Goal: Task Accomplishment & Management: Manage account settings

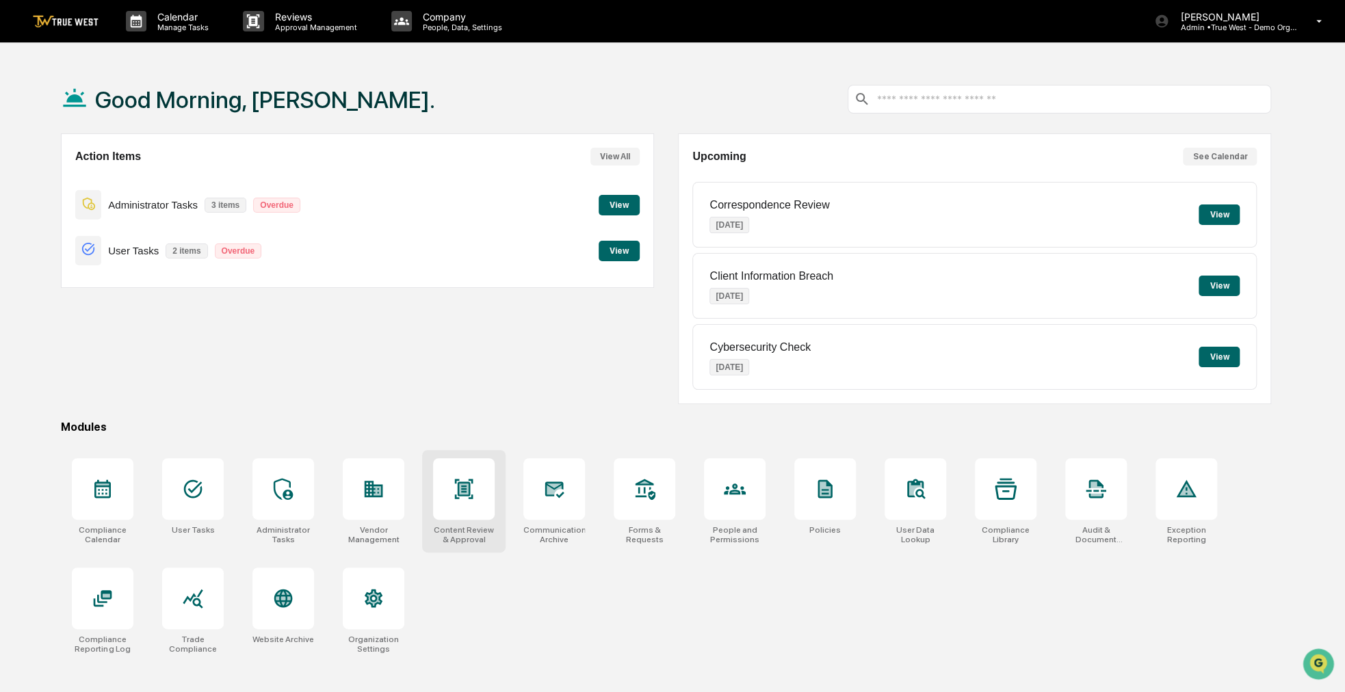
click at [459, 483] on icon at bounding box center [464, 489] width 18 height 20
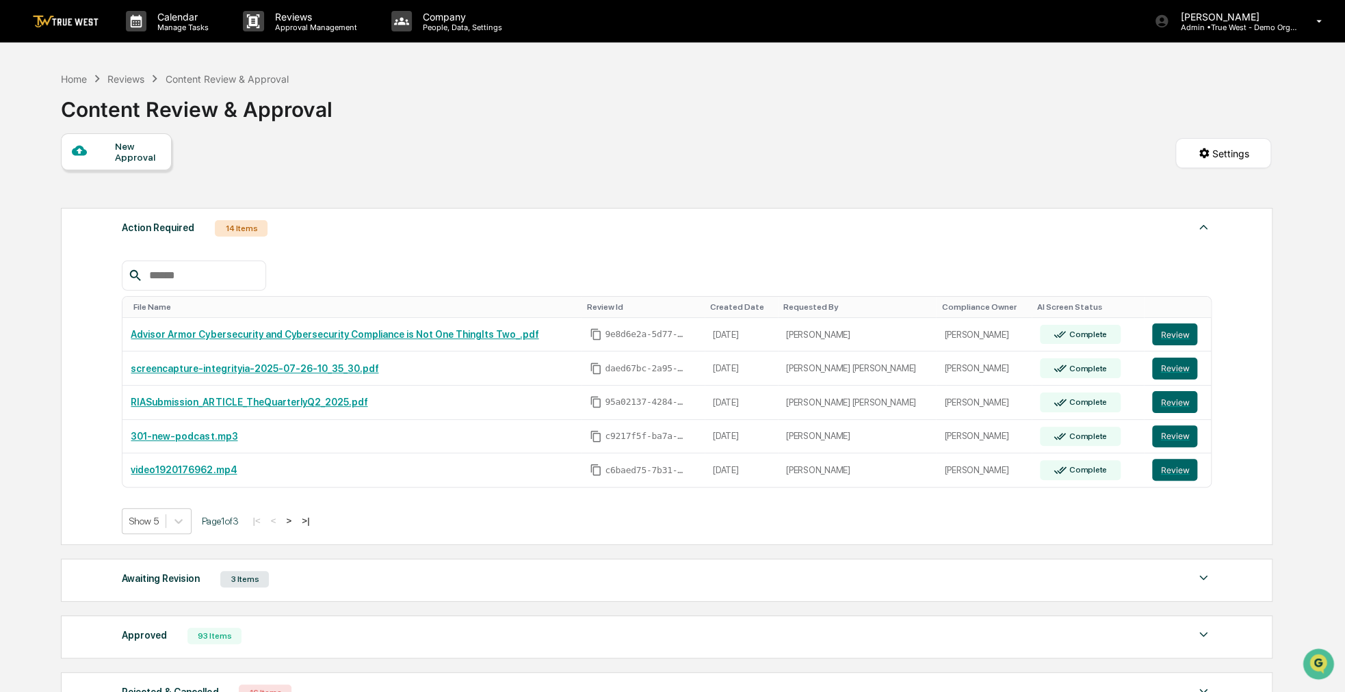
click at [109, 158] on div at bounding box center [93, 151] width 43 height 17
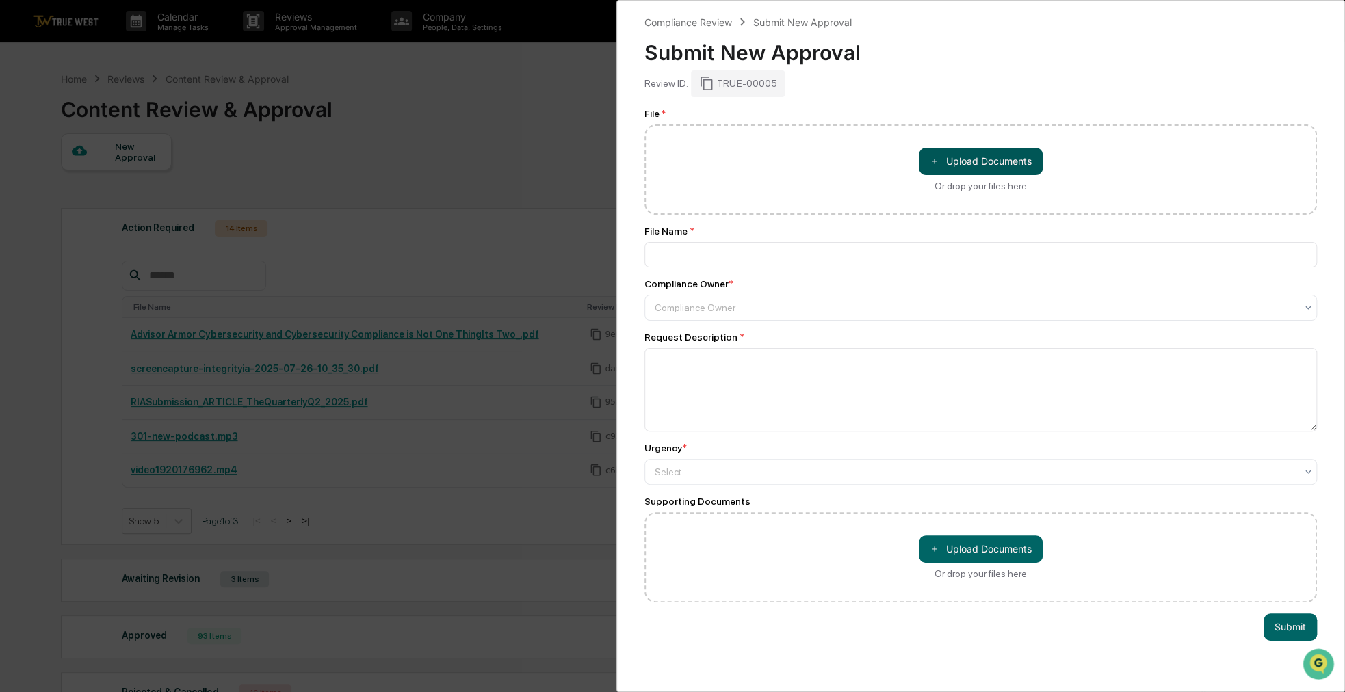
click at [922, 166] on button "＋ Upload Documents" at bounding box center [981, 161] width 124 height 27
type input "**********"
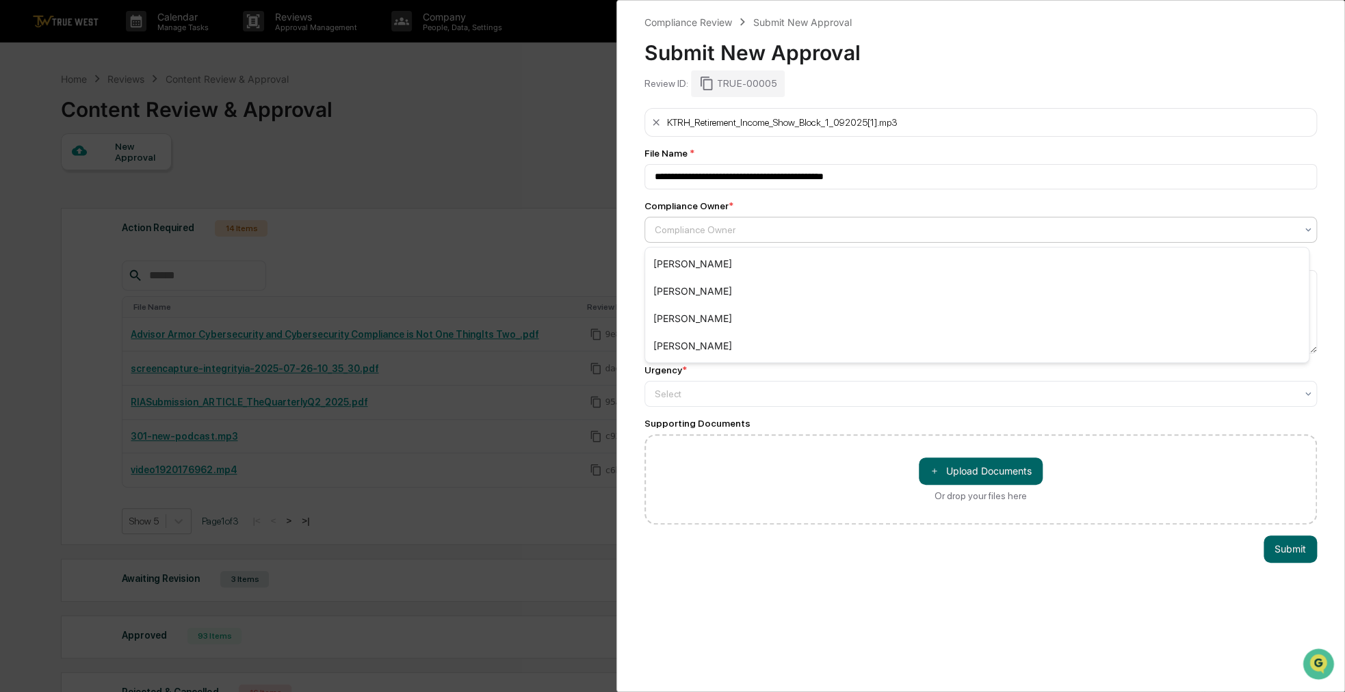
click at [962, 228] on div at bounding box center [975, 230] width 641 height 14
click at [750, 313] on div "[PERSON_NAME]" at bounding box center [977, 318] width 664 height 27
click at [750, 312] on textarea at bounding box center [980, 311] width 672 height 83
type textarea "**********"
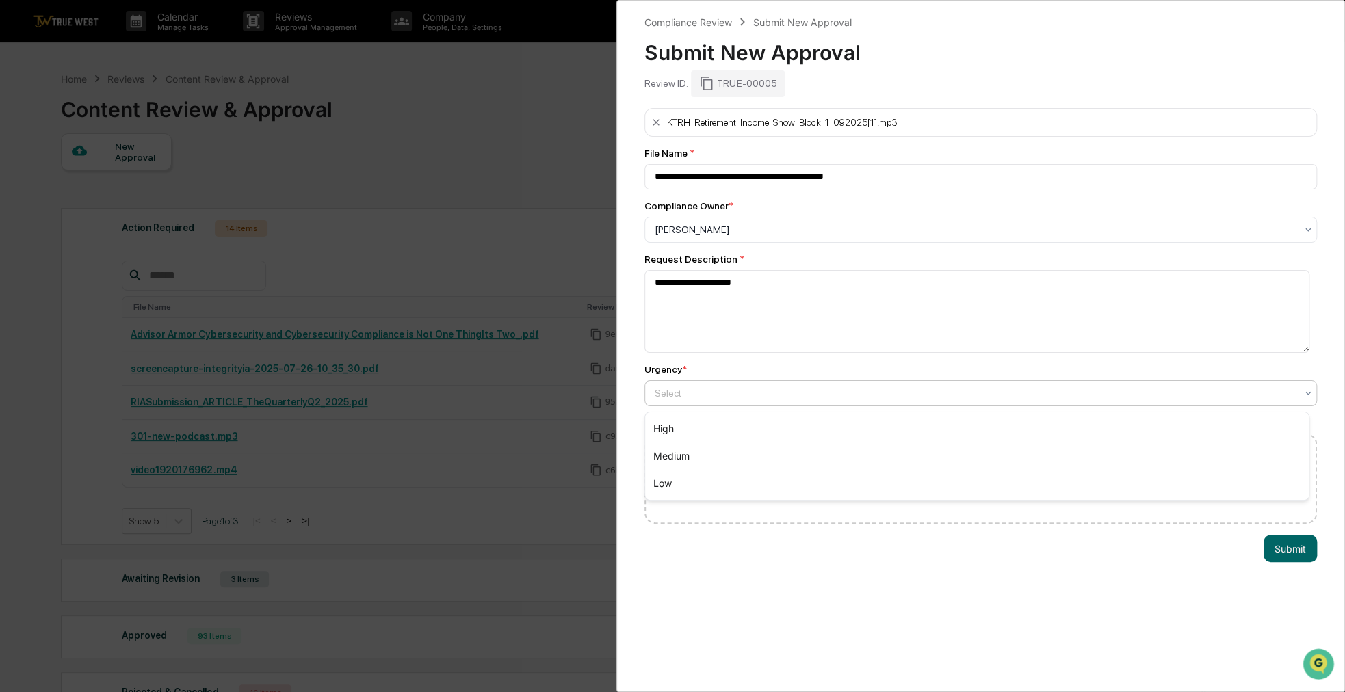
click at [737, 400] on div at bounding box center [975, 393] width 641 height 14
click at [717, 456] on div "Medium" at bounding box center [977, 456] width 664 height 27
click at [1277, 555] on button "Submit" at bounding box center [1289, 548] width 53 height 27
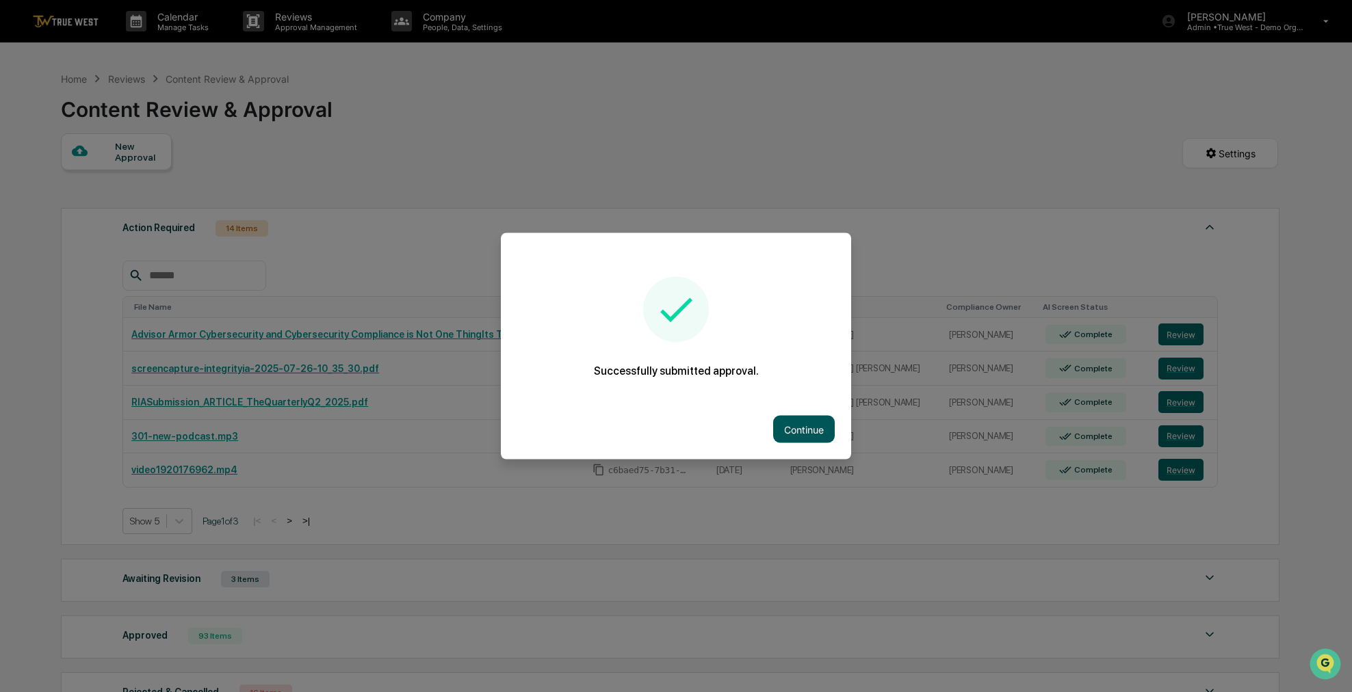
click at [794, 434] on button "Continue" at bounding box center [804, 429] width 62 height 27
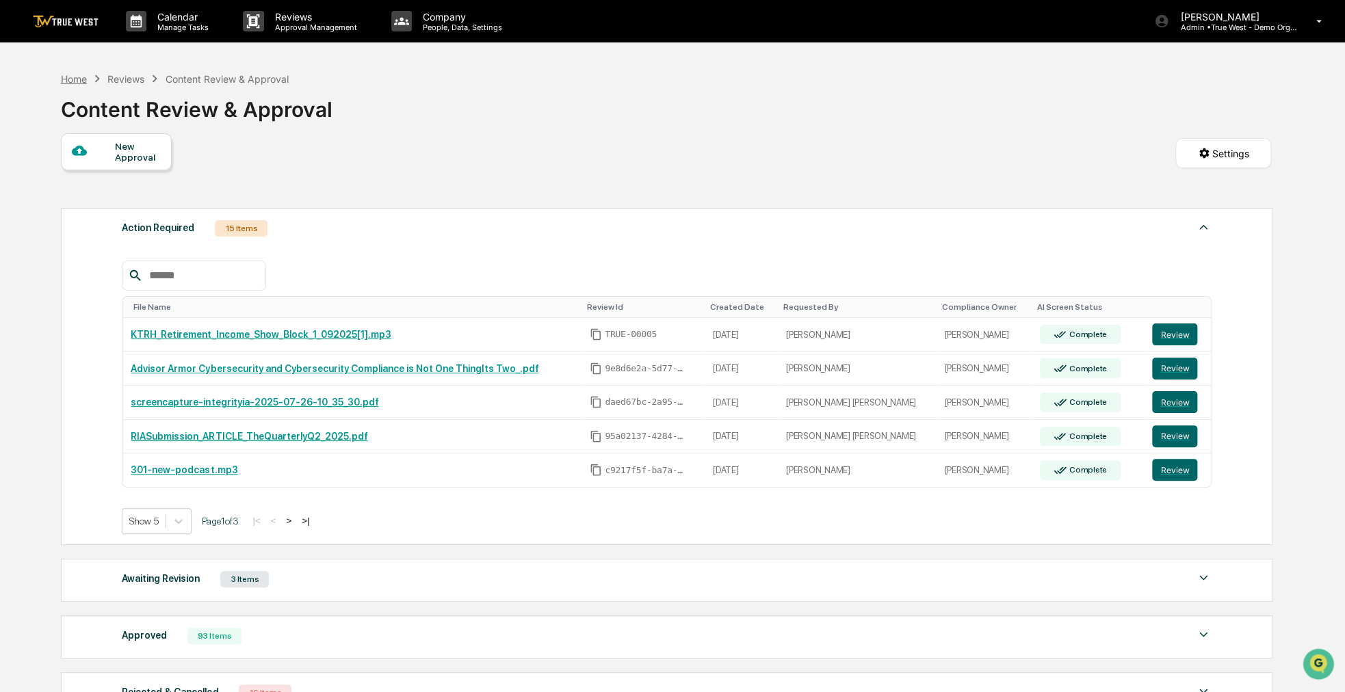
click at [76, 78] on div "Home" at bounding box center [74, 79] width 26 height 12
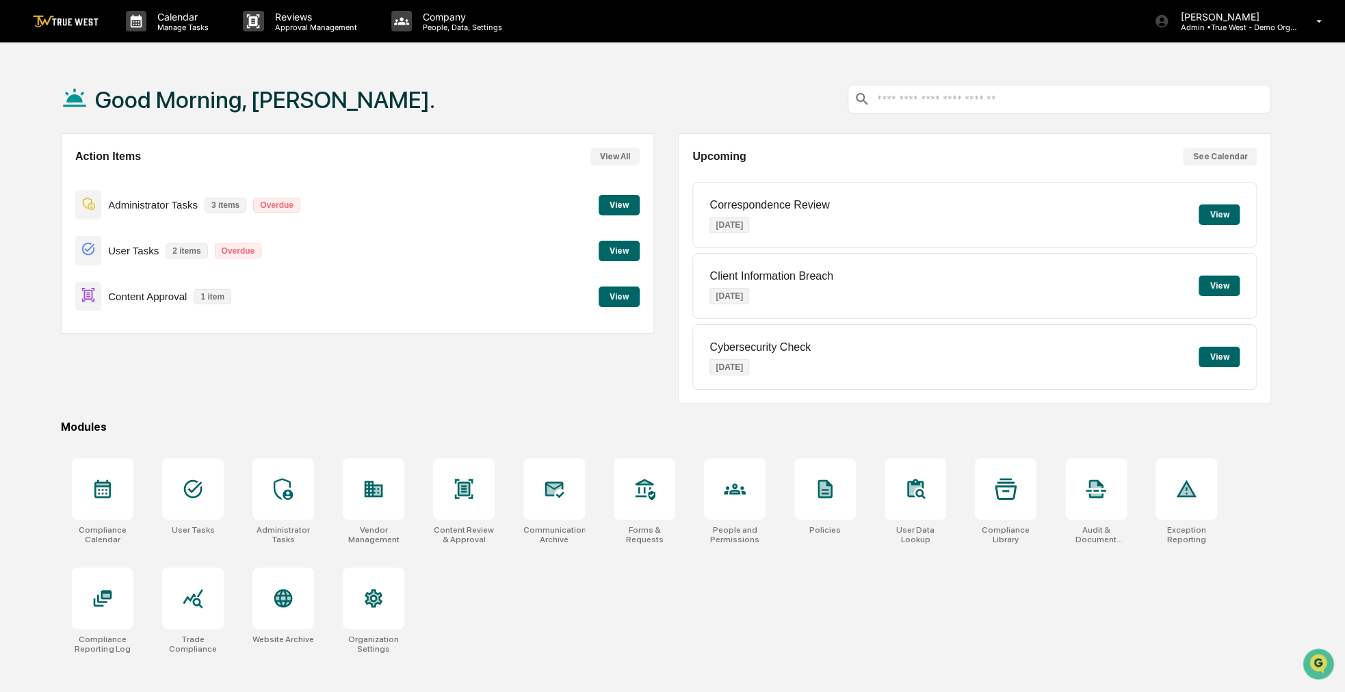
click at [632, 302] on button "View" at bounding box center [619, 297] width 41 height 21
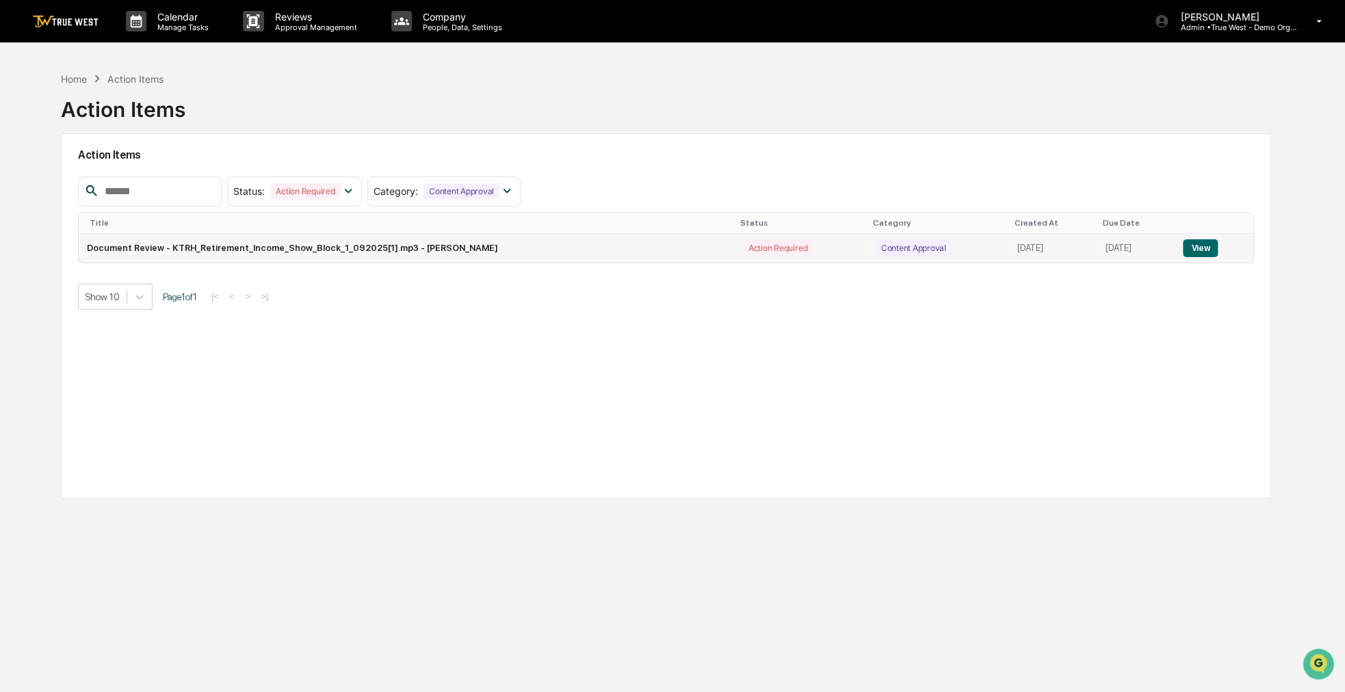
click at [1211, 244] on button "View" at bounding box center [1200, 248] width 35 height 18
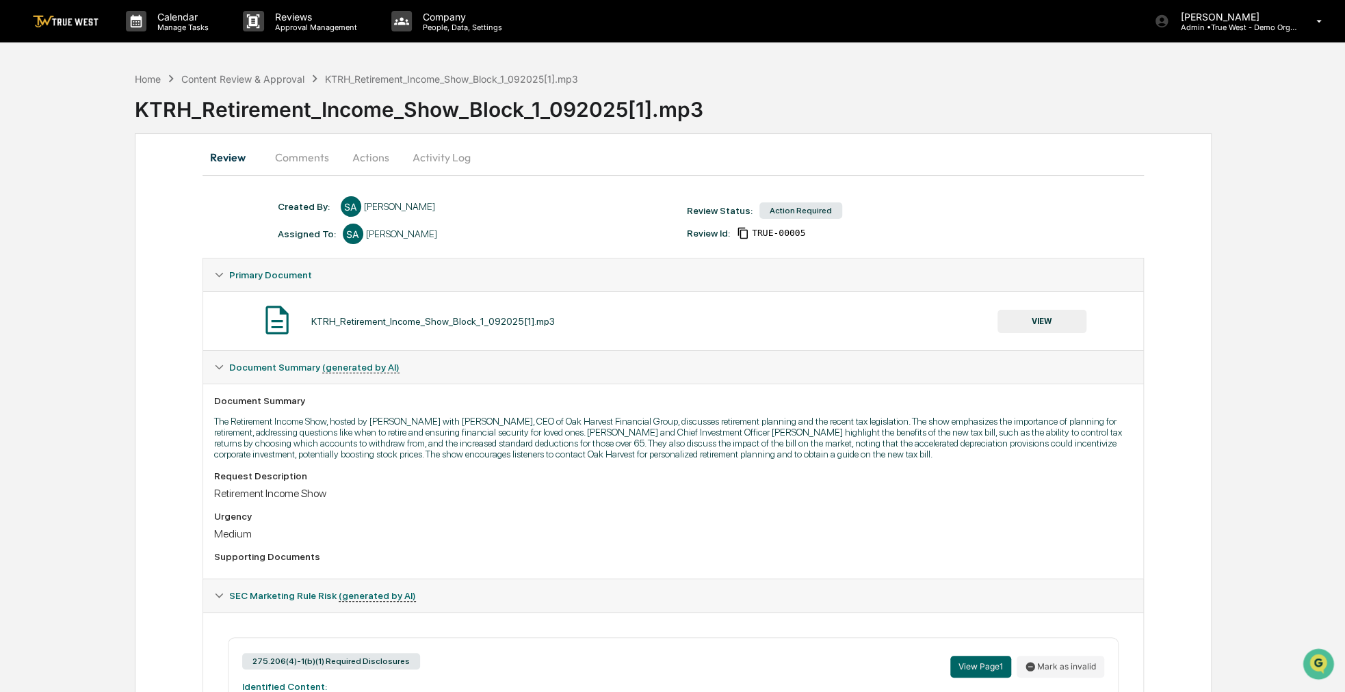
scroll to position [413, 0]
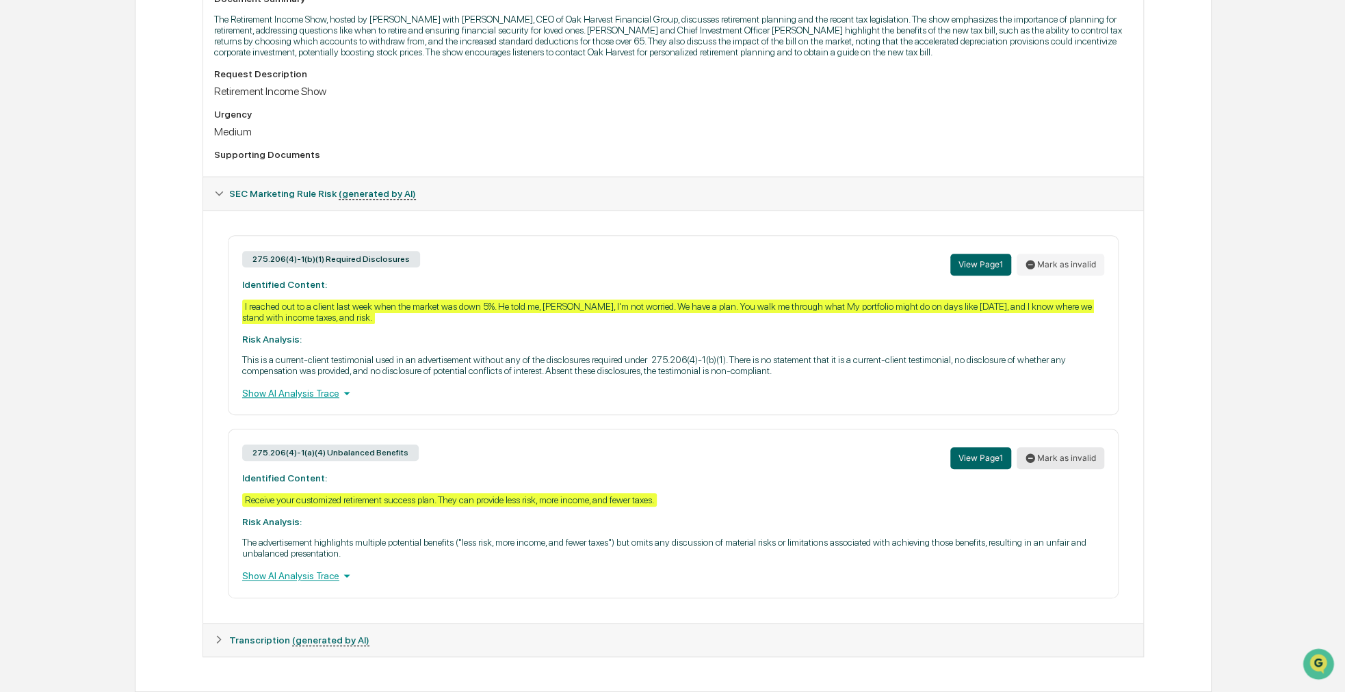
click at [1077, 460] on button "Mark as invalid" at bounding box center [1061, 458] width 88 height 22
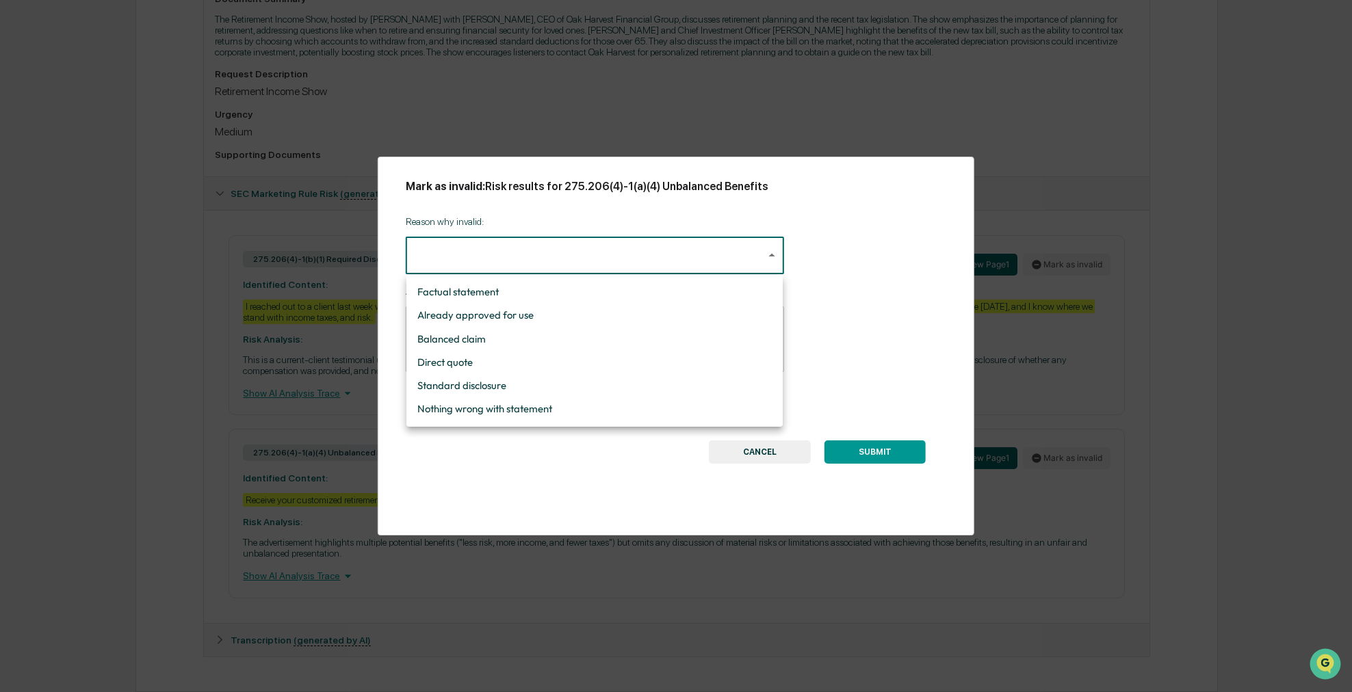
click at [691, 260] on body "Calendar Manage Tasks Reviews Approval Management Company People, Data, Setting…" at bounding box center [676, 145] width 1352 height 1094
click at [535, 415] on li "Nothing wrong with statement" at bounding box center [594, 408] width 376 height 23
type input "**********"
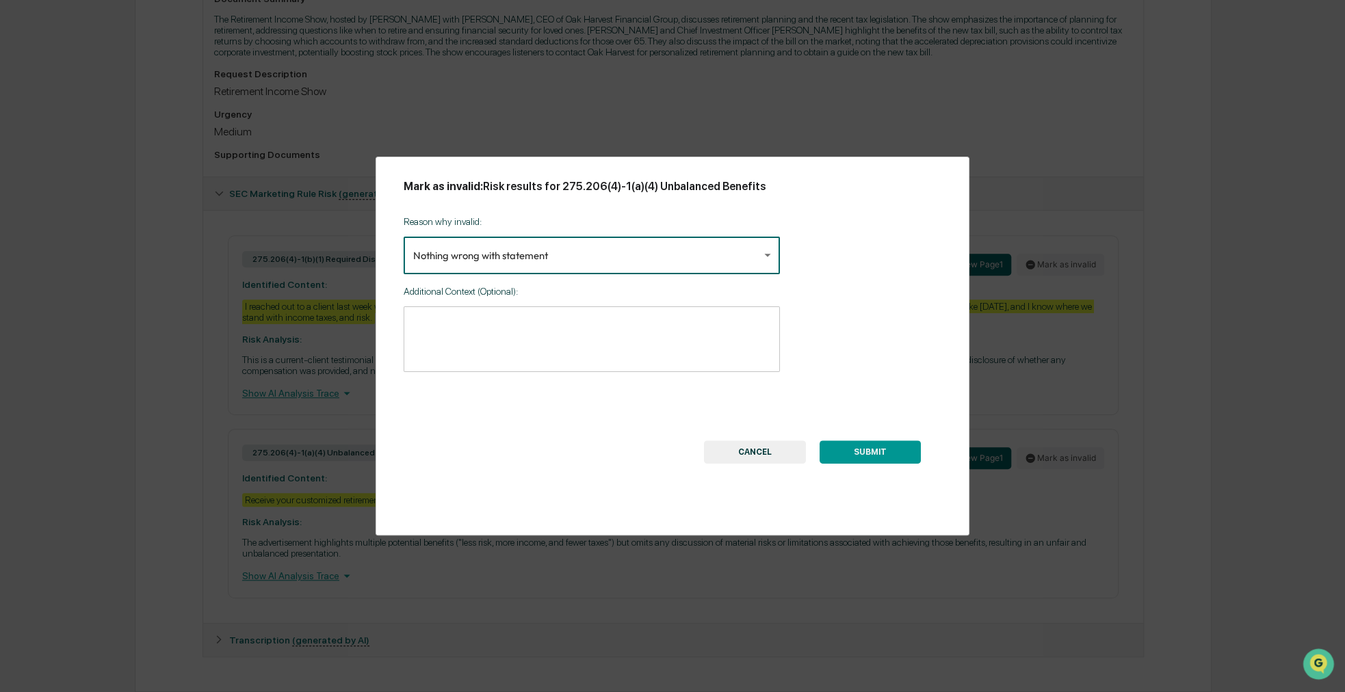
click at [834, 450] on button "SUBMIT" at bounding box center [869, 452] width 101 height 23
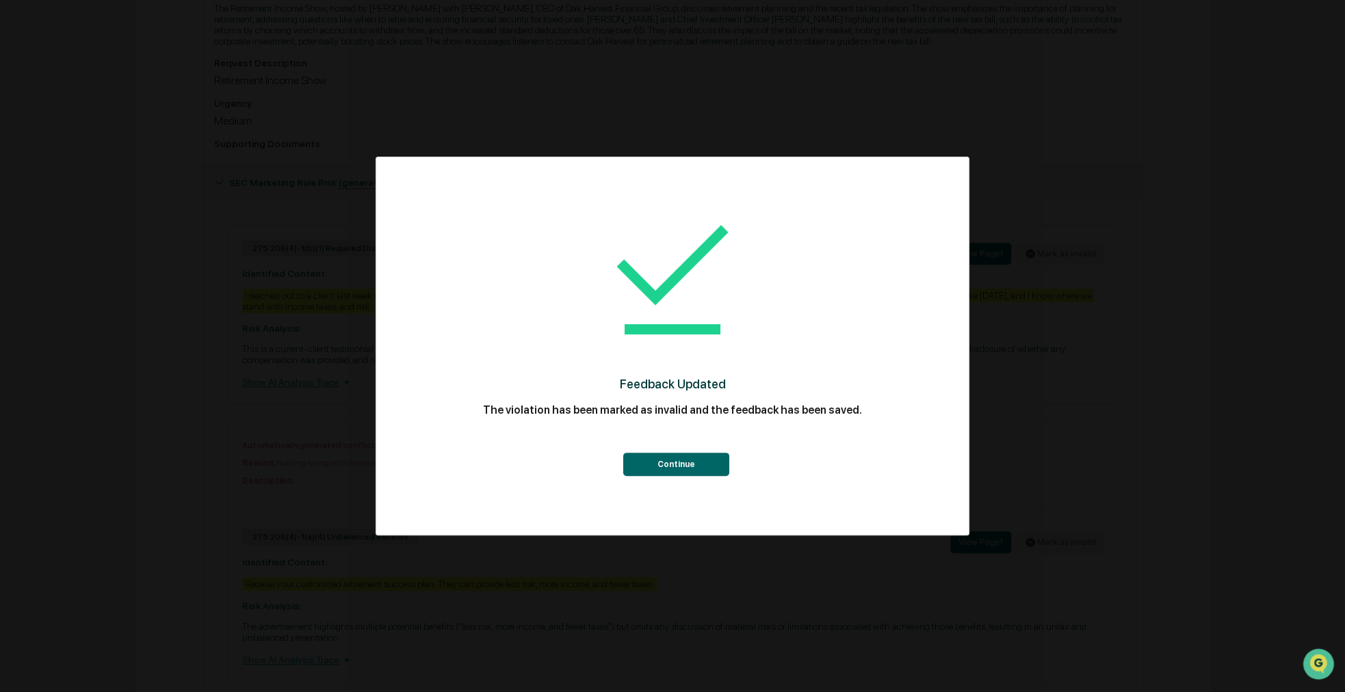
click at [687, 459] on button "Continue" at bounding box center [675, 464] width 106 height 23
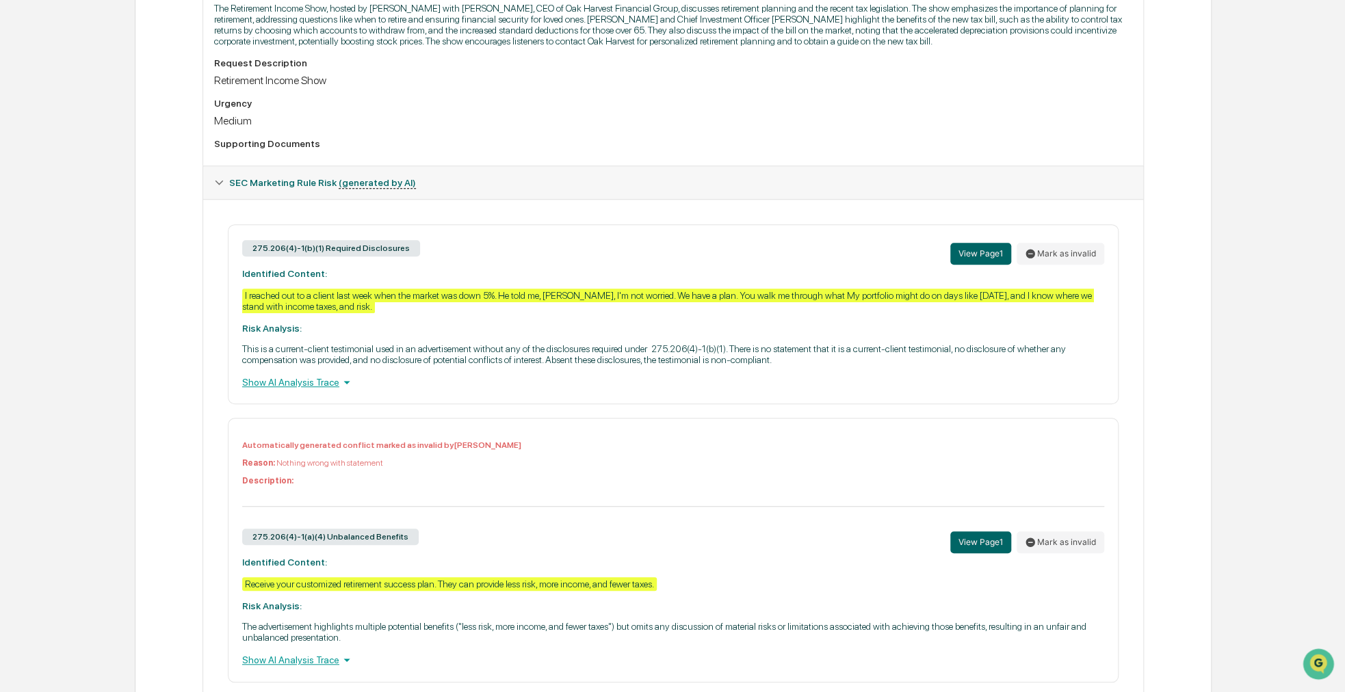
drag, startPoint x: 506, startPoint y: 356, endPoint x: 490, endPoint y: 350, distance: 17.5
click at [490, 350] on div "275.206(4)-1(b)(1) Required Disclosures View Page 1 Mark as invalid Identified …" at bounding box center [673, 314] width 891 height 180
click at [634, 320] on div "275.206(4)-1(b)(1) Required Disclosures View Page 1 Mark as invalid Identified …" at bounding box center [673, 314] width 891 height 180
click at [622, 323] on div "275.206(4)-1(b)(1) Required Disclosures View Page 1 Mark as invalid Identified …" at bounding box center [673, 314] width 891 height 180
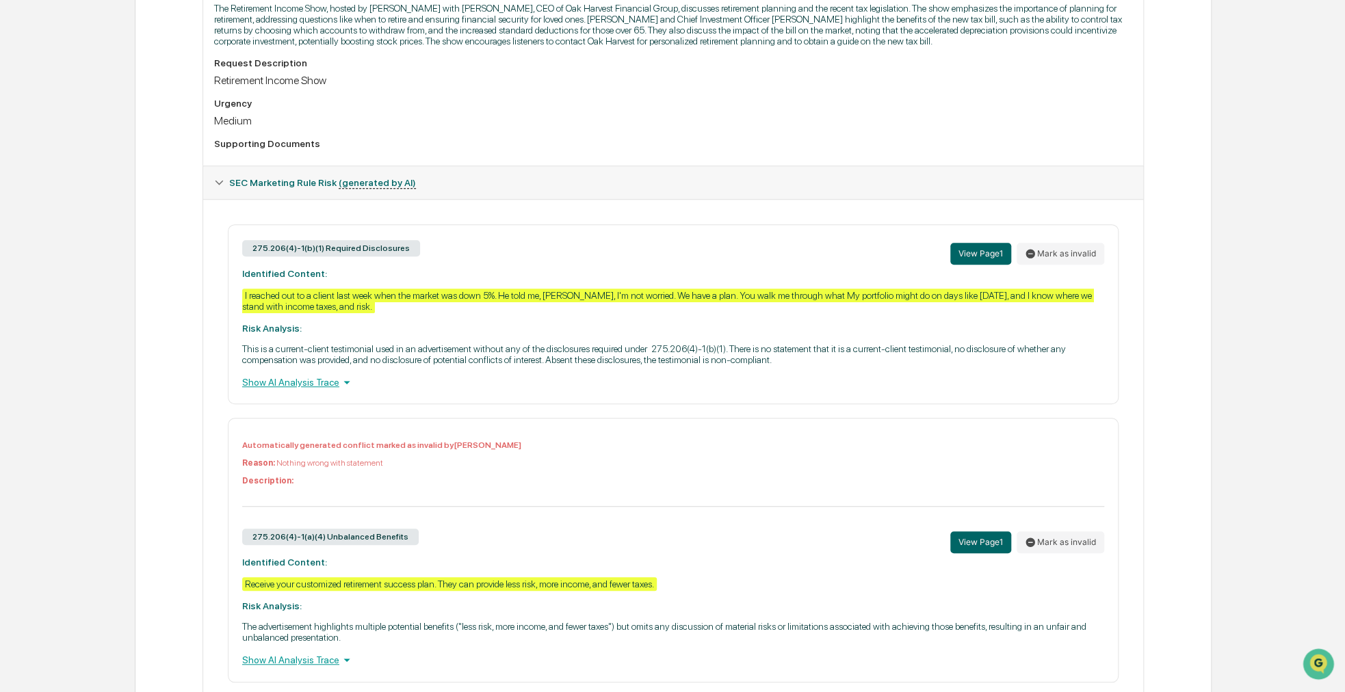
drag, startPoint x: 622, startPoint y: 323, endPoint x: 594, endPoint y: 328, distance: 27.8
click at [594, 328] on div "275.206(4)-1(b)(1) Required Disclosures View Page 1 Mark as invalid Identified …" at bounding box center [673, 314] width 891 height 180
drag, startPoint x: 465, startPoint y: 332, endPoint x: 424, endPoint y: 330, distance: 41.1
click at [424, 330] on div "275.206(4)-1(b)(1) Required Disclosures View Page 1 Mark as invalid Identified …" at bounding box center [673, 314] width 891 height 180
click at [1055, 250] on button "Mark as invalid" at bounding box center [1061, 254] width 88 height 22
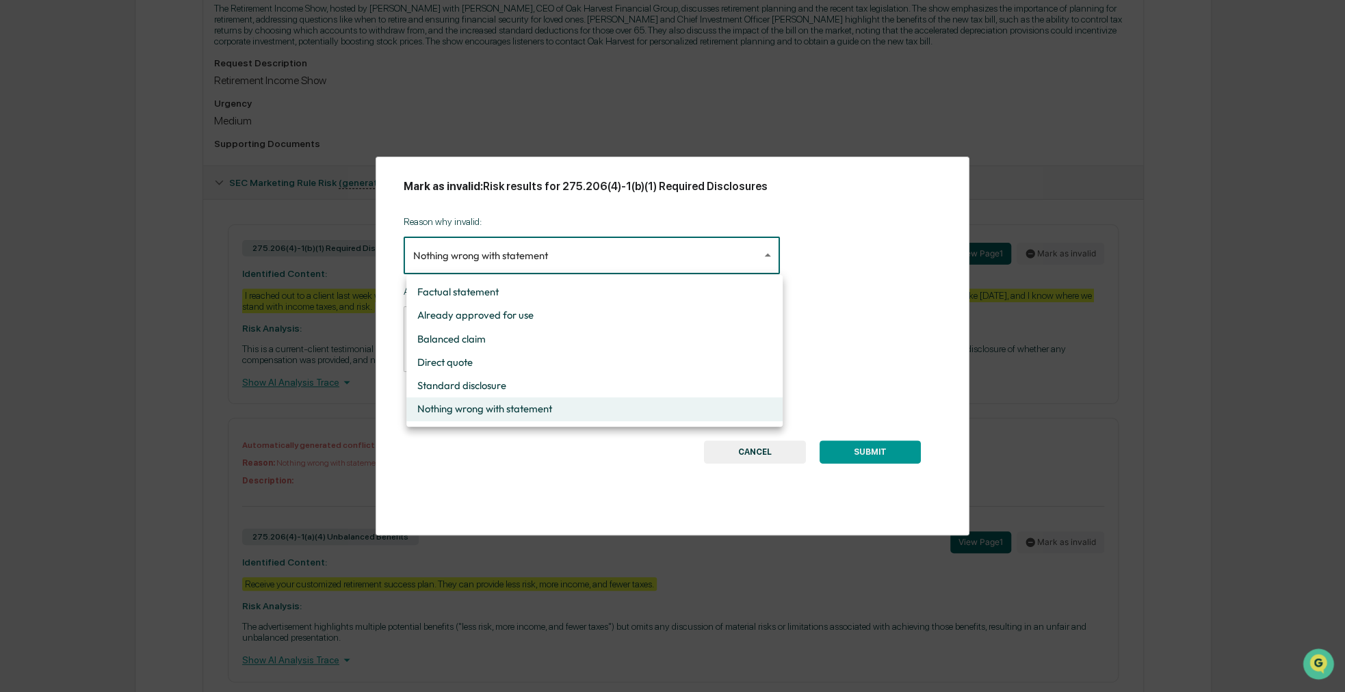
click at [703, 254] on body "Calendar Manage Tasks Reviews Approval Management Company People, Data, Setting…" at bounding box center [672, 182] width 1345 height 1190
click at [569, 388] on li "Standard disclosure" at bounding box center [594, 385] width 376 height 23
type input "**********"
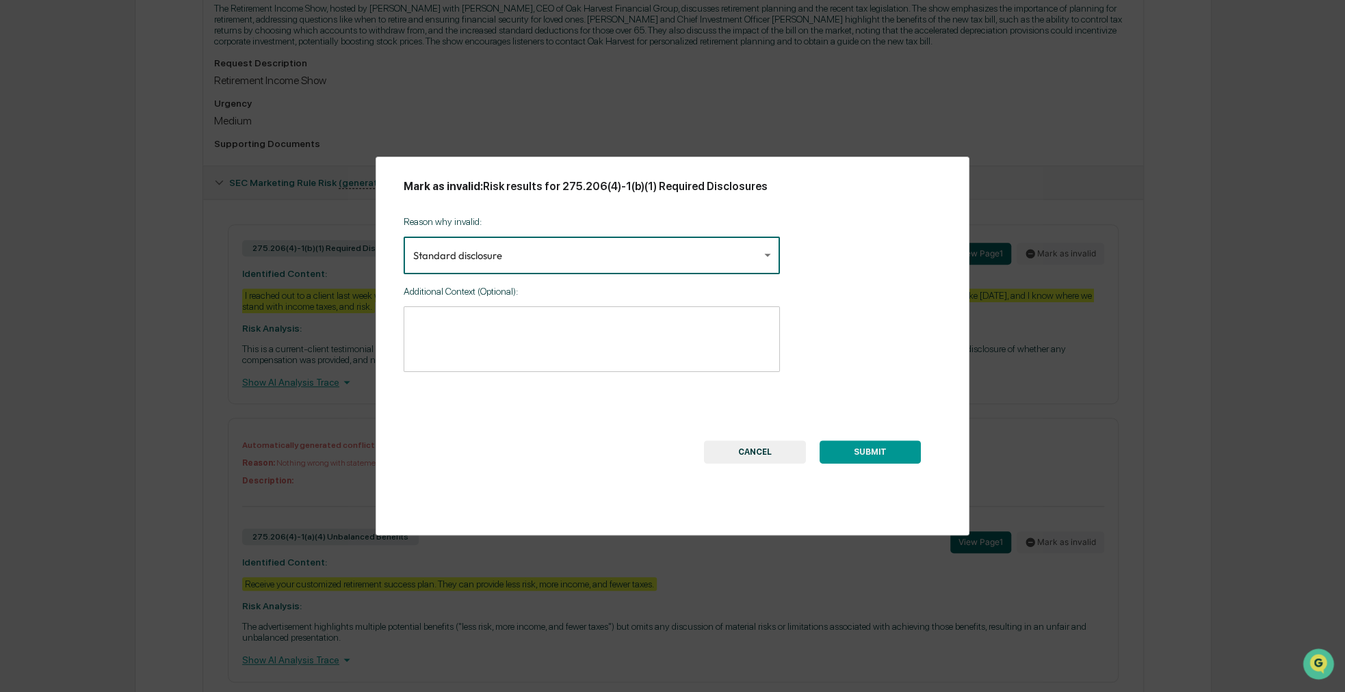
click at [585, 348] on textarea at bounding box center [591, 338] width 357 height 43
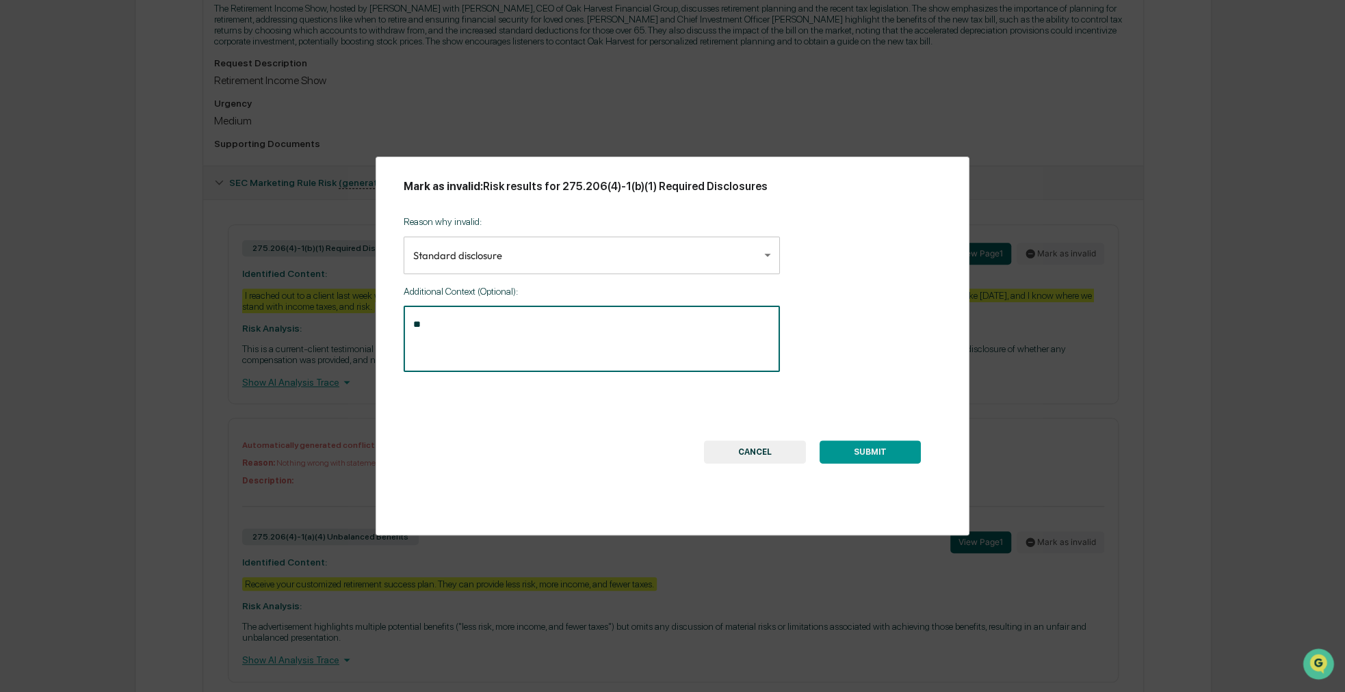
type textarea "*"
type textarea "**********"
click at [895, 454] on button "SUBMIT" at bounding box center [869, 452] width 101 height 23
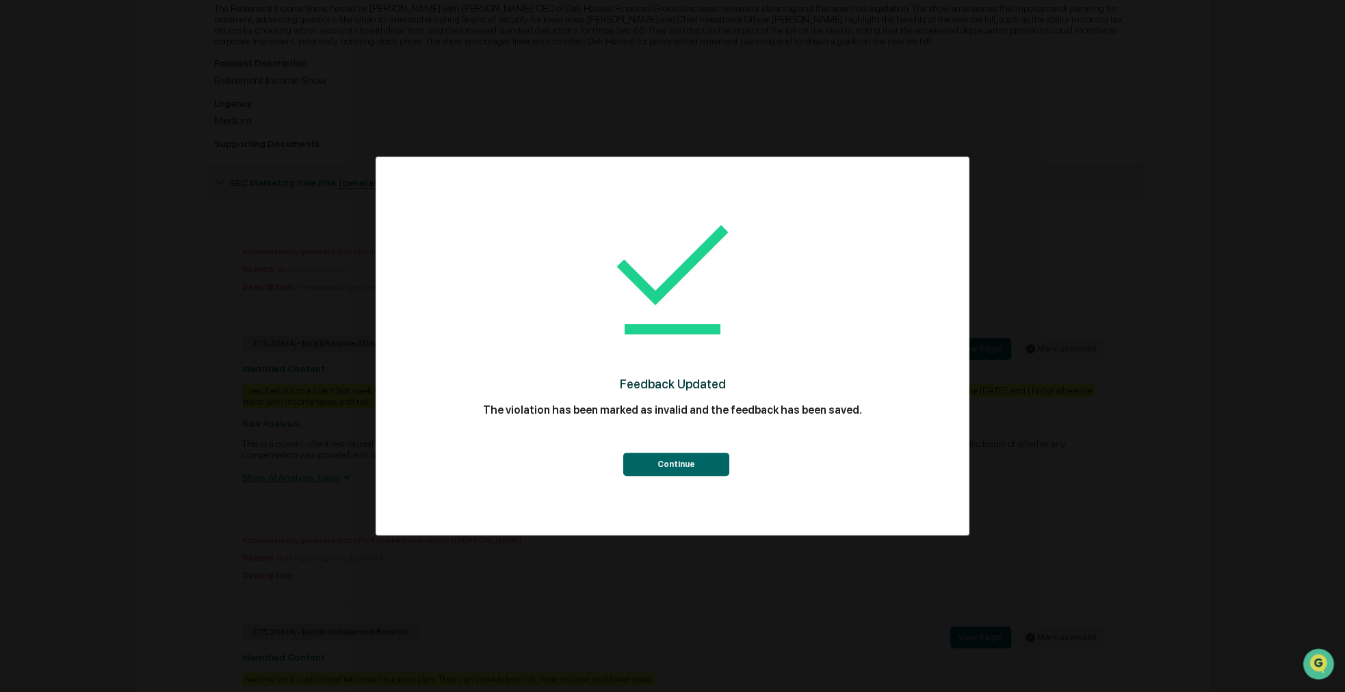
click at [671, 464] on button "Continue" at bounding box center [675, 464] width 106 height 23
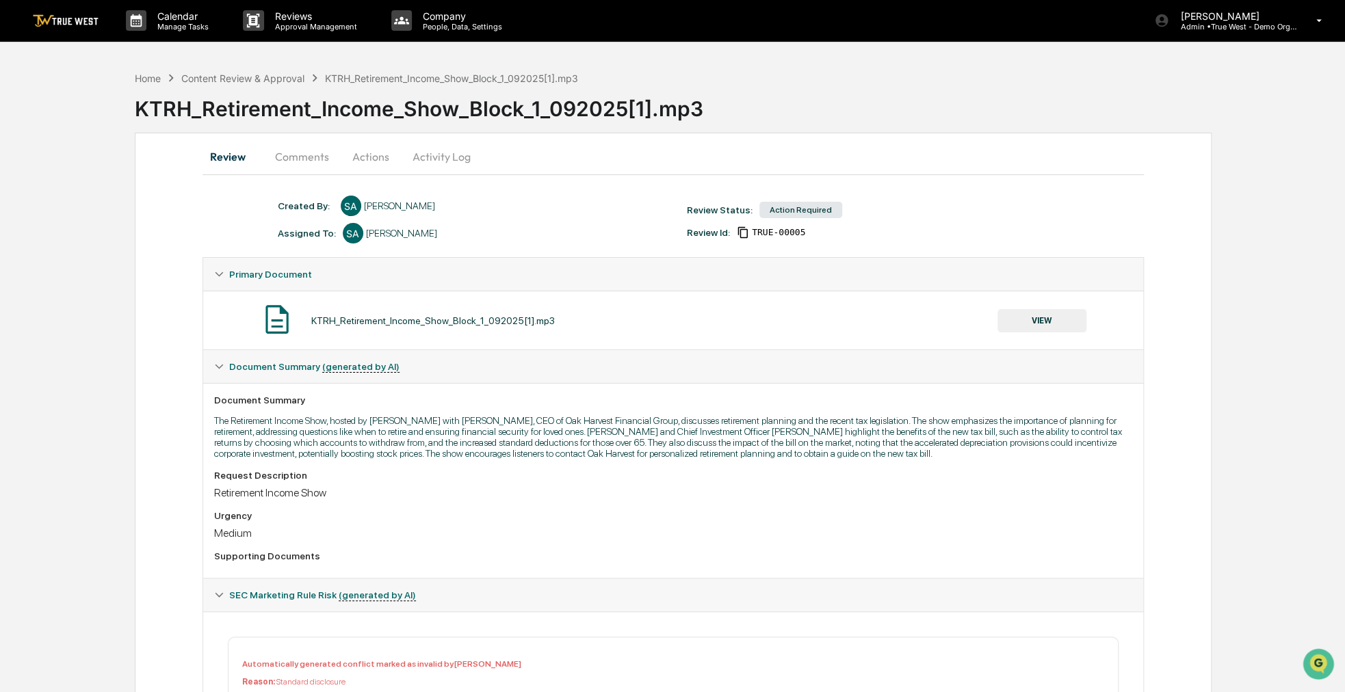
scroll to position [0, 0]
click at [161, 74] on div "Home Content Review & Approval KTRH_Retirement_Income_Show_Block_1_092025[1].mp3" at bounding box center [357, 78] width 444 height 15
click at [158, 78] on div "Home" at bounding box center [148, 79] width 26 height 12
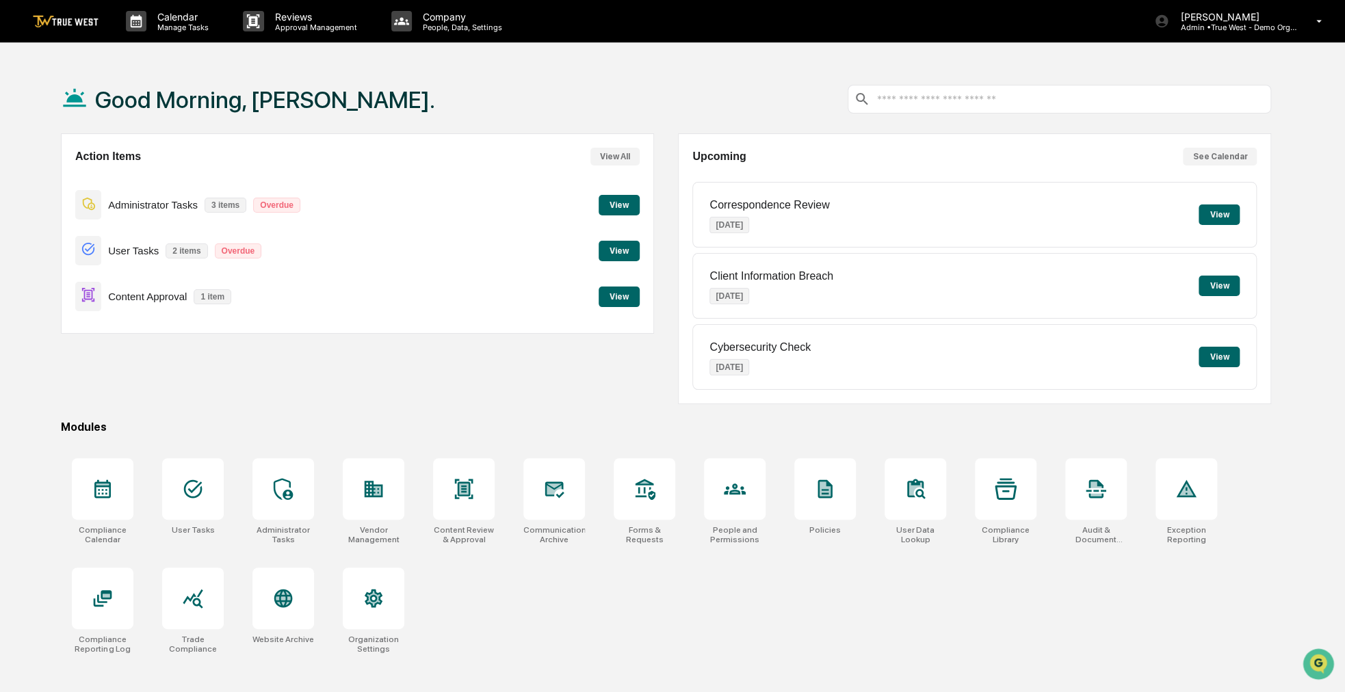
click at [621, 300] on button "View" at bounding box center [619, 297] width 41 height 21
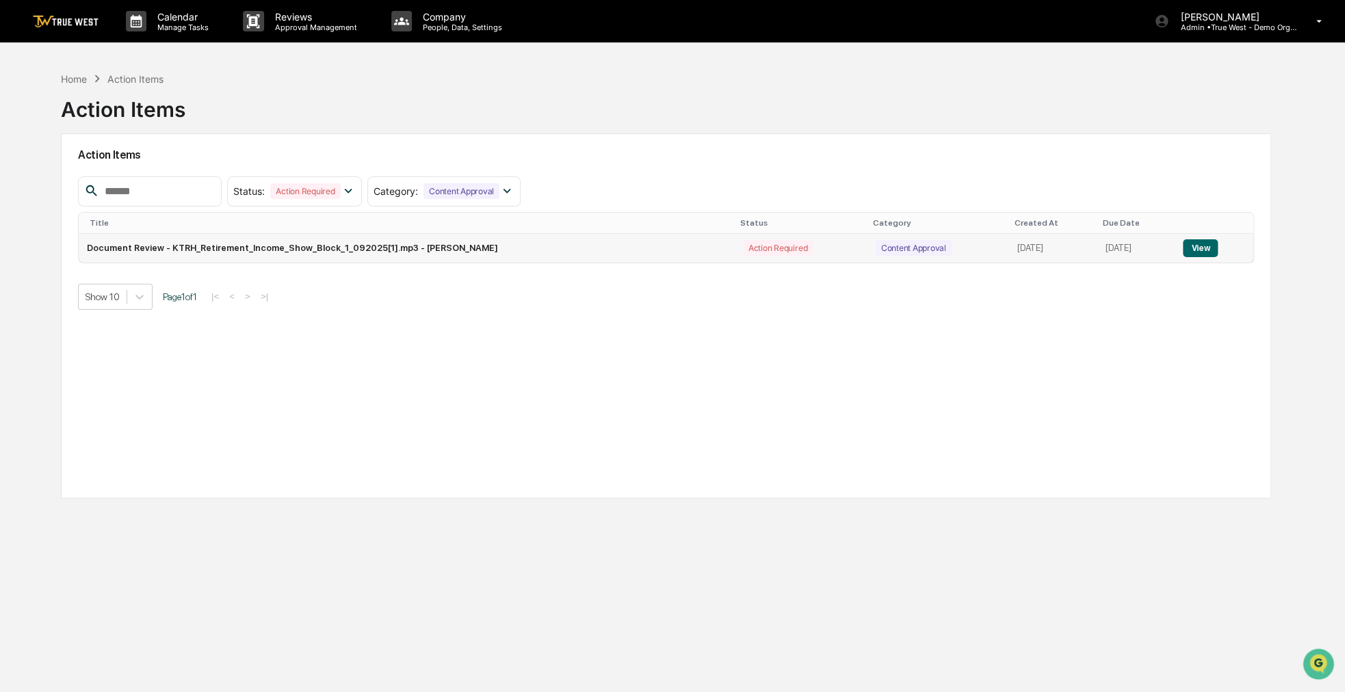
click at [1207, 246] on button "View" at bounding box center [1200, 248] width 35 height 18
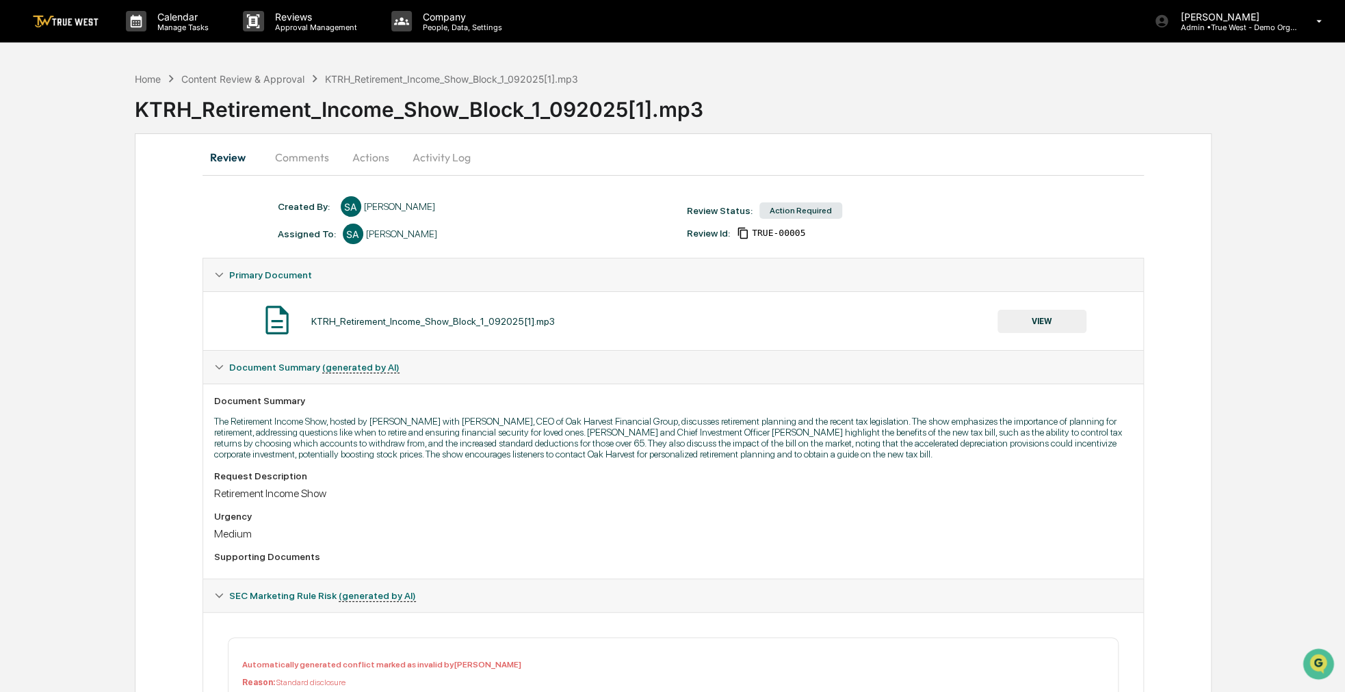
click at [372, 165] on button "Actions" at bounding box center [371, 157] width 62 height 33
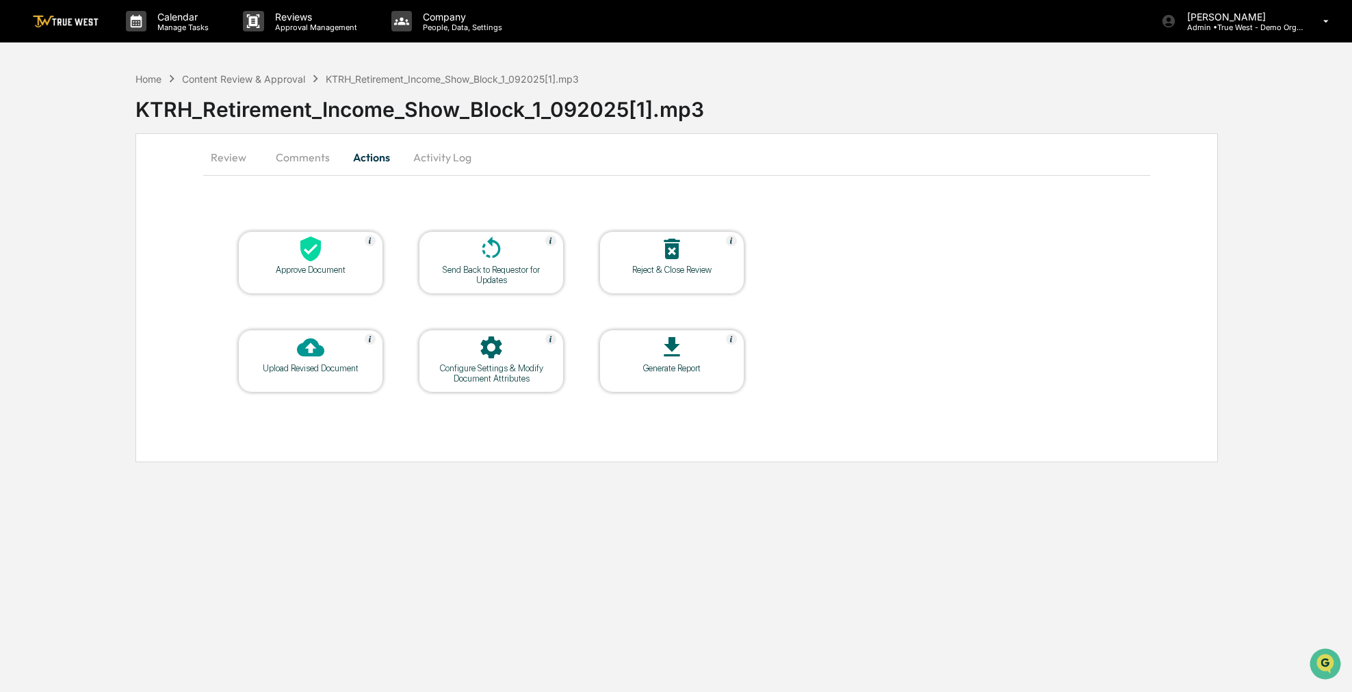
click at [322, 273] on div "Approve Document" at bounding box center [310, 270] width 123 height 10
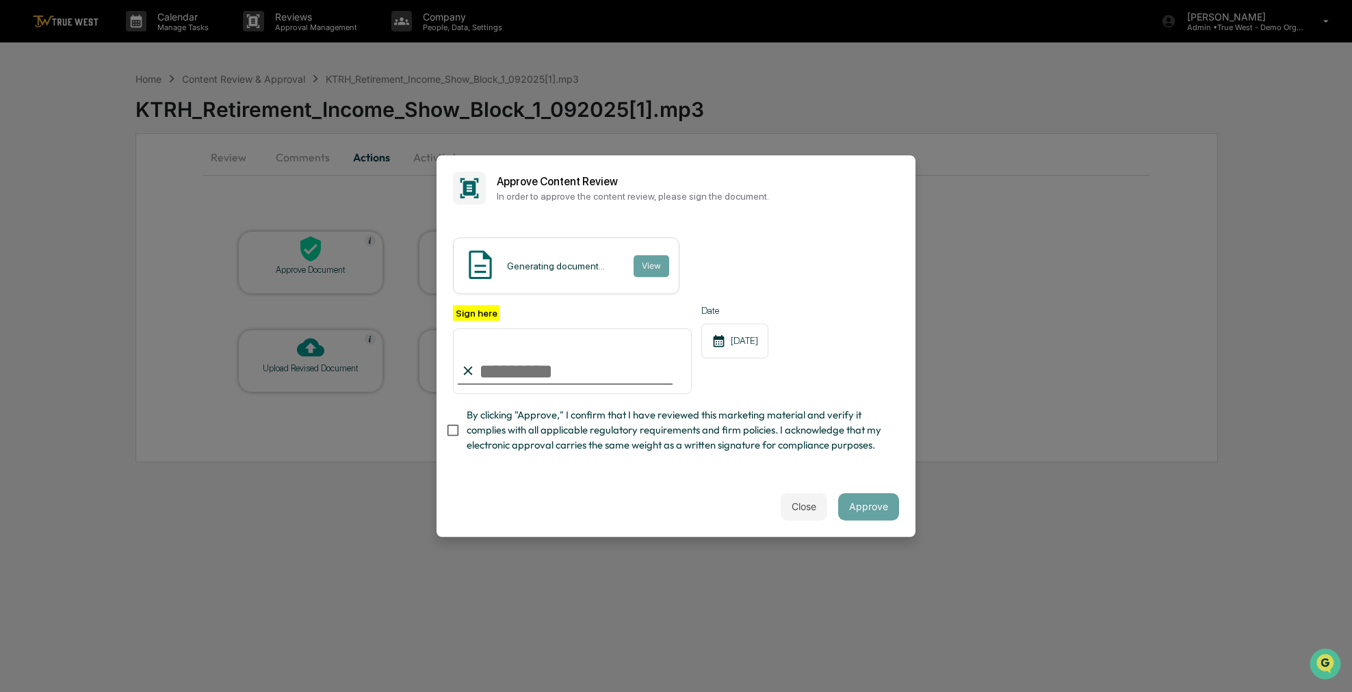
click at [494, 451] on span "By clicking "Approve," I confirm that I have reviewed this marketing material a…" at bounding box center [677, 431] width 421 height 46
click at [504, 356] on input "Sign here" at bounding box center [572, 361] width 239 height 66
type input "**********"
click at [882, 516] on button "Approve" at bounding box center [868, 506] width 61 height 27
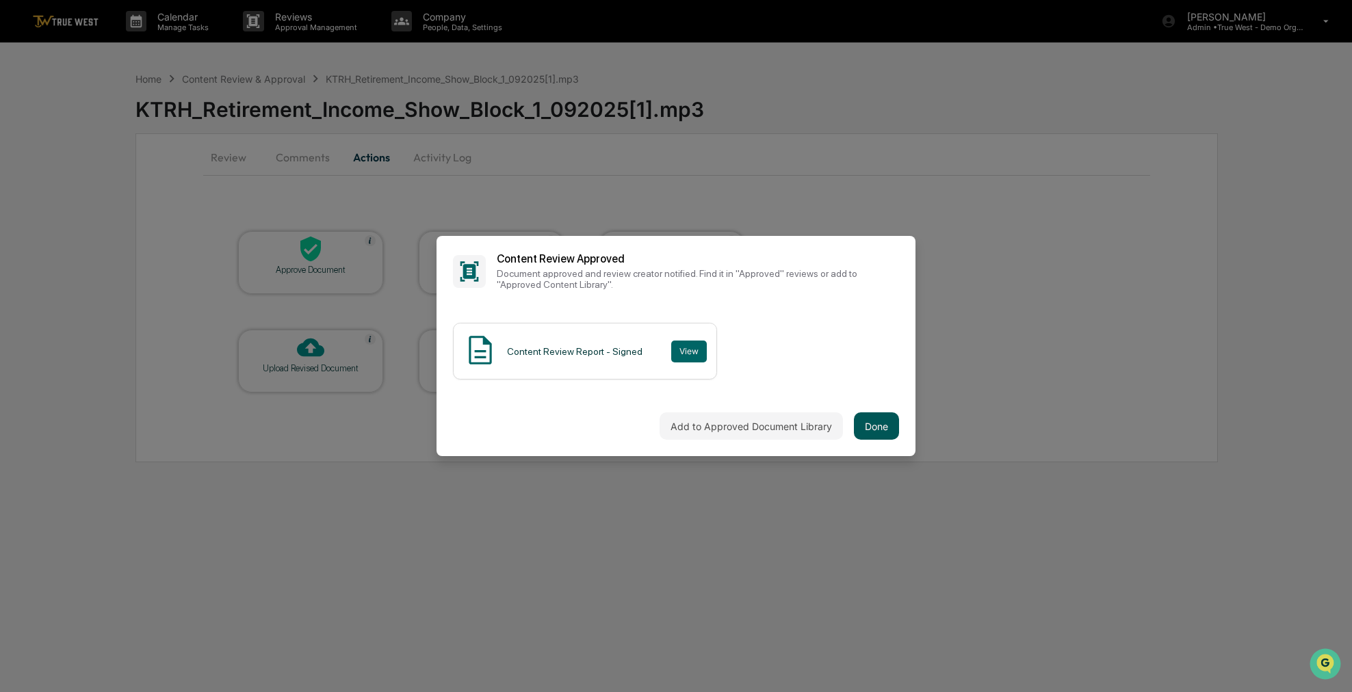
click at [885, 433] on button "Done" at bounding box center [876, 425] width 45 height 27
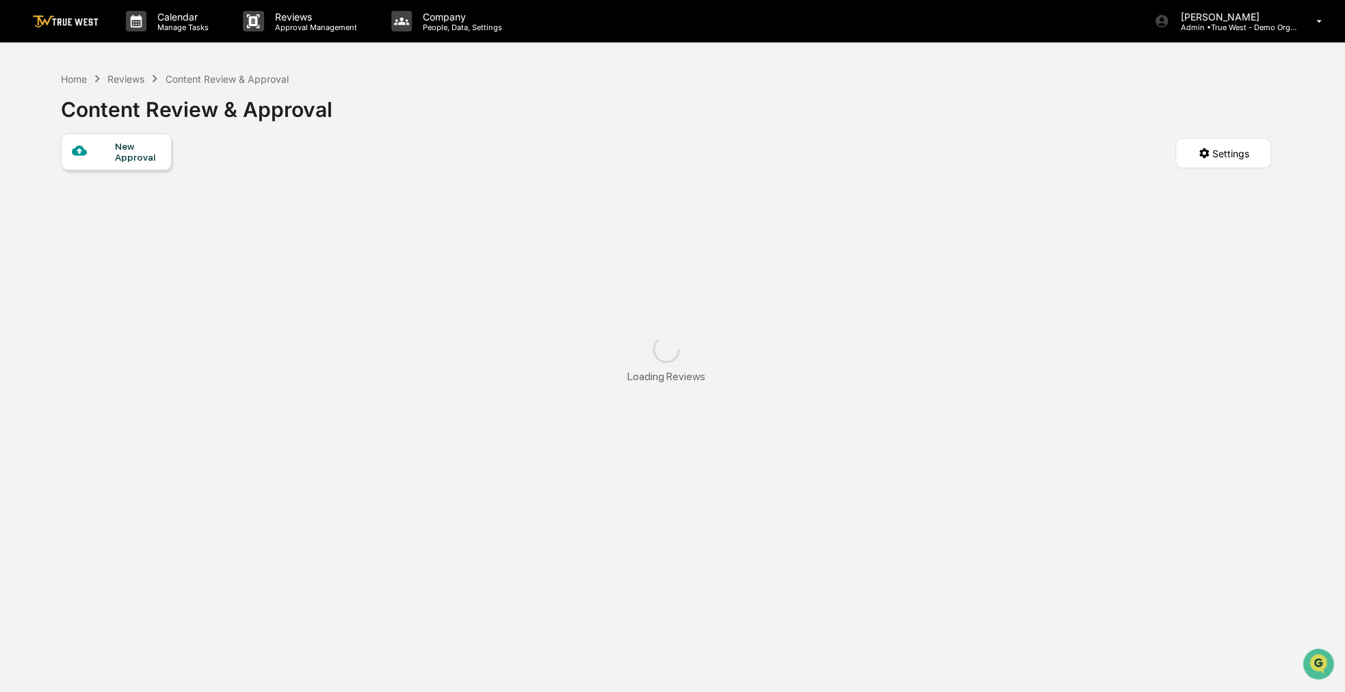
click at [145, 150] on div "New Approval" at bounding box center [138, 152] width 46 height 22
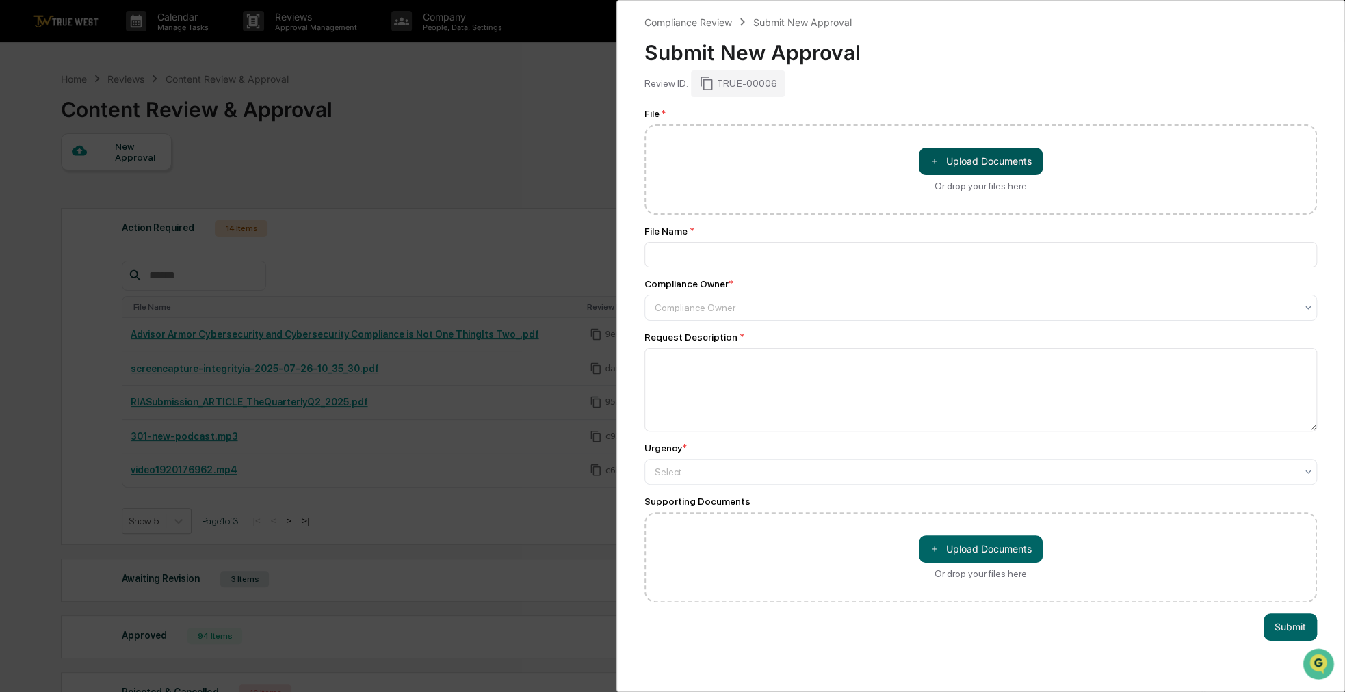
click at [944, 150] on button "＋ Upload Documents" at bounding box center [981, 161] width 124 height 27
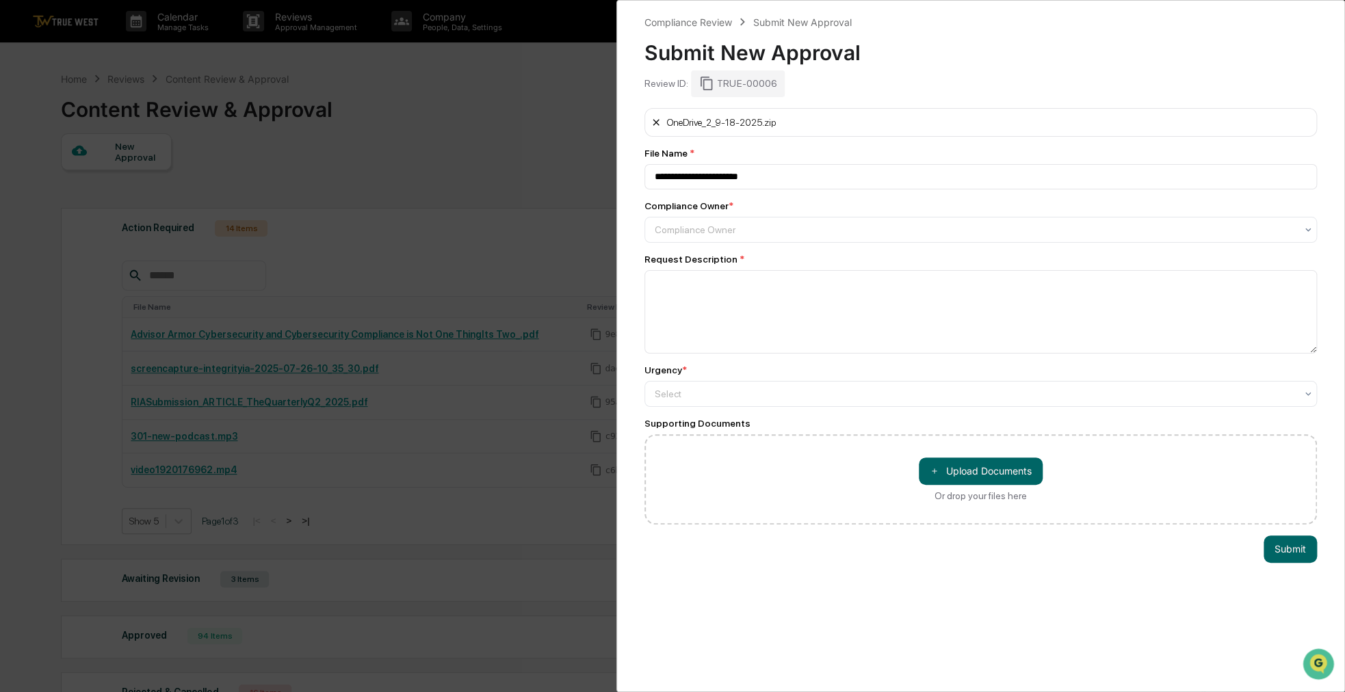
click at [657, 127] on button at bounding box center [656, 123] width 11 height 22
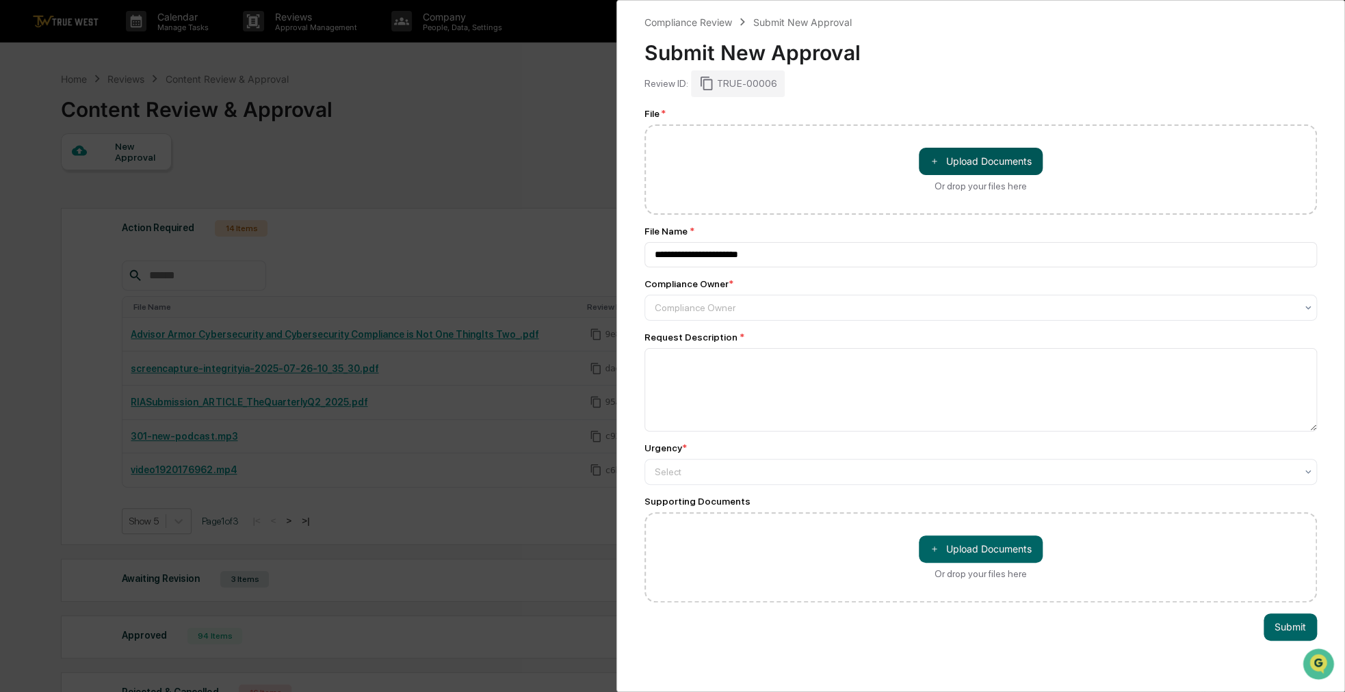
click at [999, 161] on button "＋ Upload Documents" at bounding box center [981, 161] width 124 height 27
type input "**********"
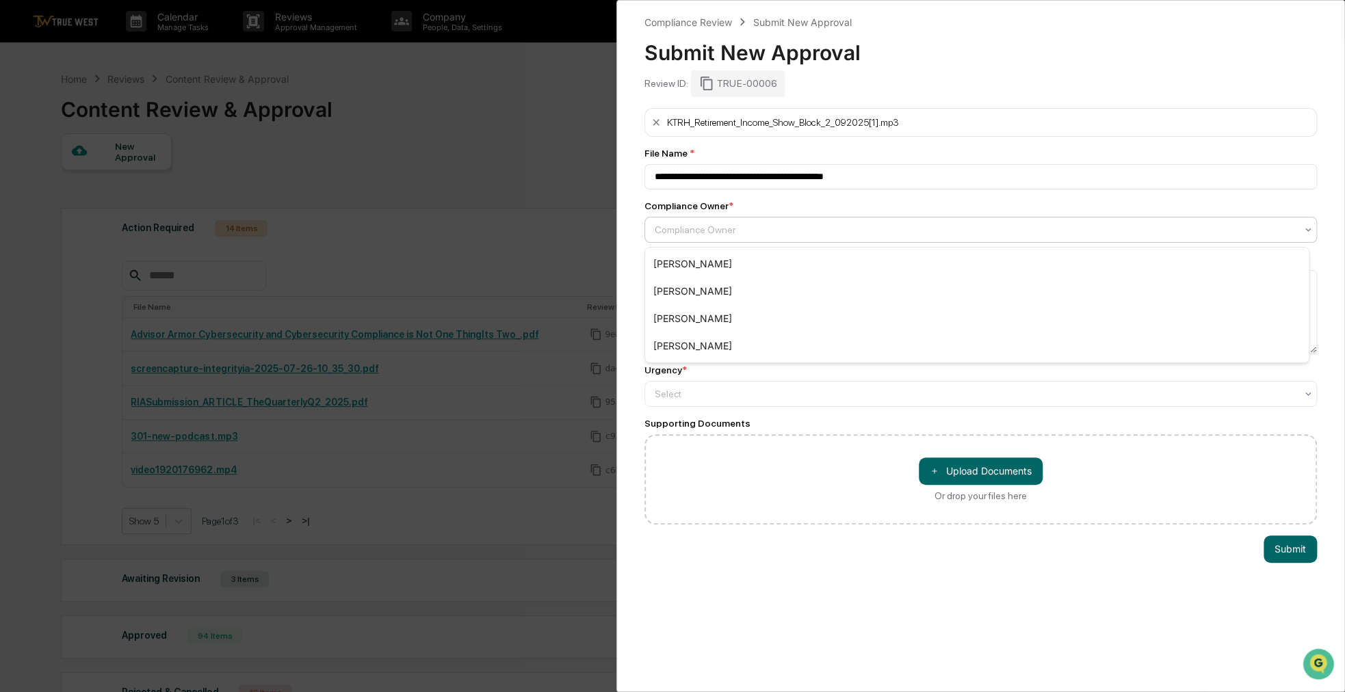
click at [893, 228] on div at bounding box center [975, 230] width 641 height 14
click at [783, 306] on div "[PERSON_NAME]" at bounding box center [977, 318] width 664 height 27
click at [781, 306] on textarea at bounding box center [980, 311] width 672 height 83
type textarea "**********"
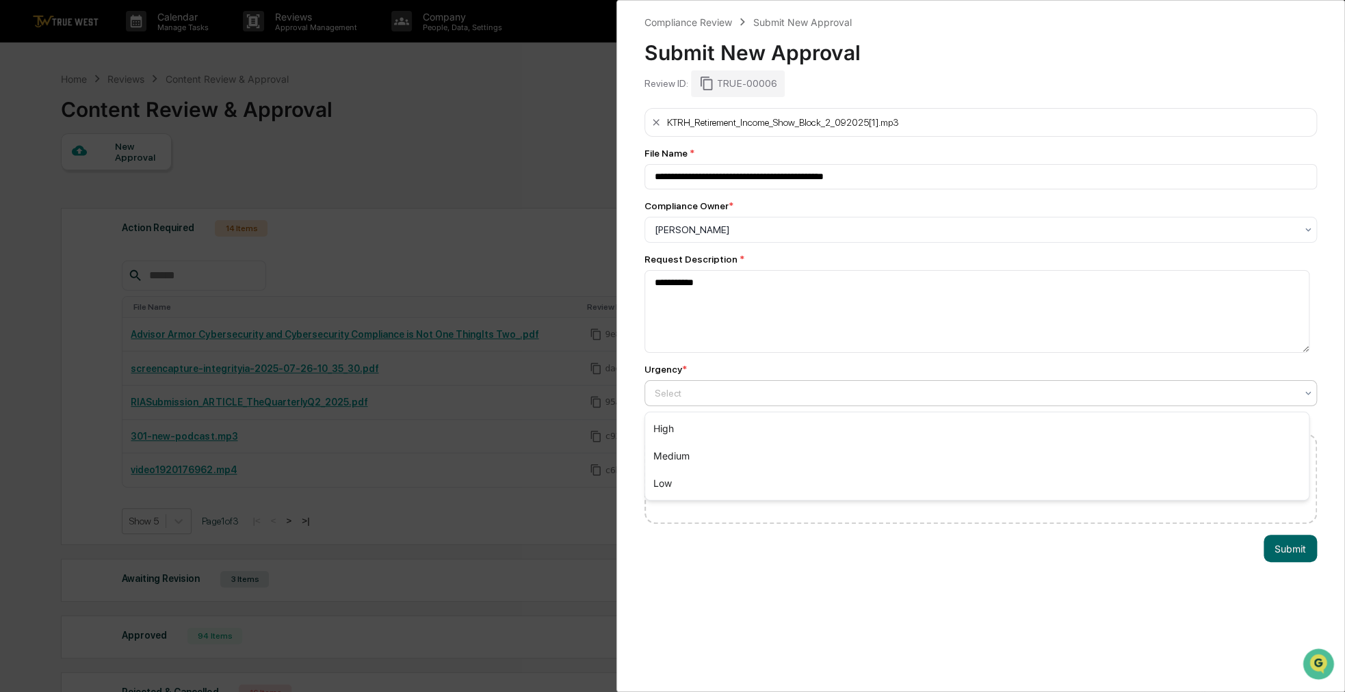
click at [757, 400] on div at bounding box center [975, 393] width 641 height 14
click at [681, 447] on div "Medium" at bounding box center [977, 456] width 664 height 27
click at [1299, 544] on button "Submit" at bounding box center [1289, 548] width 53 height 27
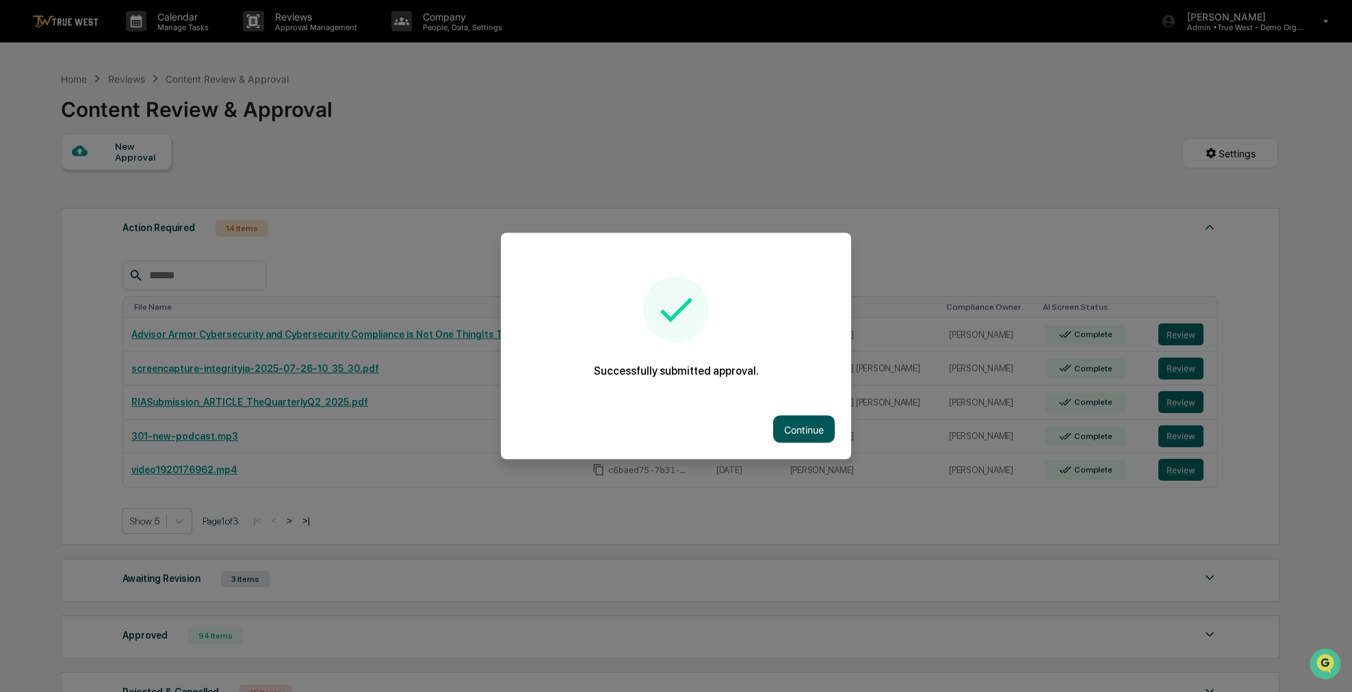
click at [825, 425] on button "Continue" at bounding box center [804, 429] width 62 height 27
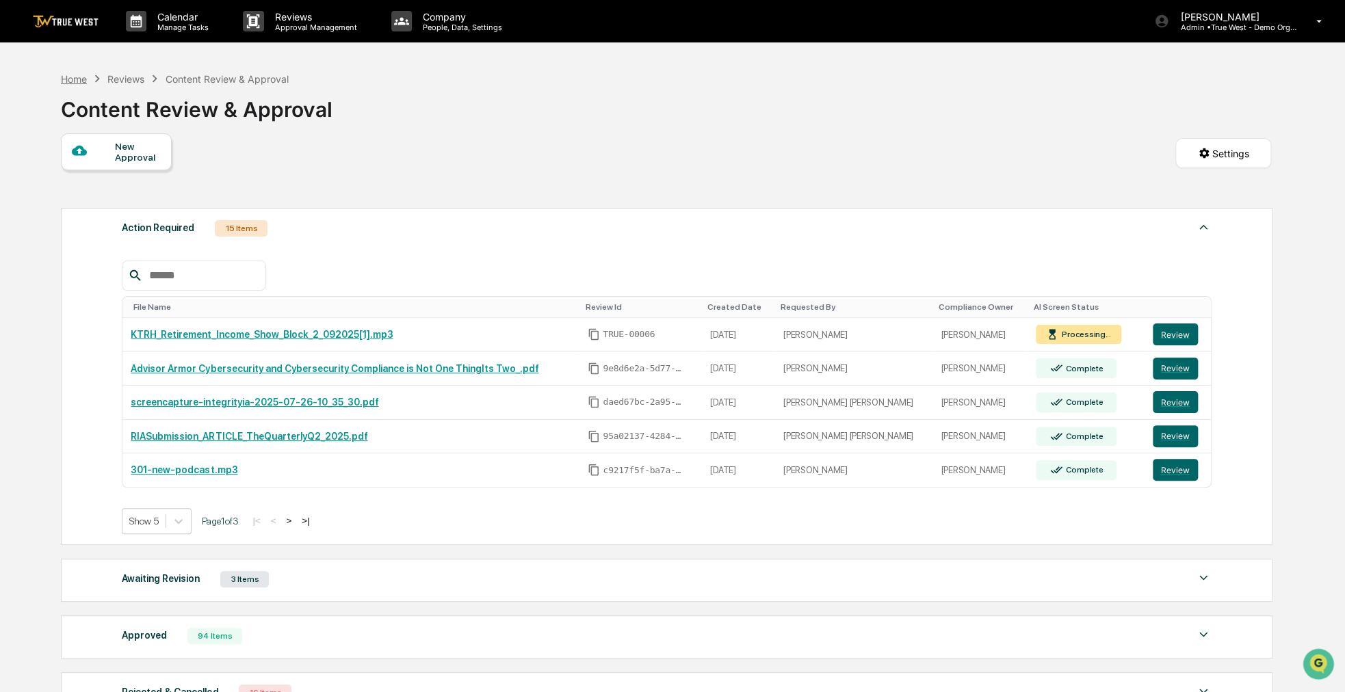
click at [83, 79] on div "Home" at bounding box center [74, 79] width 26 height 12
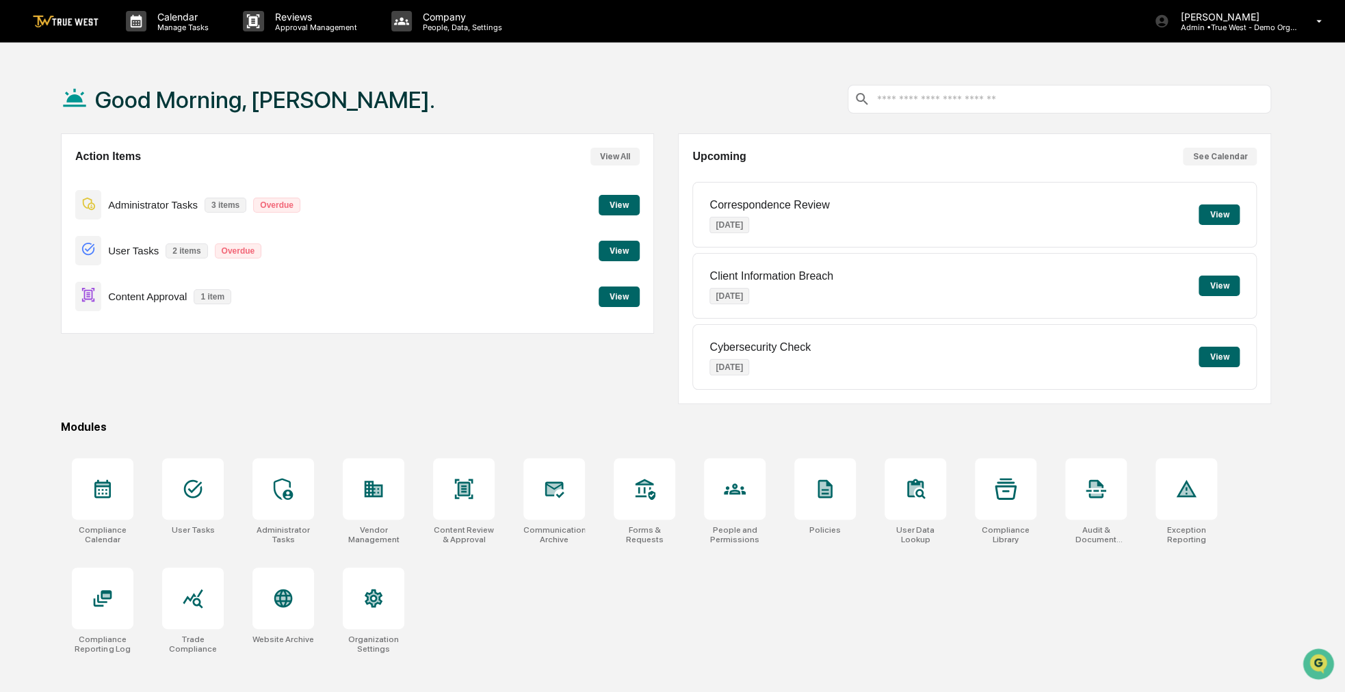
click at [613, 300] on button "View" at bounding box center [619, 297] width 41 height 21
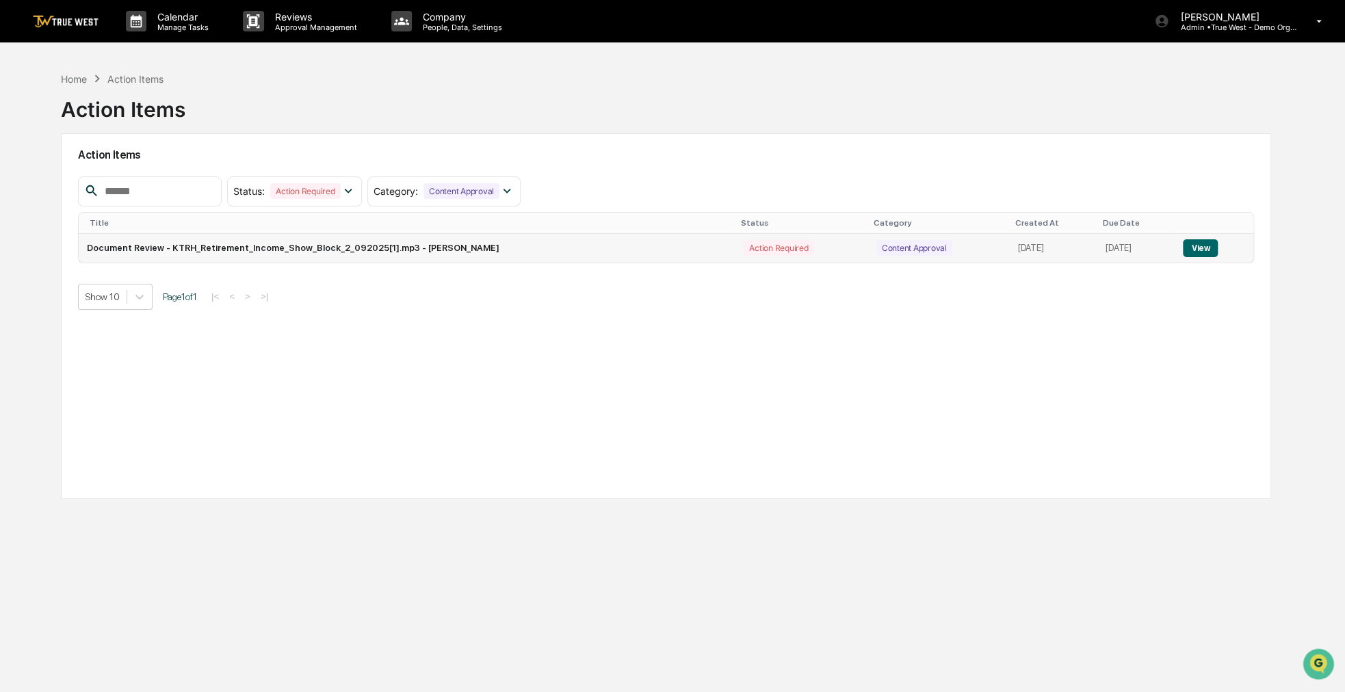
click at [1191, 245] on button "View" at bounding box center [1200, 248] width 35 height 18
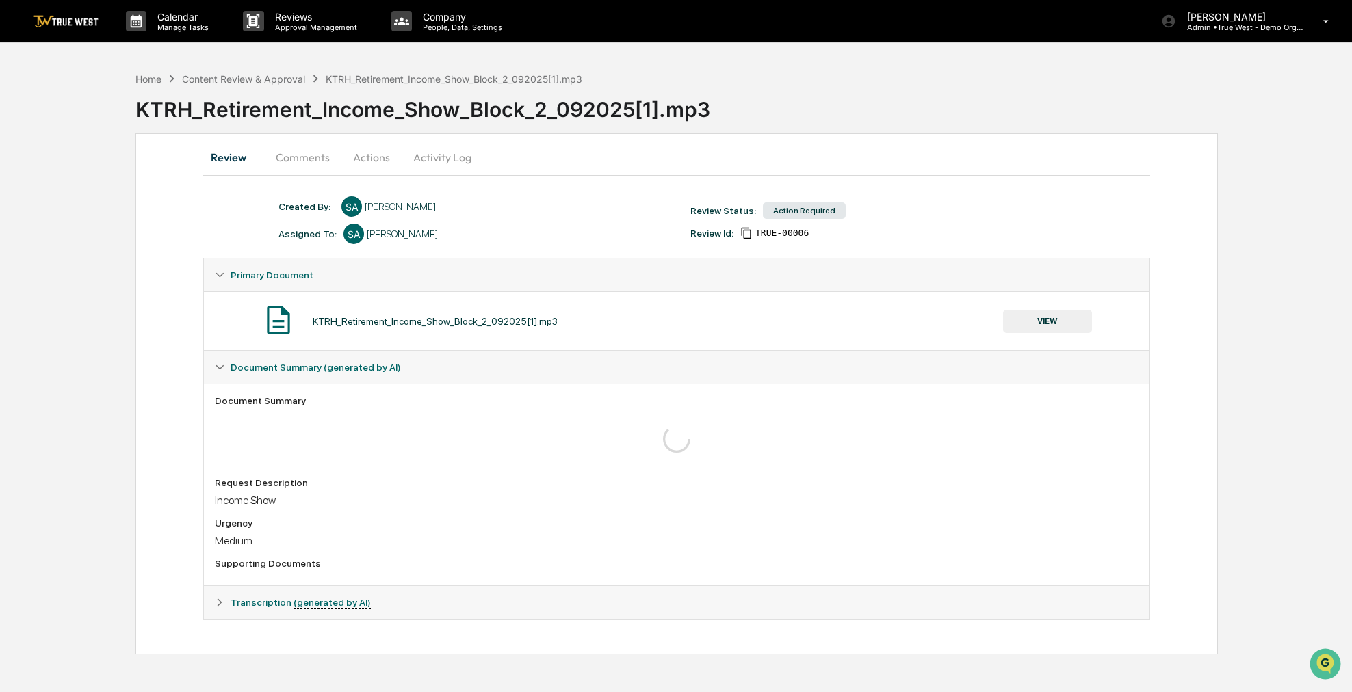
drag, startPoint x: 800, startPoint y: 70, endPoint x: 791, endPoint y: 68, distance: 9.8
click at [791, 68] on div "Home Content Review & Approval KTRH_Retirement_Income_Show_Block_2_092025[1].mp…" at bounding box center [743, 99] width 1216 height 68
click at [62, 25] on img at bounding box center [66, 21] width 66 height 13
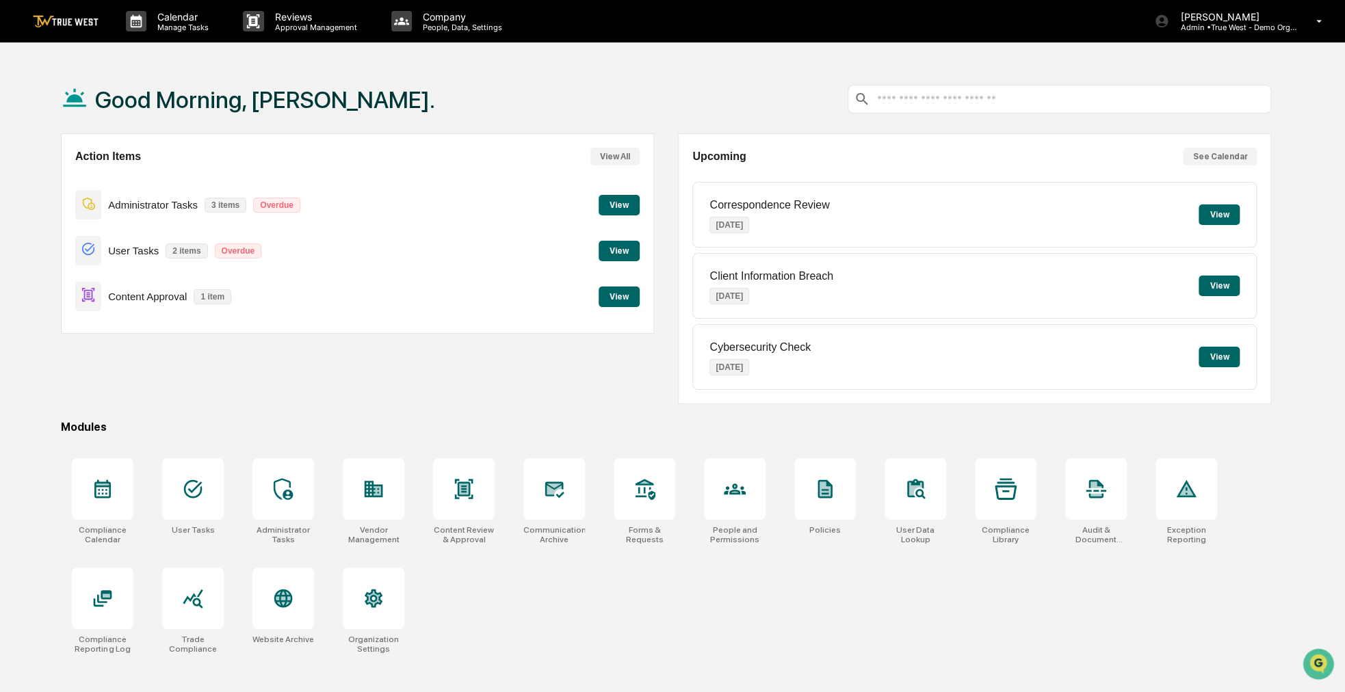
click at [616, 298] on button "View" at bounding box center [619, 297] width 41 height 21
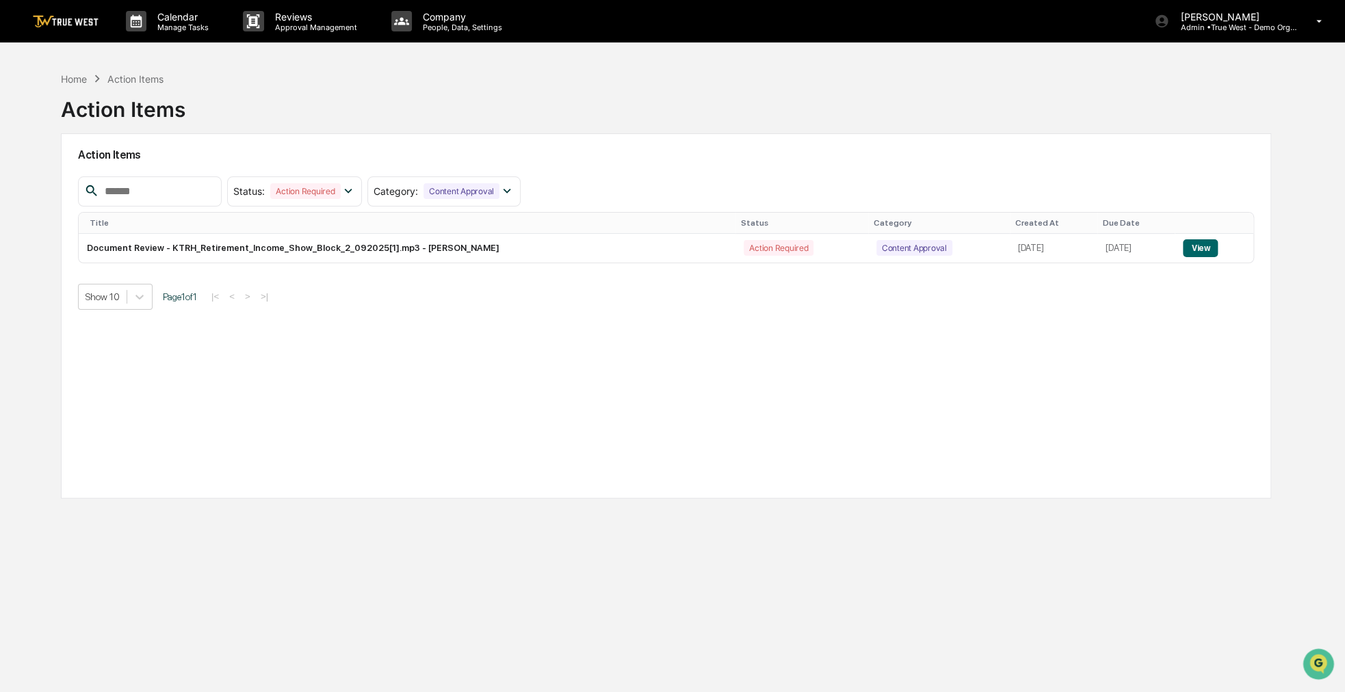
click at [1161, 93] on div "Home Action Items Action Items" at bounding box center [666, 99] width 1210 height 68
click at [1204, 247] on button "View" at bounding box center [1200, 248] width 35 height 18
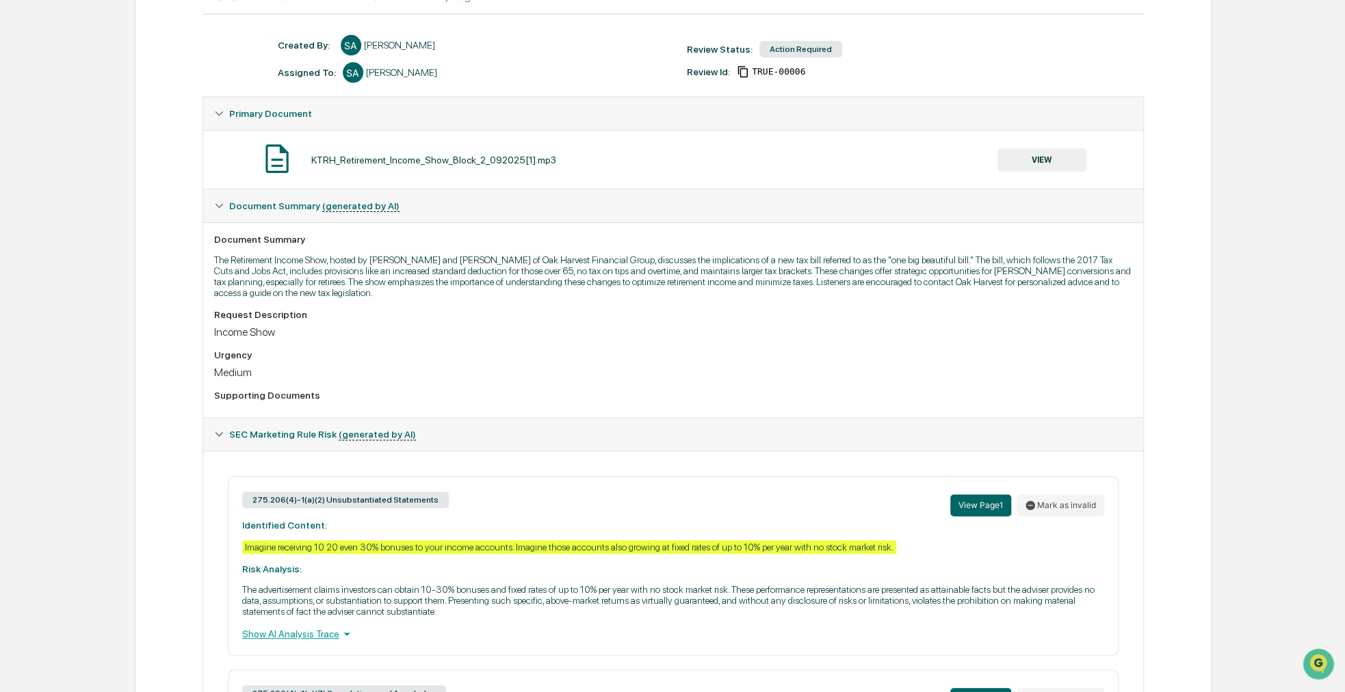
scroll to position [413, 0]
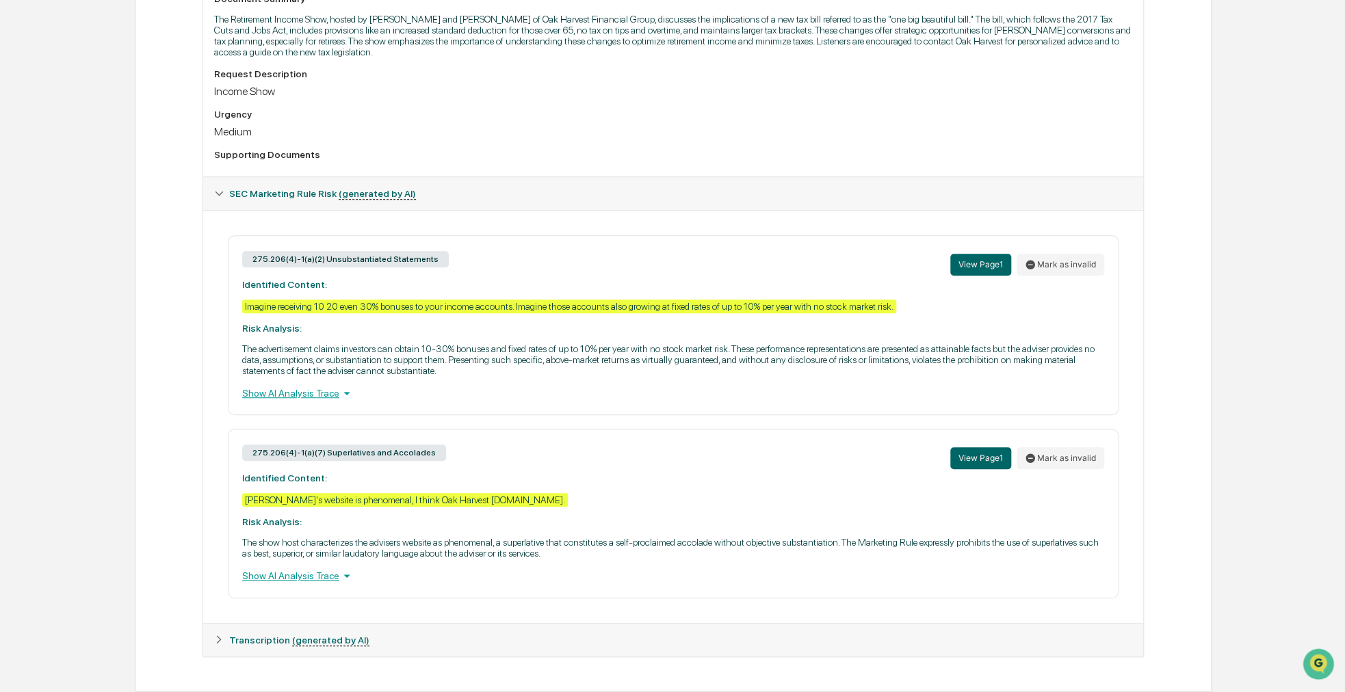
drag, startPoint x: 705, startPoint y: 470, endPoint x: 680, endPoint y: 469, distance: 24.7
click at [680, 469] on div "275.206(4)-1(a)(7) Superlatives and Accolades View Page 1 Mark as invalid" at bounding box center [673, 457] width 862 height 29
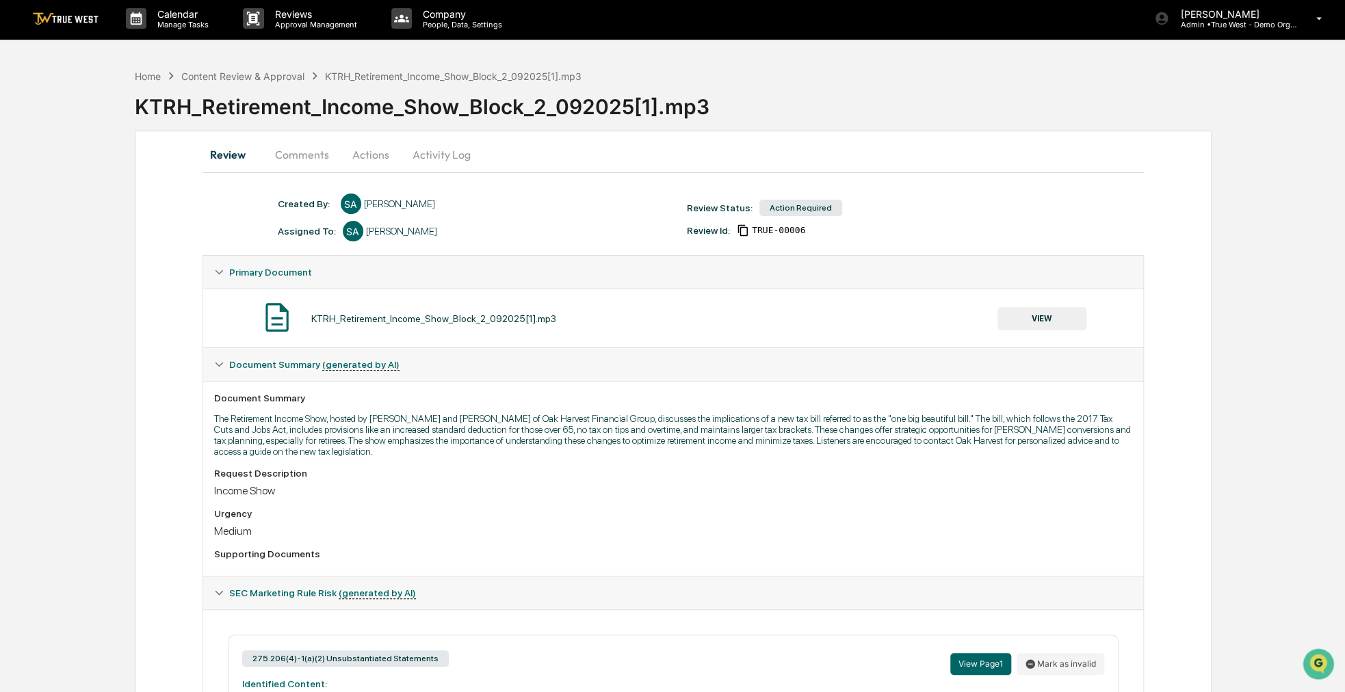
scroll to position [0, 0]
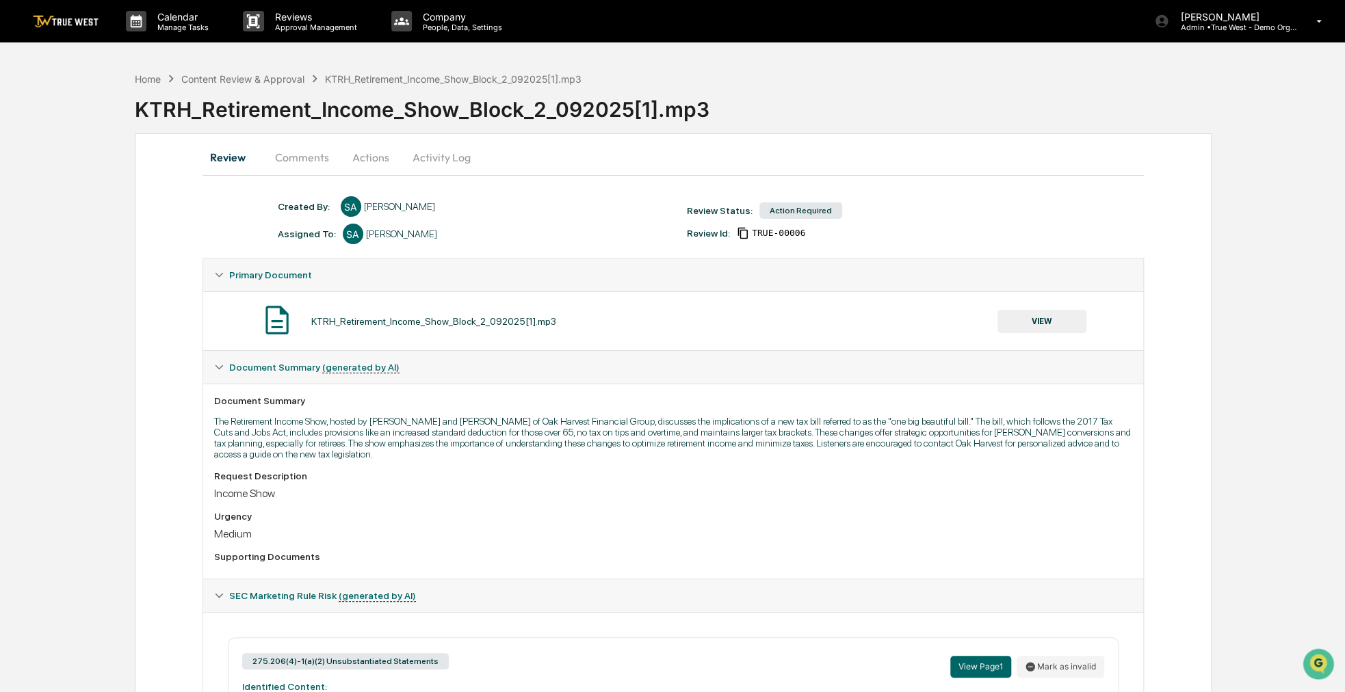
click at [291, 163] on button "Comments" at bounding box center [302, 157] width 76 height 33
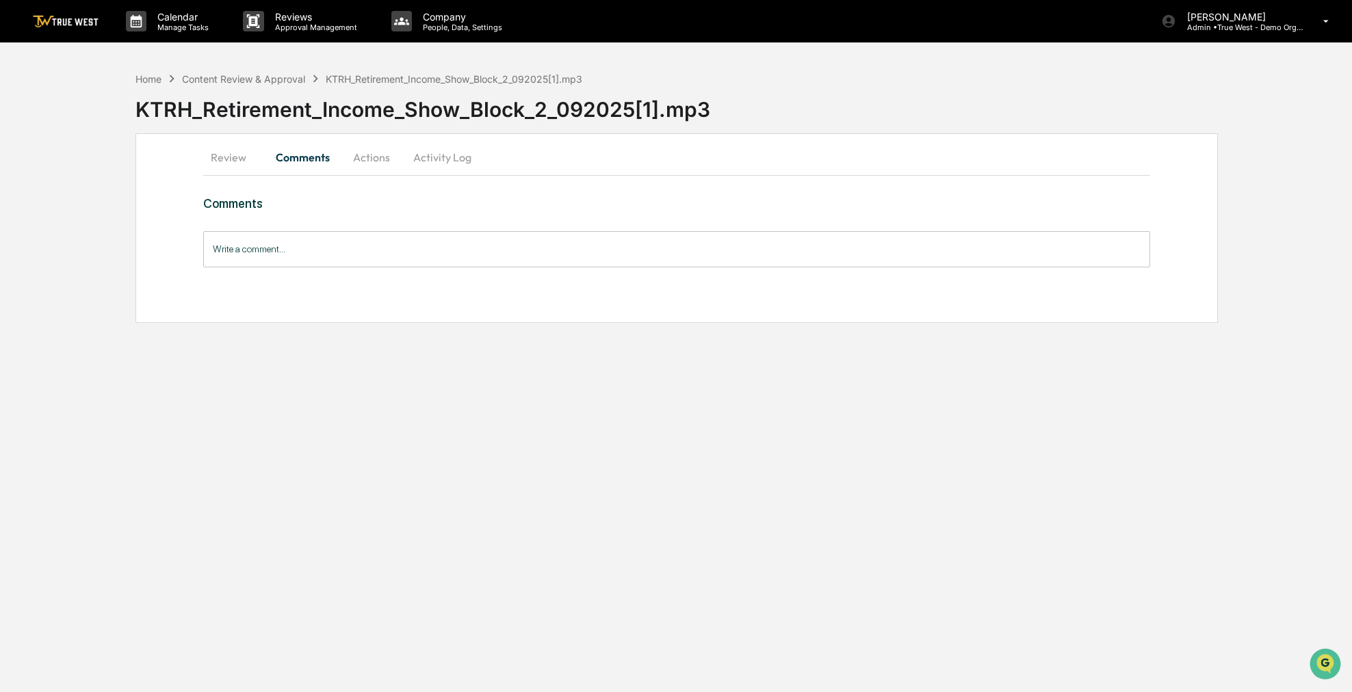
click at [380, 161] on button "Actions" at bounding box center [372, 157] width 62 height 33
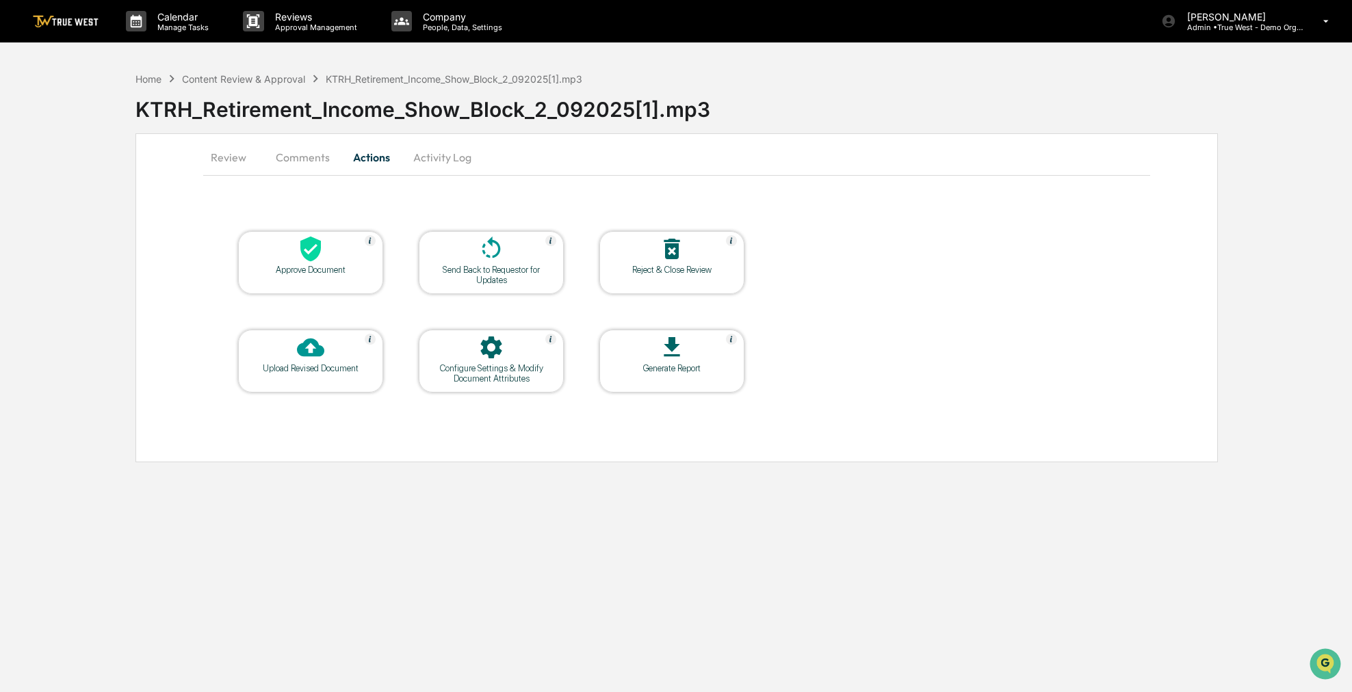
click at [315, 257] on icon at bounding box center [310, 249] width 21 height 25
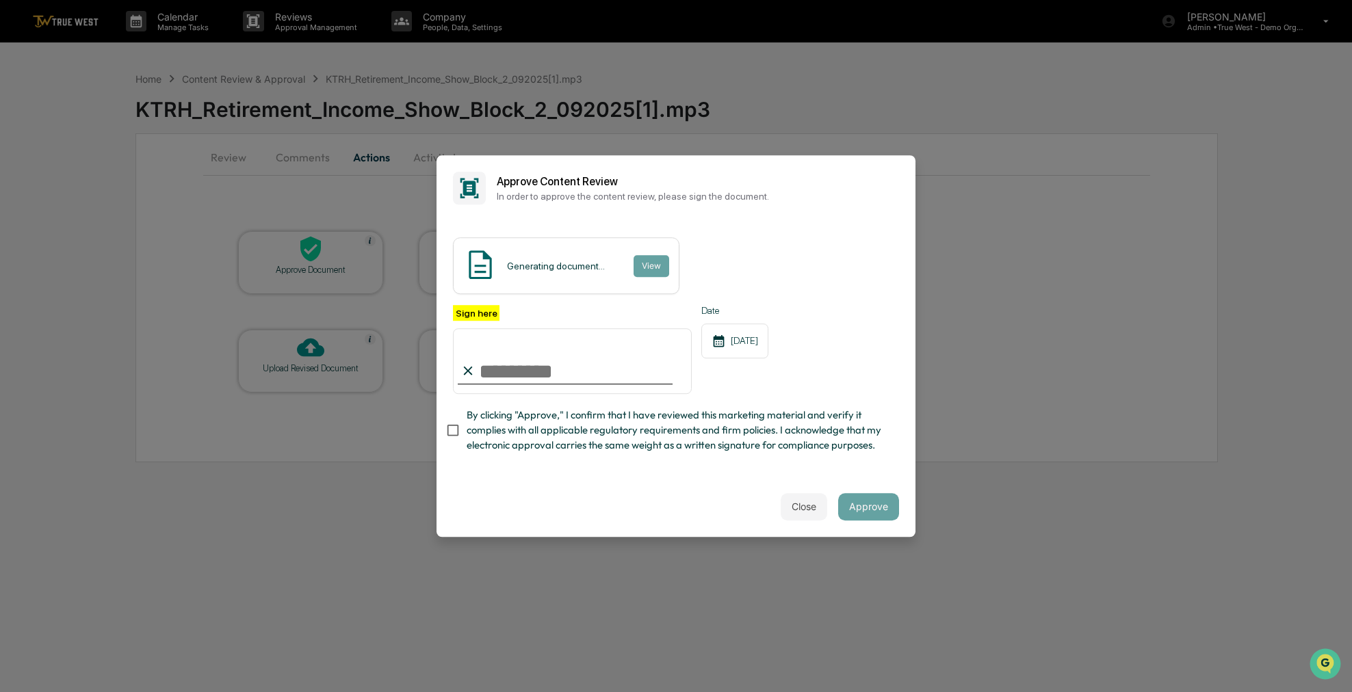
click at [520, 445] on span "By clicking "Approve," I confirm that I have reviewed this marketing material a…" at bounding box center [677, 431] width 421 height 46
click at [519, 362] on input "Sign here" at bounding box center [572, 361] width 239 height 66
type input "**********"
click at [869, 511] on button "Approve" at bounding box center [868, 506] width 61 height 27
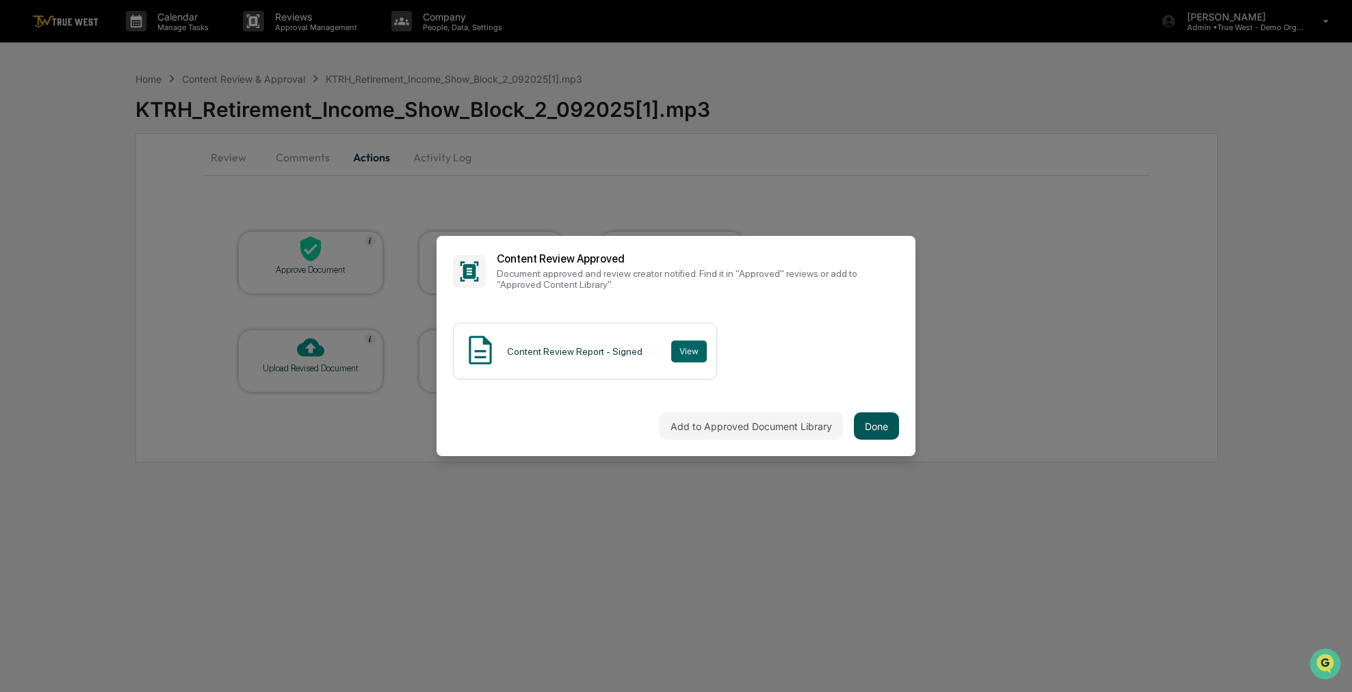
click at [884, 425] on button "Done" at bounding box center [876, 425] width 45 height 27
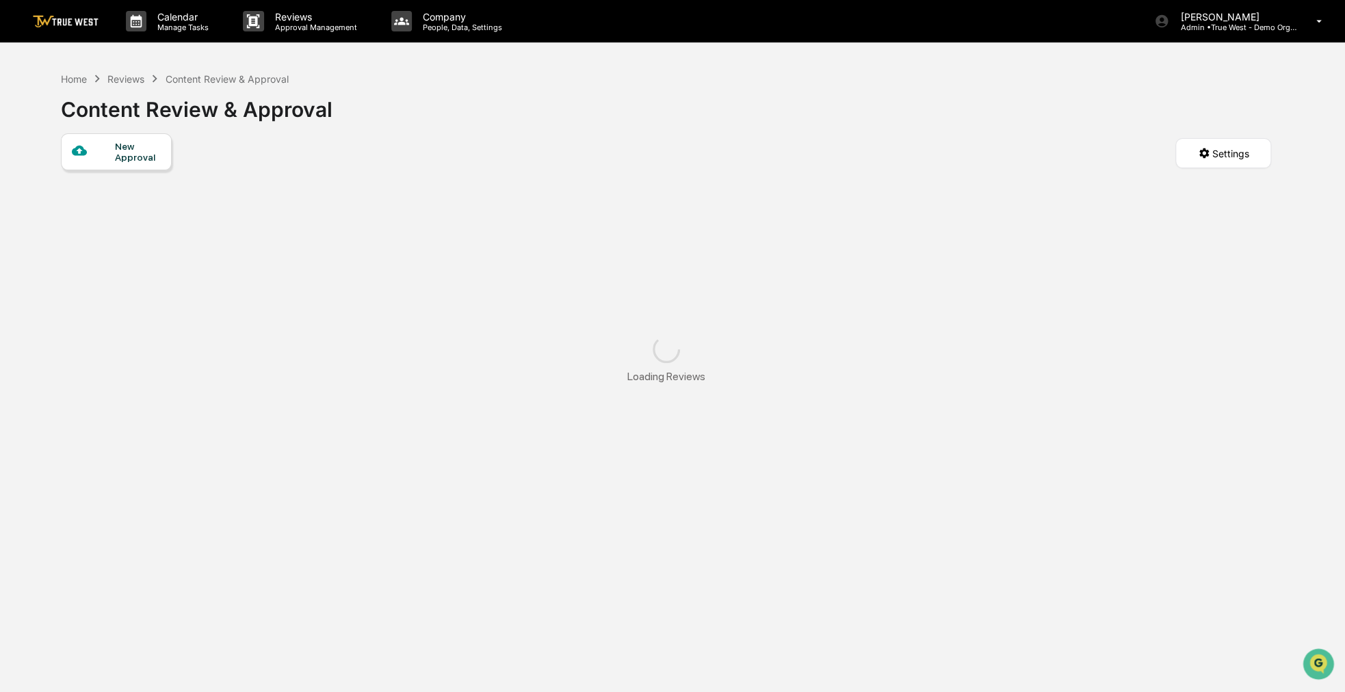
click at [148, 144] on div "New Approval" at bounding box center [138, 152] width 46 height 22
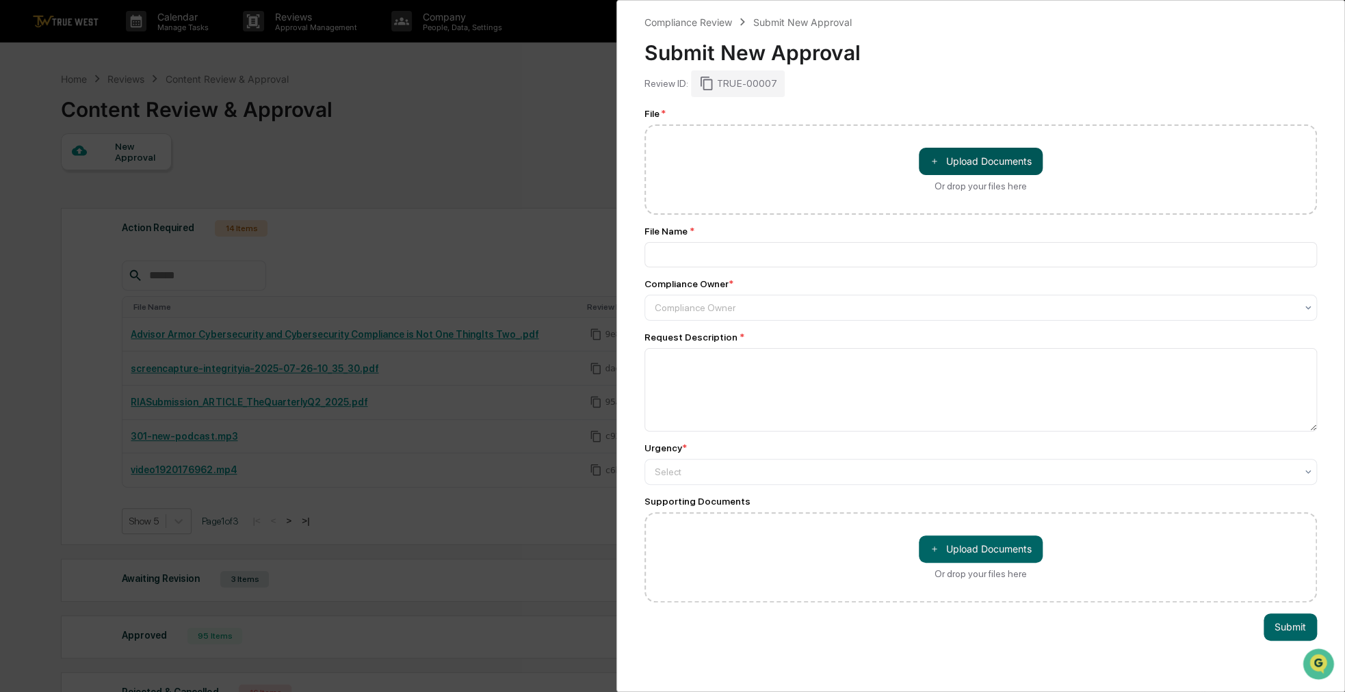
click at [970, 157] on button "＋ Upload Documents" at bounding box center [981, 161] width 124 height 27
type input "**********"
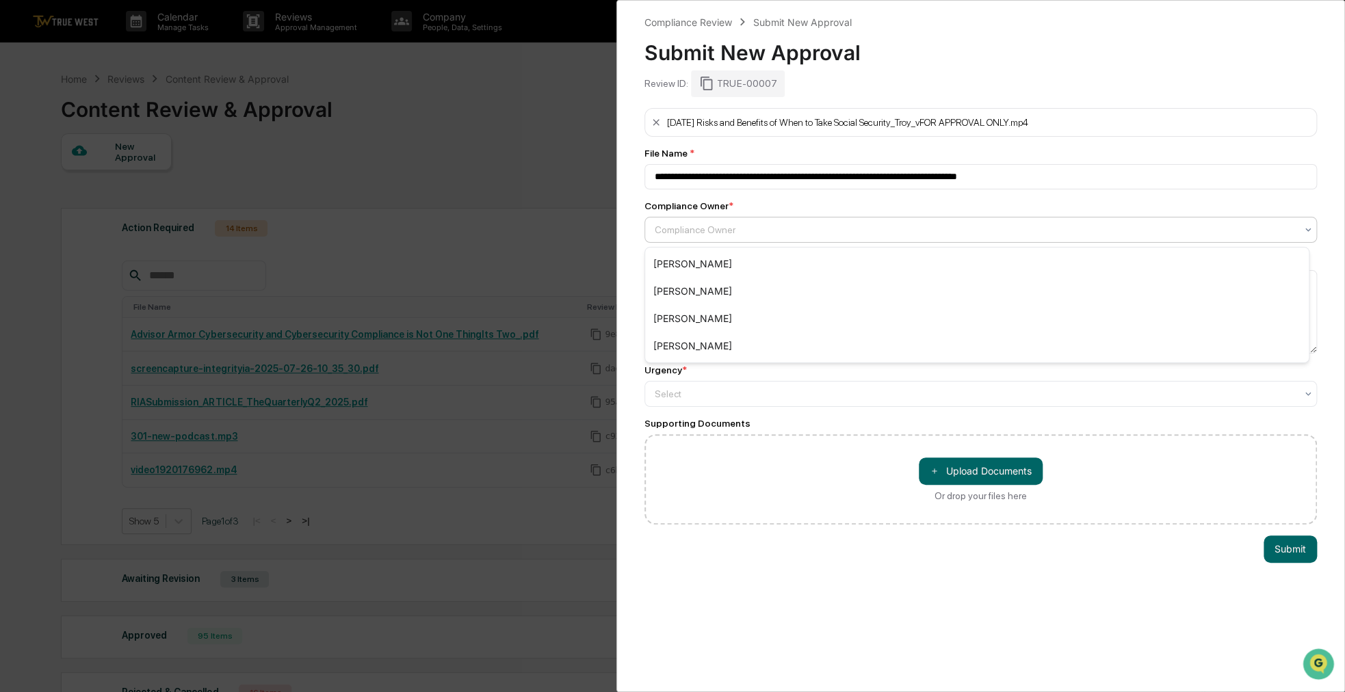
click at [721, 222] on div "Compliance Owner" at bounding box center [975, 229] width 655 height 19
click at [698, 315] on div "[PERSON_NAME]" at bounding box center [977, 318] width 664 height 27
click at [720, 309] on textarea at bounding box center [980, 311] width 672 height 83
type textarea "**********"
click at [768, 389] on div at bounding box center [975, 393] width 641 height 14
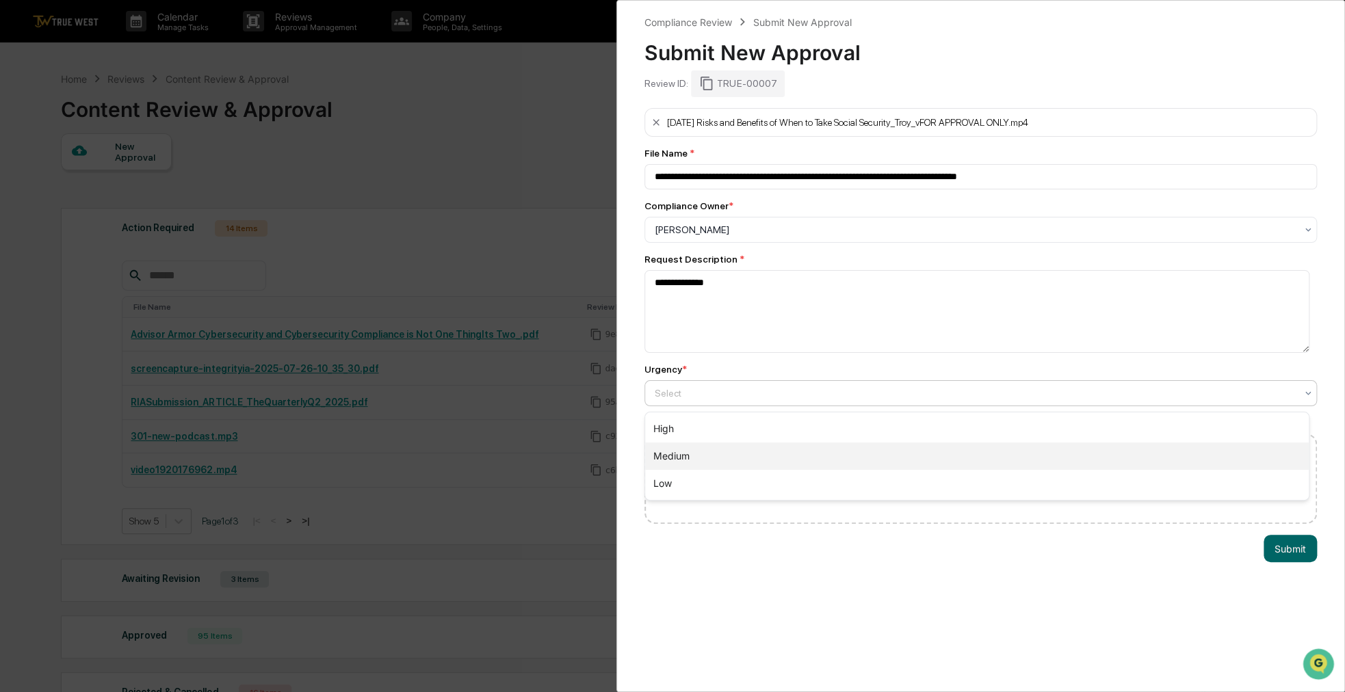
click at [735, 449] on div "Medium" at bounding box center [977, 456] width 664 height 27
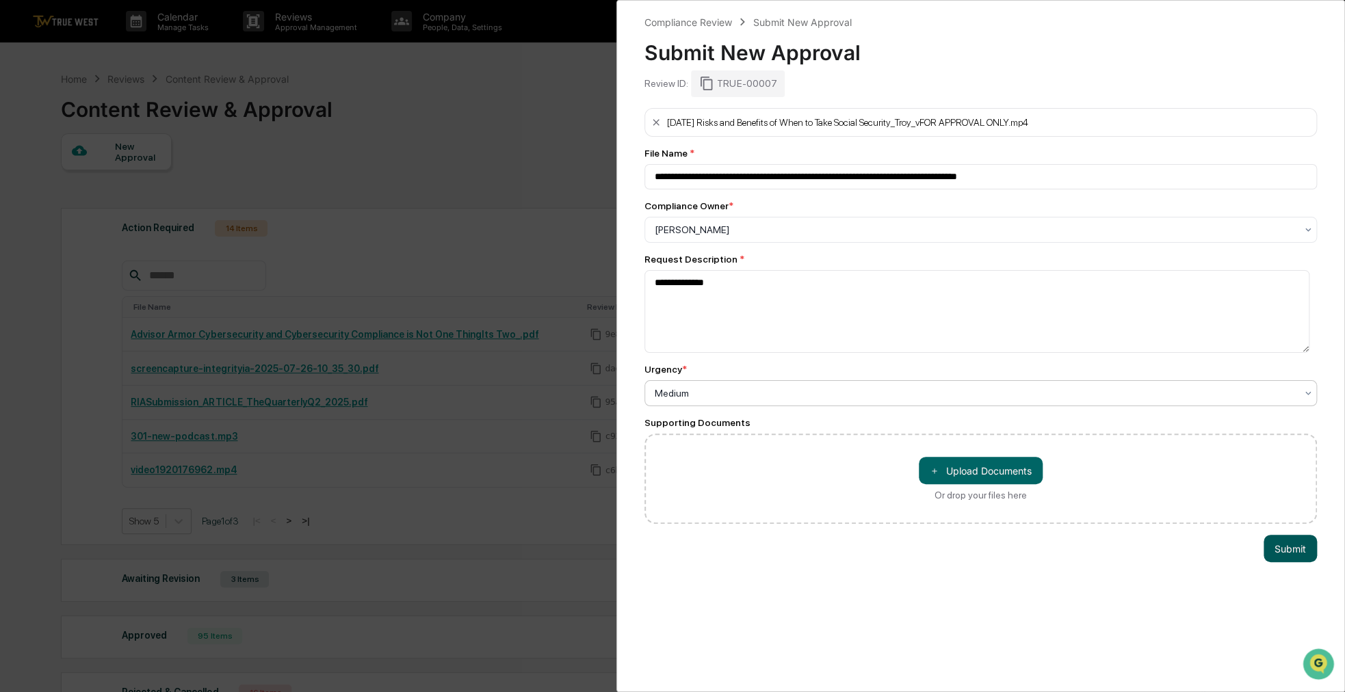
click at [1266, 555] on button "Submit" at bounding box center [1289, 548] width 53 height 27
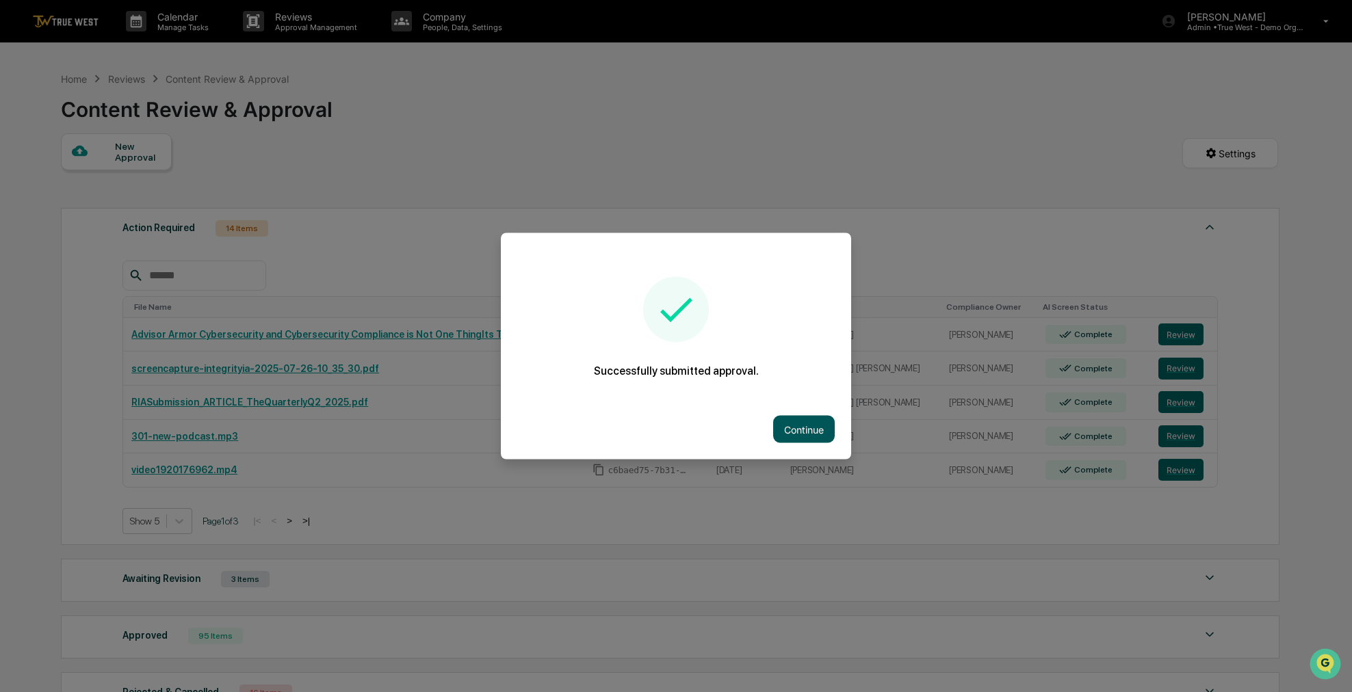
click at [817, 425] on button "Continue" at bounding box center [804, 429] width 62 height 27
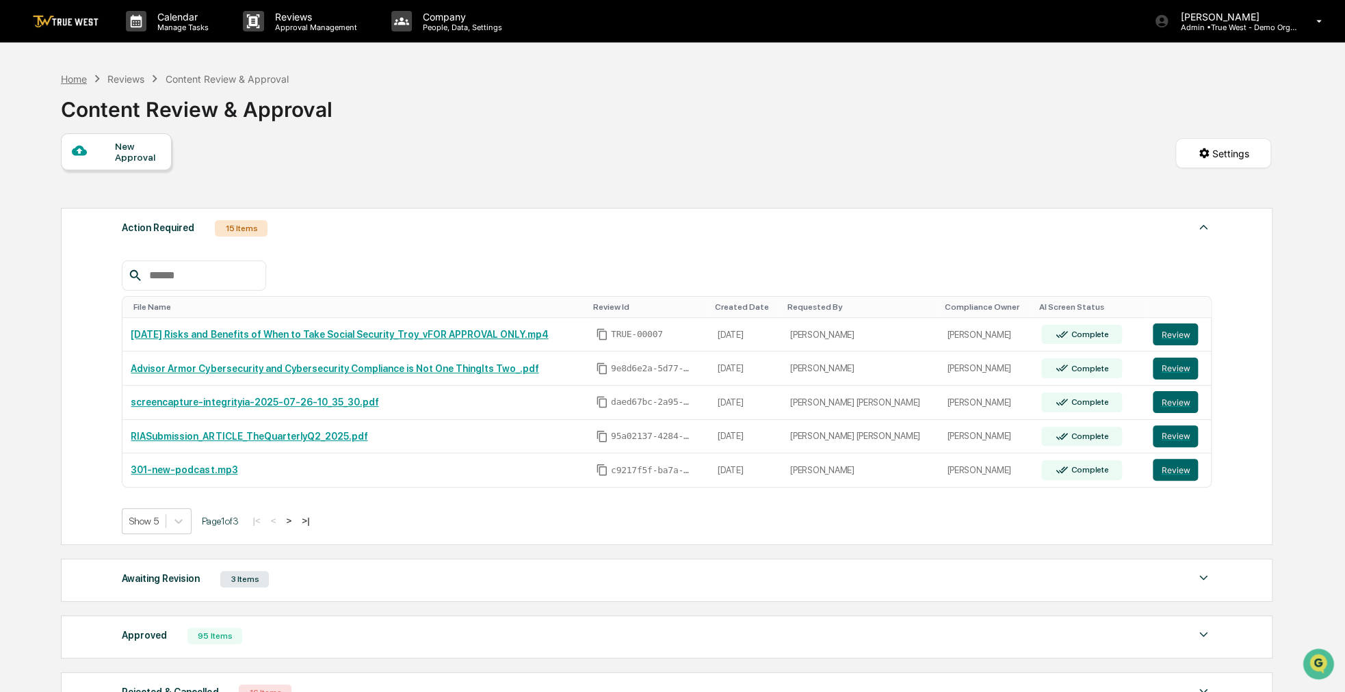
click at [73, 83] on div "Home" at bounding box center [74, 79] width 26 height 12
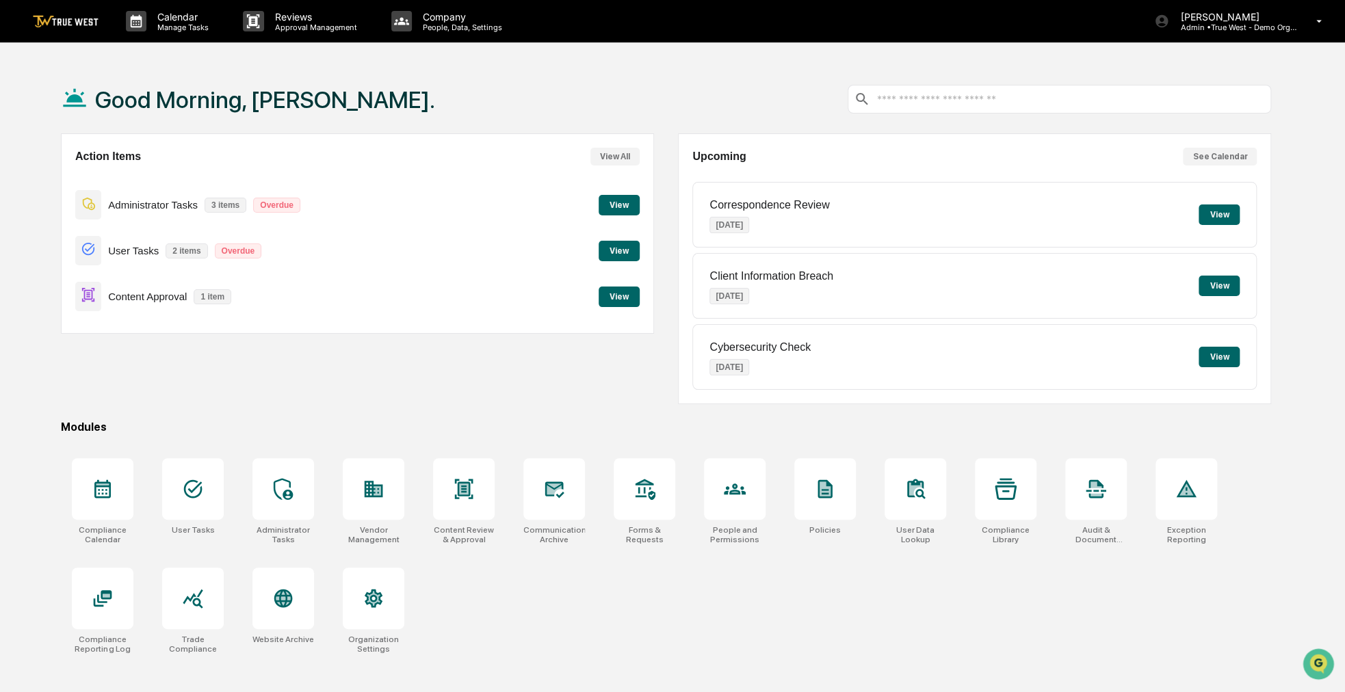
click at [607, 302] on button "View" at bounding box center [619, 297] width 41 height 21
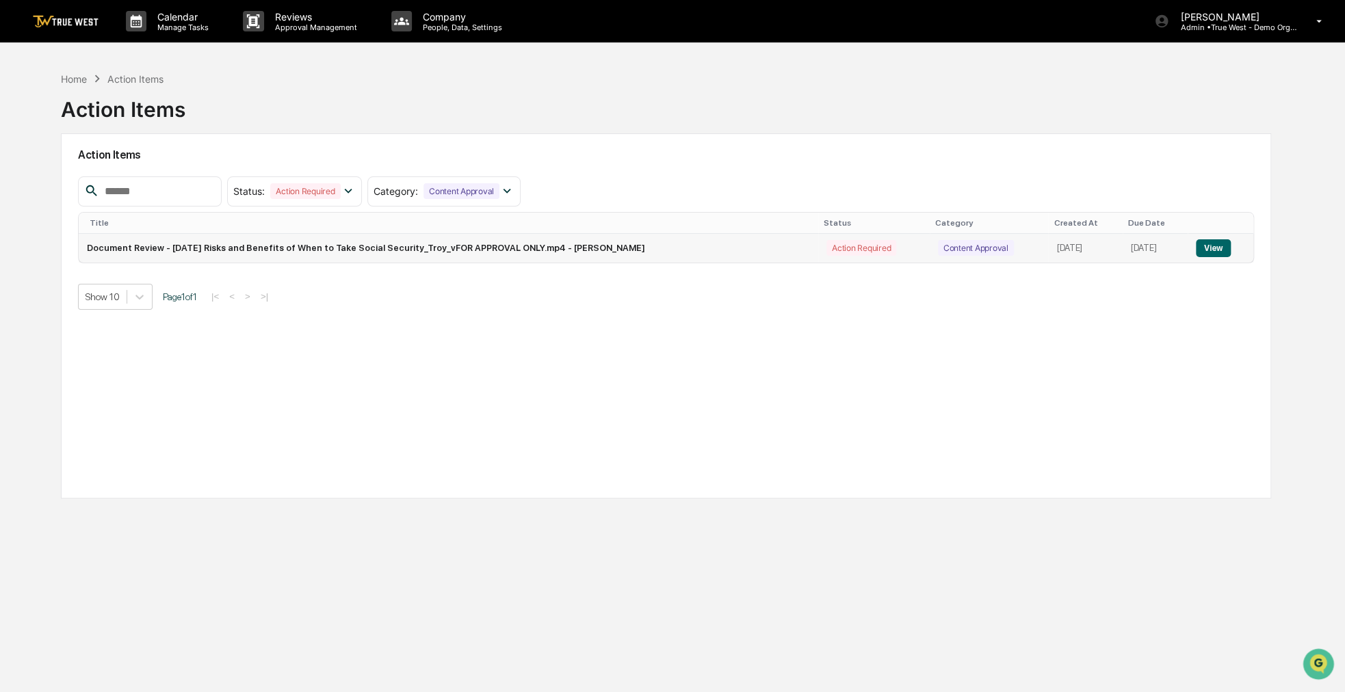
click at [1222, 247] on button "View" at bounding box center [1213, 248] width 35 height 18
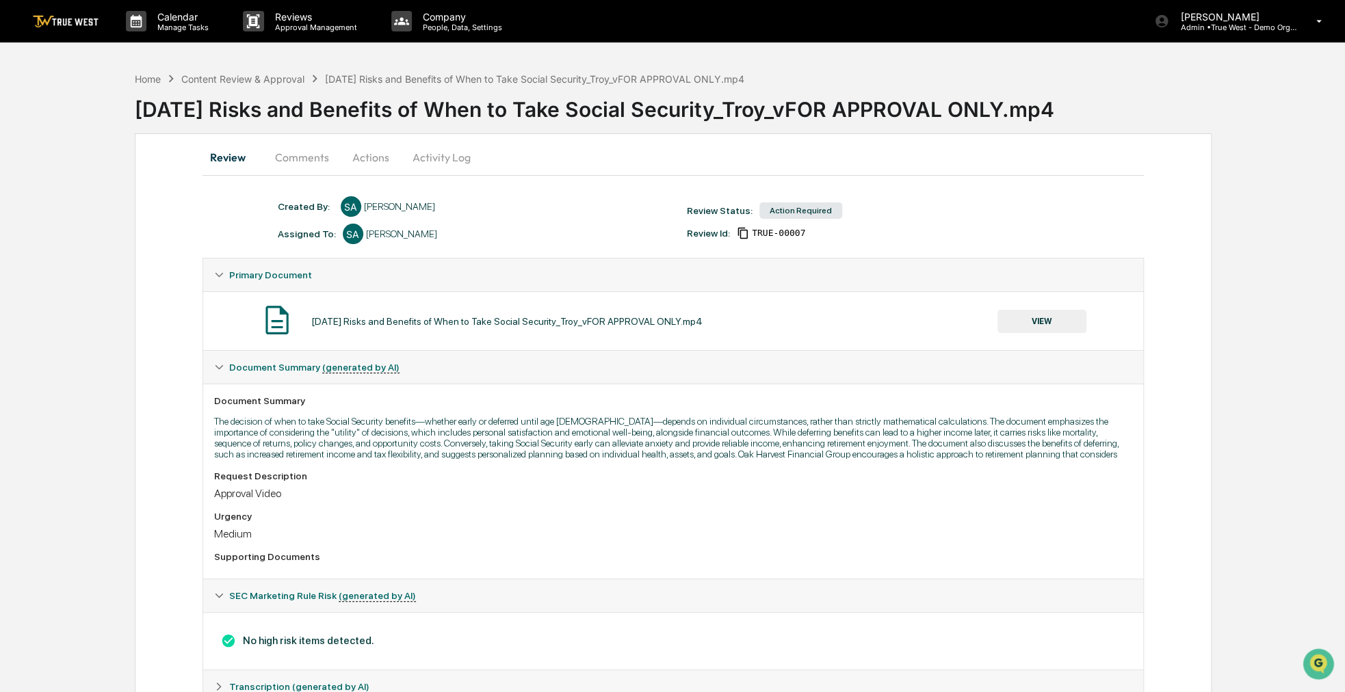
drag, startPoint x: 1149, startPoint y: 94, endPoint x: 1120, endPoint y: 91, distance: 28.9
click at [1120, 91] on div "[DATE] Risks and Benefits of When to Take Social Security_Troy_vFOR APPROVAL ON…" at bounding box center [740, 104] width 1210 height 36
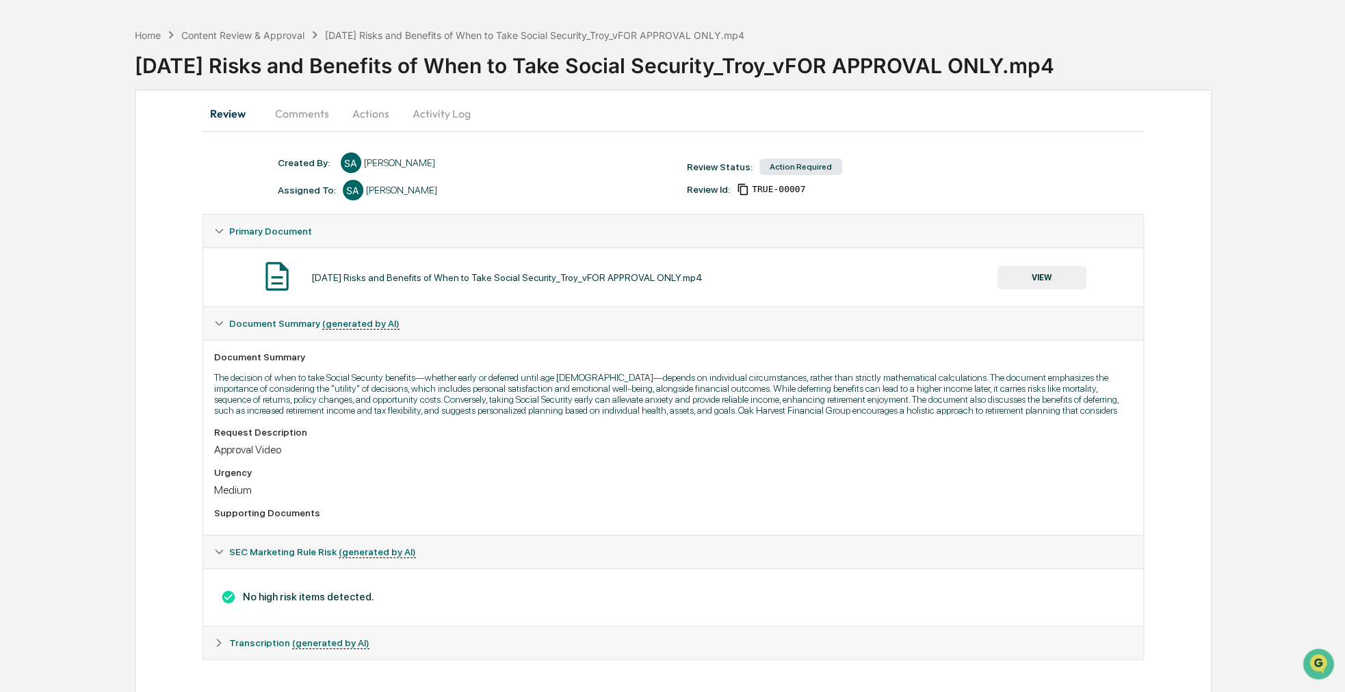
scroll to position [49, 0]
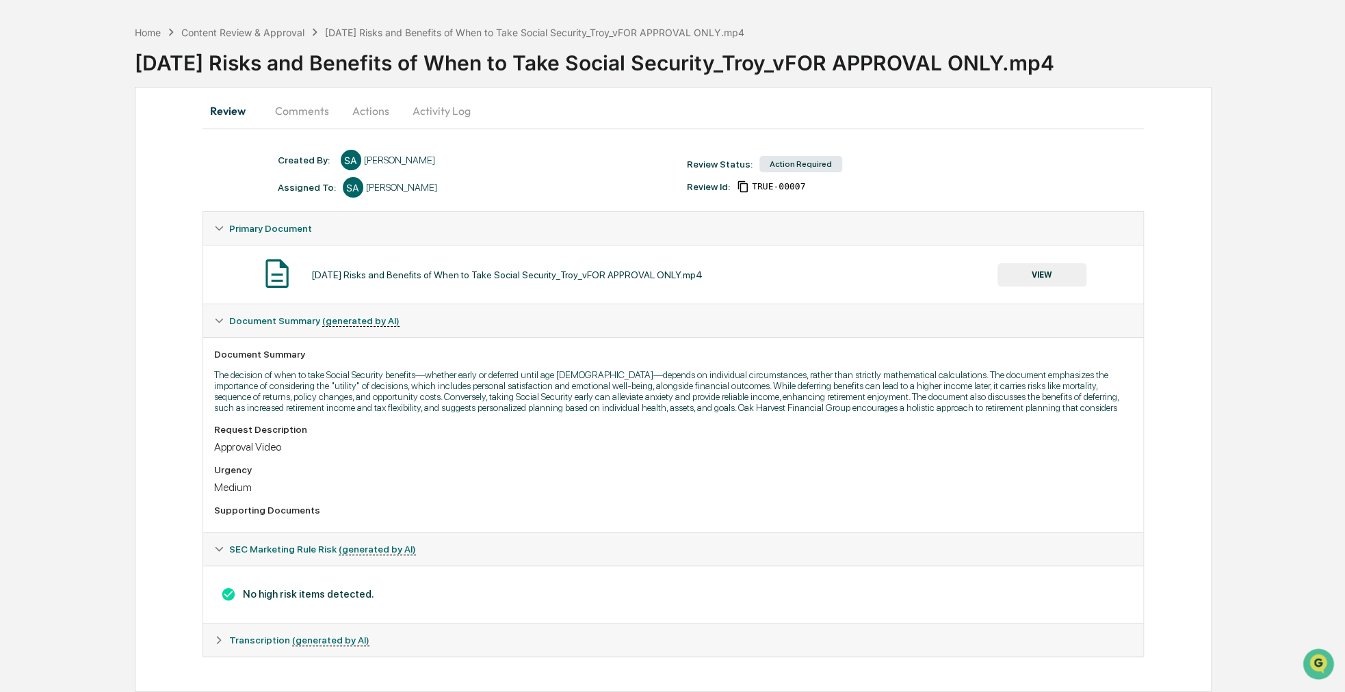
drag, startPoint x: 66, startPoint y: 279, endPoint x: 47, endPoint y: 278, distance: 18.5
click at [47, 278] on div "Home Content Review & Approval [DATE] Risks and Benefits of When to Take Social…" at bounding box center [672, 355] width 1345 height 674
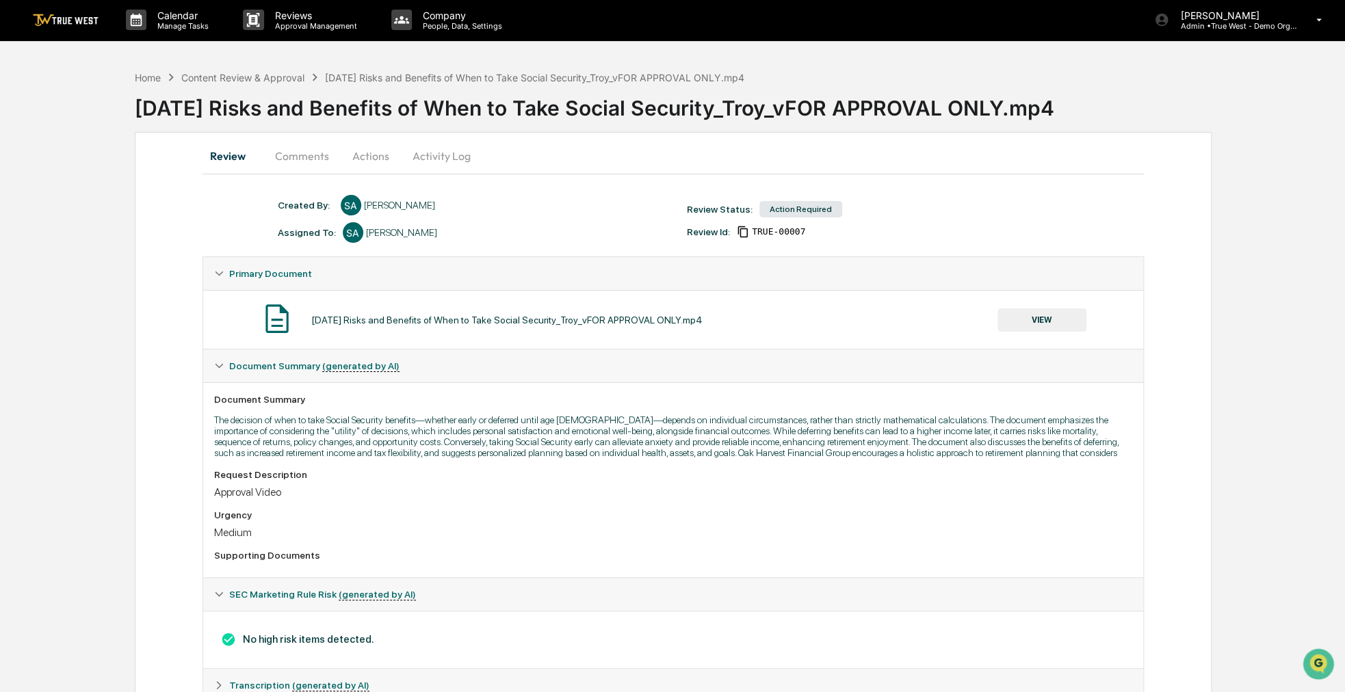
scroll to position [0, 0]
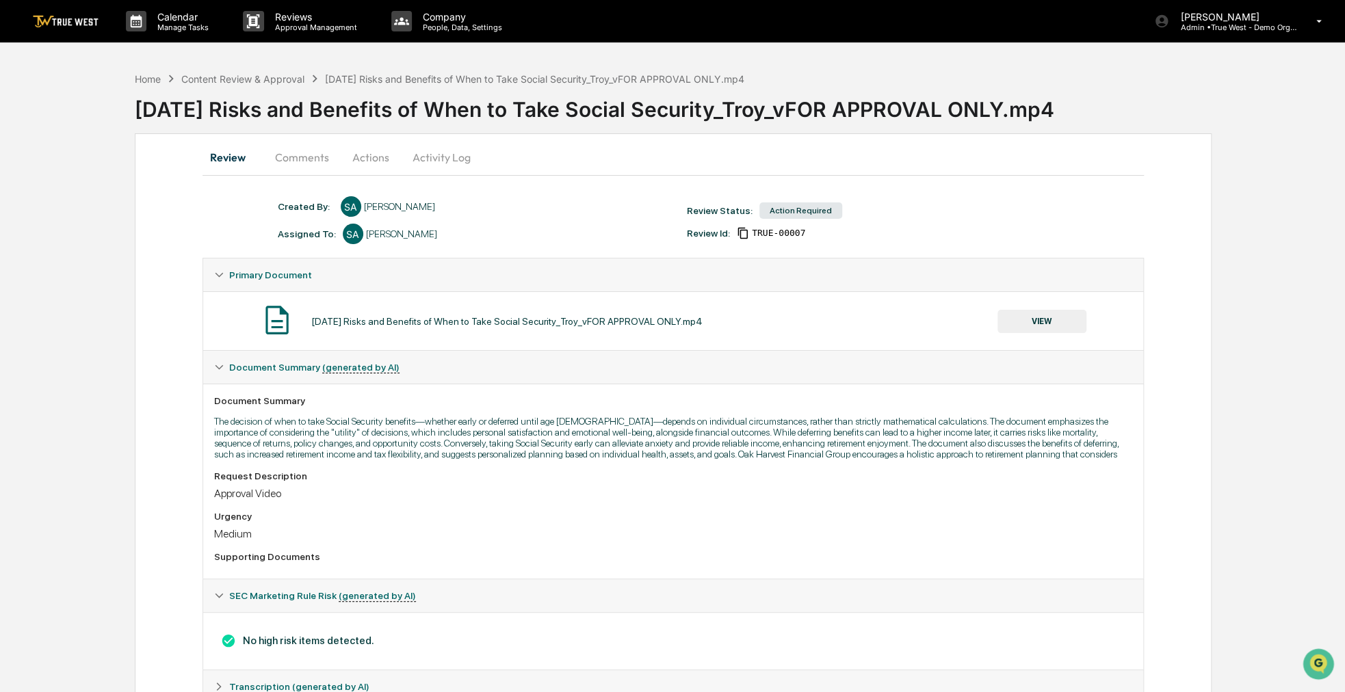
click at [369, 153] on button "Actions" at bounding box center [371, 157] width 62 height 33
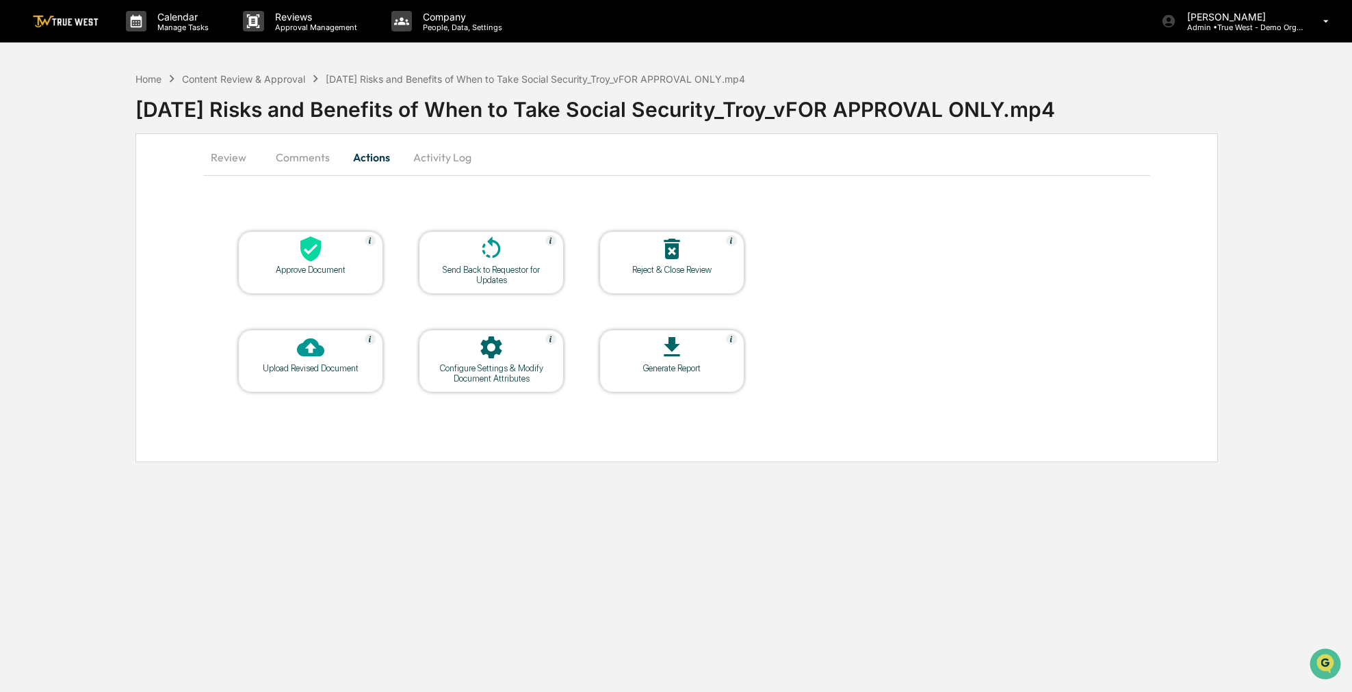
click at [324, 255] on div at bounding box center [310, 249] width 137 height 29
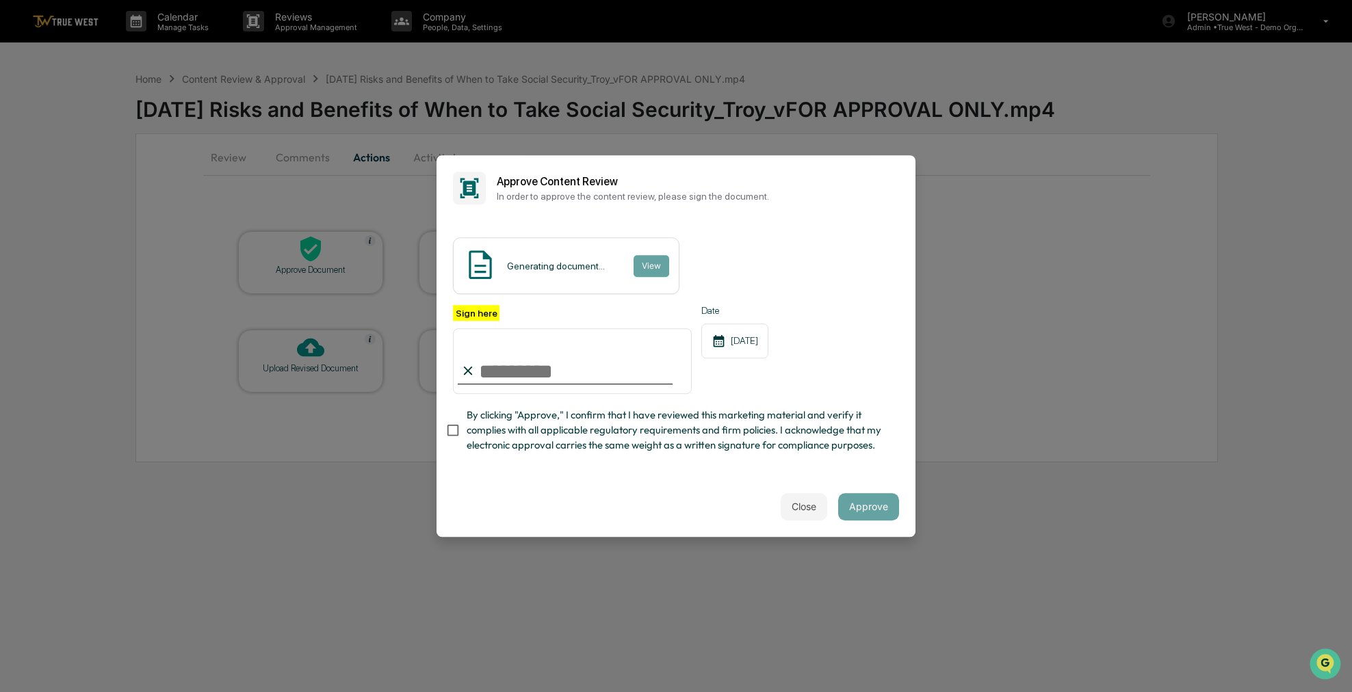
click at [479, 423] on span "By clicking "Approve," I confirm that I have reviewed this marketing material a…" at bounding box center [677, 431] width 421 height 46
click at [501, 379] on input "Sign here" at bounding box center [572, 361] width 239 height 66
type input "**********"
click at [871, 507] on button "Approve" at bounding box center [868, 506] width 61 height 27
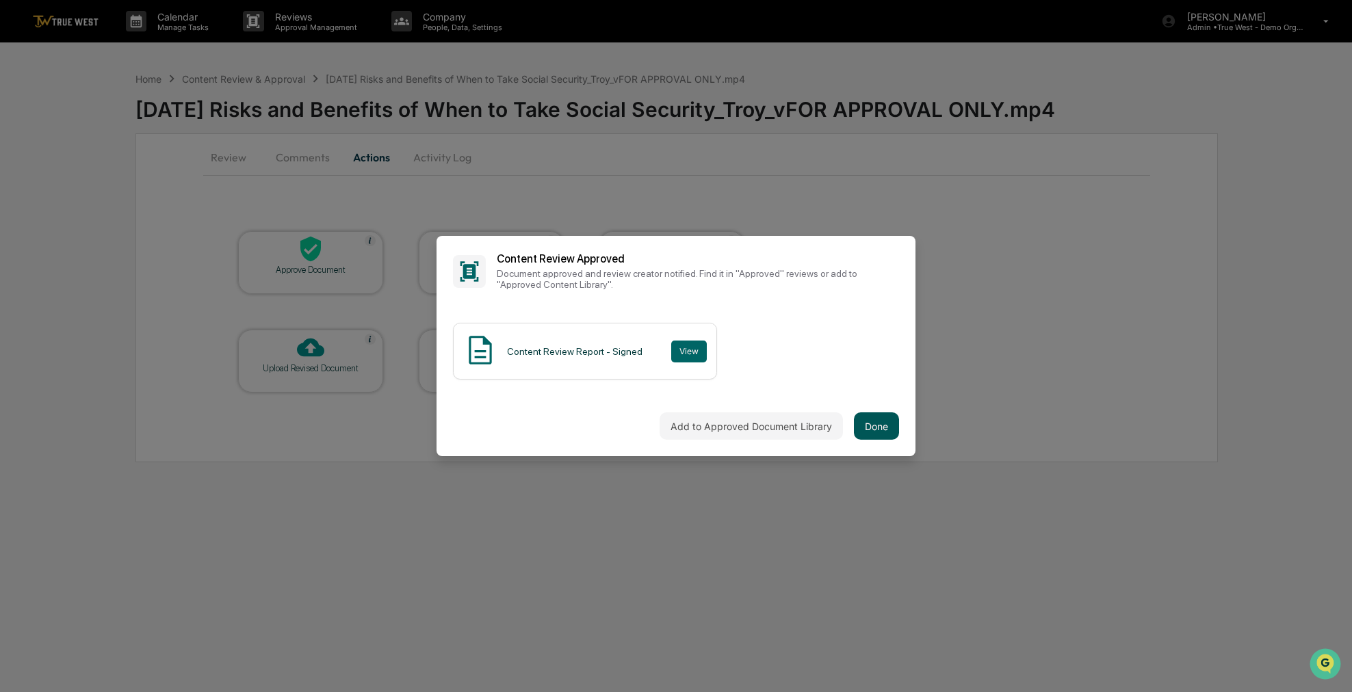
click at [860, 431] on button "Done" at bounding box center [876, 425] width 45 height 27
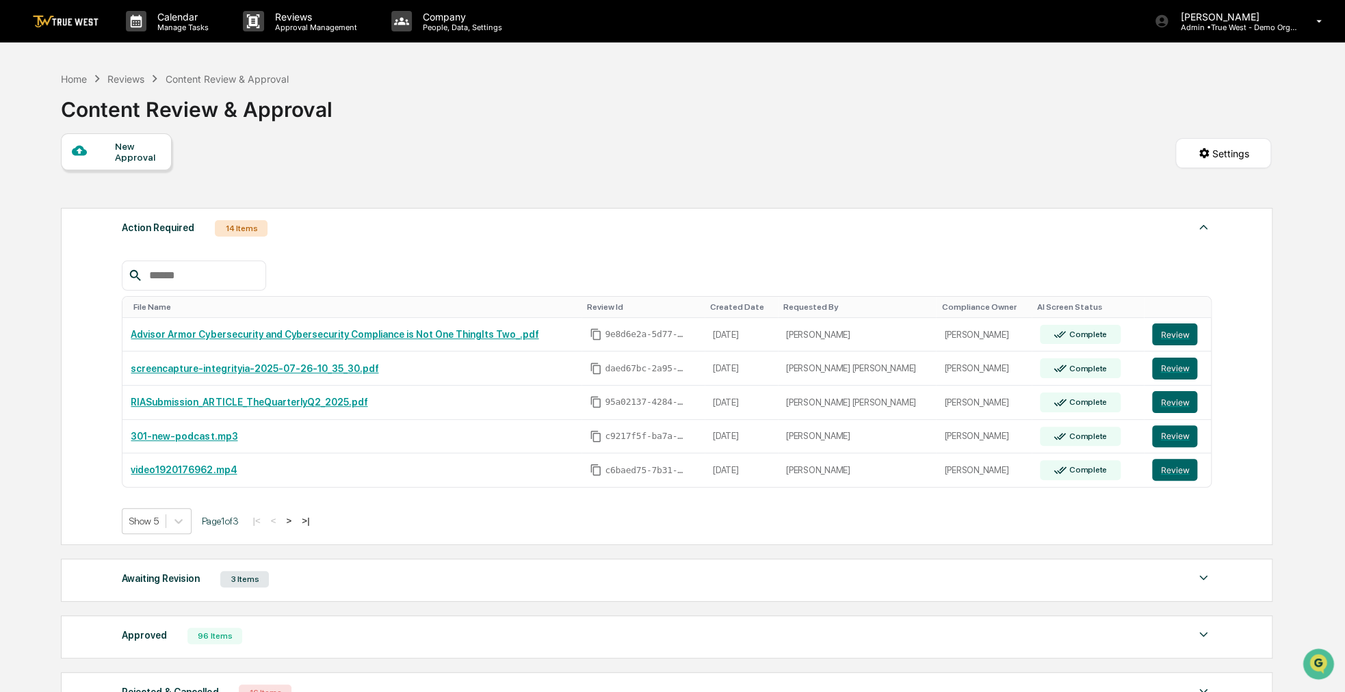
click at [93, 150] on div at bounding box center [93, 151] width 43 height 17
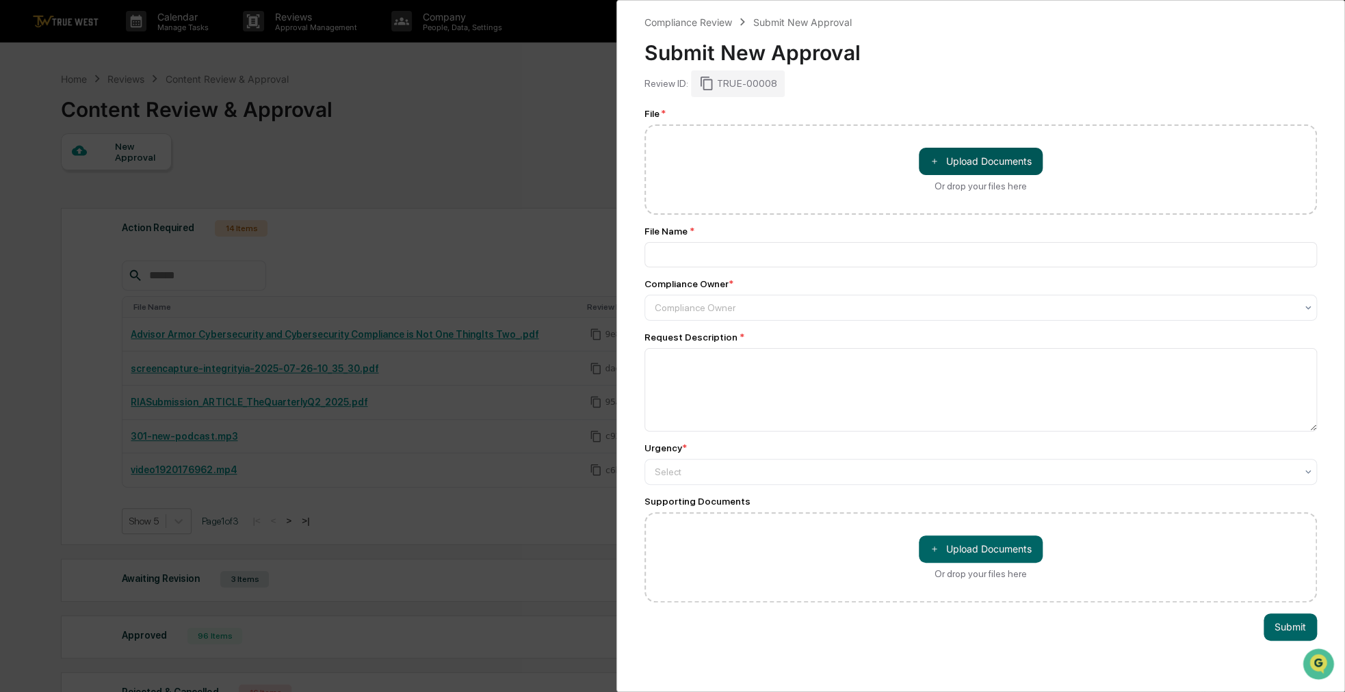
click at [1020, 164] on button "＋ Upload Documents" at bounding box center [981, 161] width 124 height 27
type input "**********"
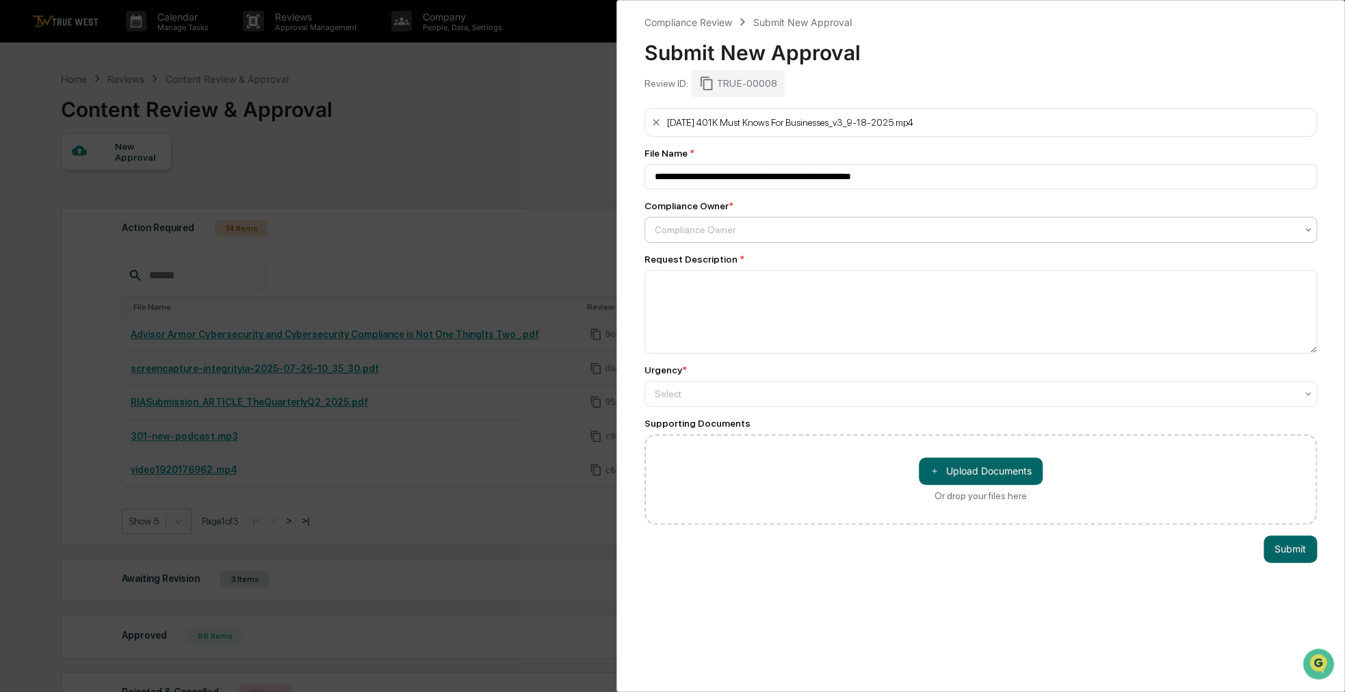
click at [908, 224] on div at bounding box center [975, 230] width 641 height 14
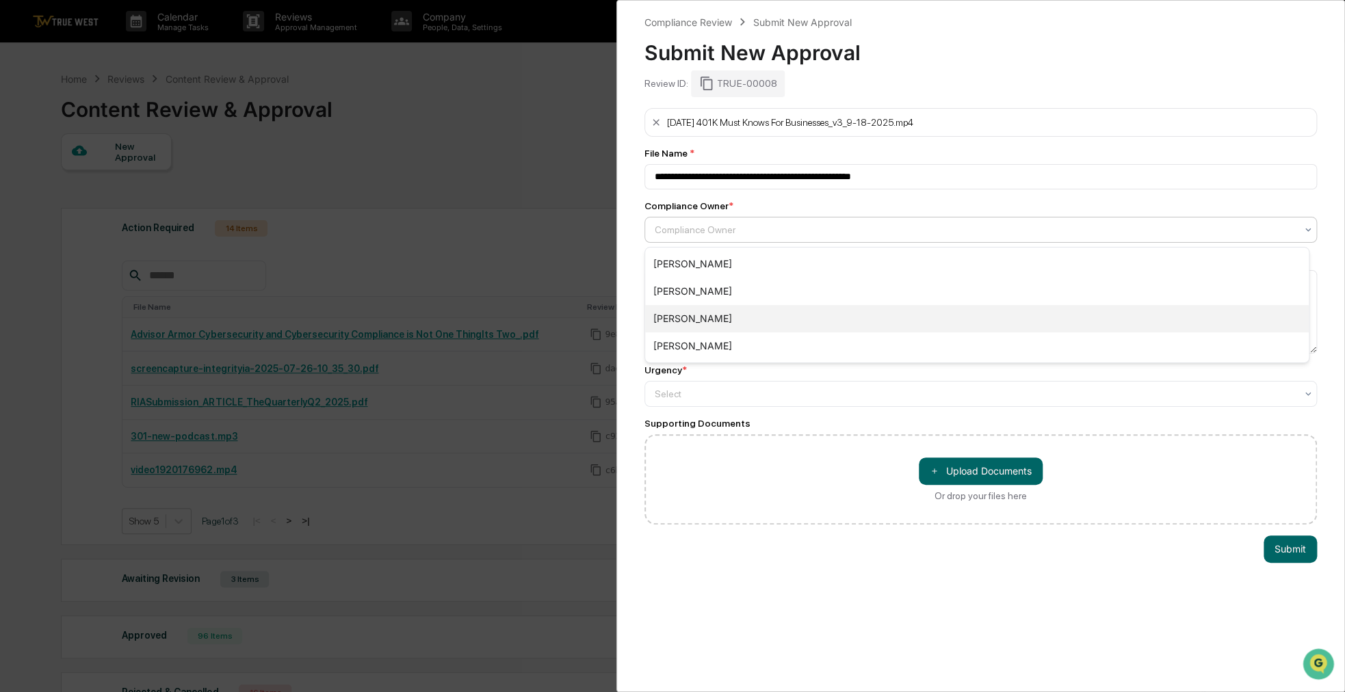
click at [722, 319] on div "[PERSON_NAME]" at bounding box center [977, 318] width 664 height 27
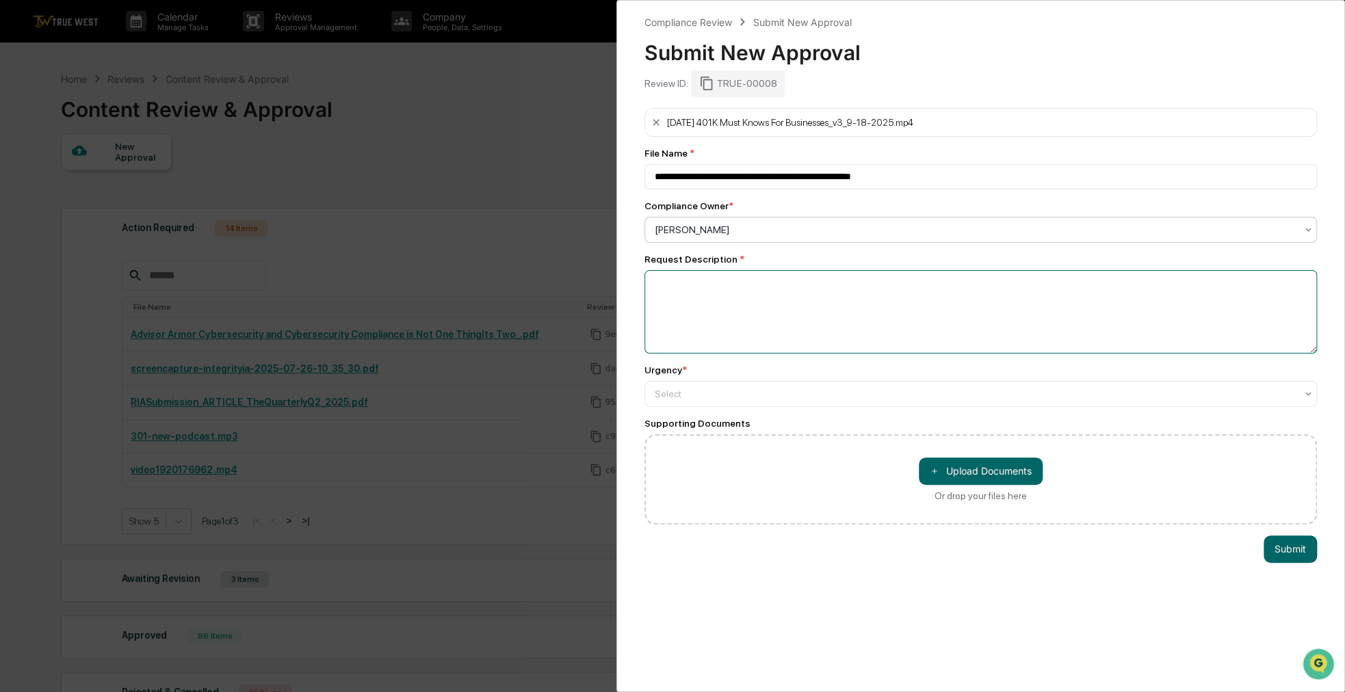
click at [722, 319] on textarea at bounding box center [980, 311] width 672 height 83
type textarea "**********"
click at [748, 396] on div at bounding box center [975, 393] width 641 height 14
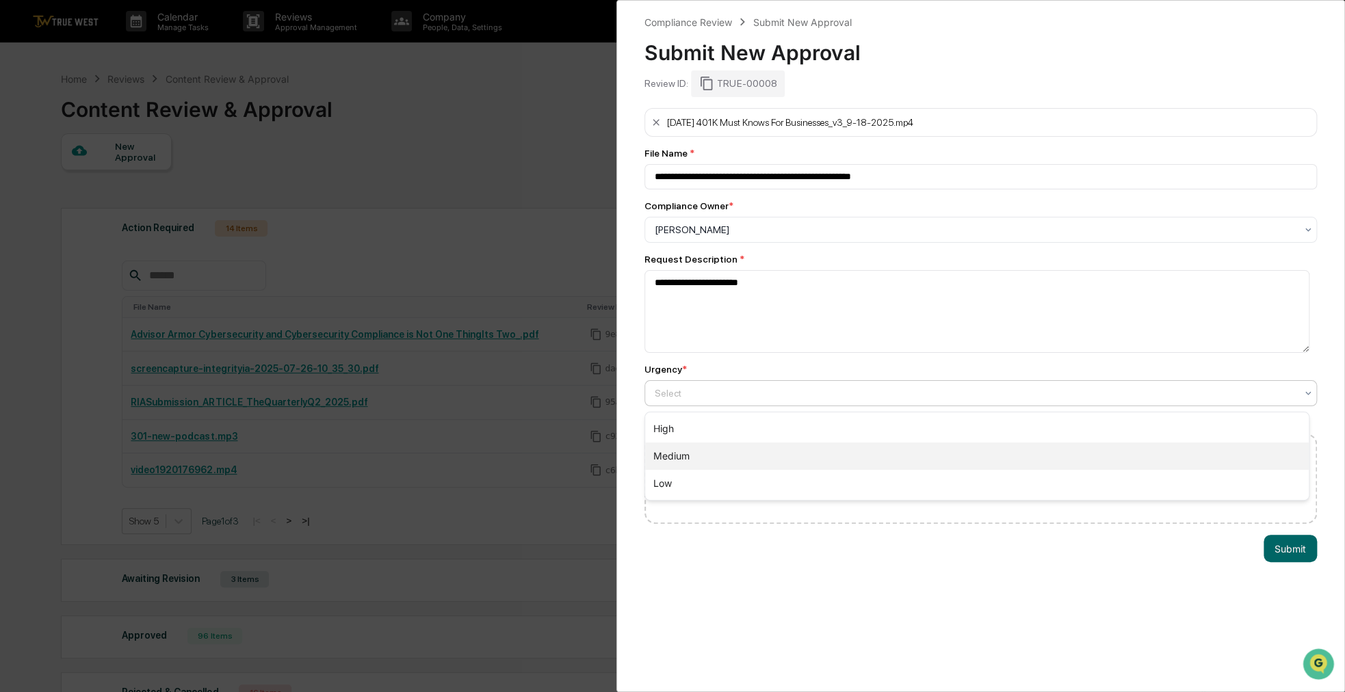
click at [724, 456] on div "Medium" at bounding box center [977, 456] width 664 height 27
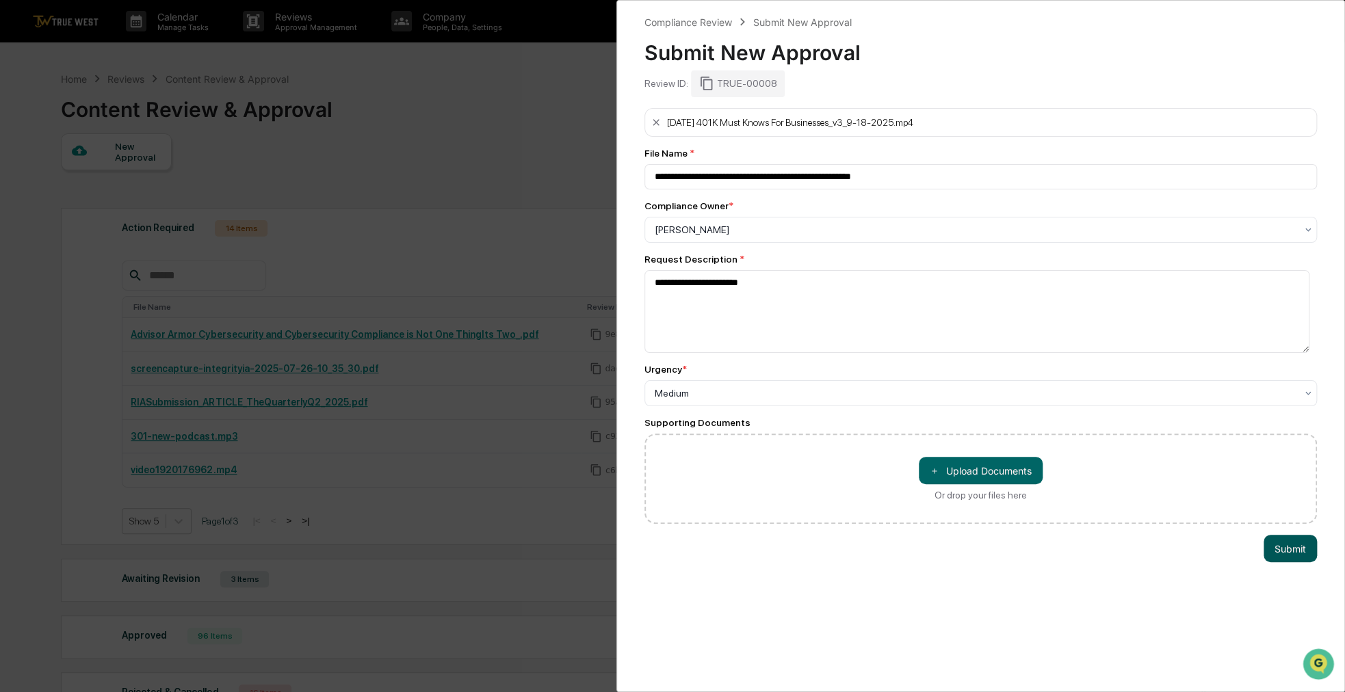
click at [1263, 541] on button "Submit" at bounding box center [1289, 548] width 53 height 27
drag, startPoint x: 1230, startPoint y: 372, endPoint x: 1188, endPoint y: 329, distance: 60.5
click at [1188, 329] on textarea "**********" at bounding box center [976, 311] width 665 height 83
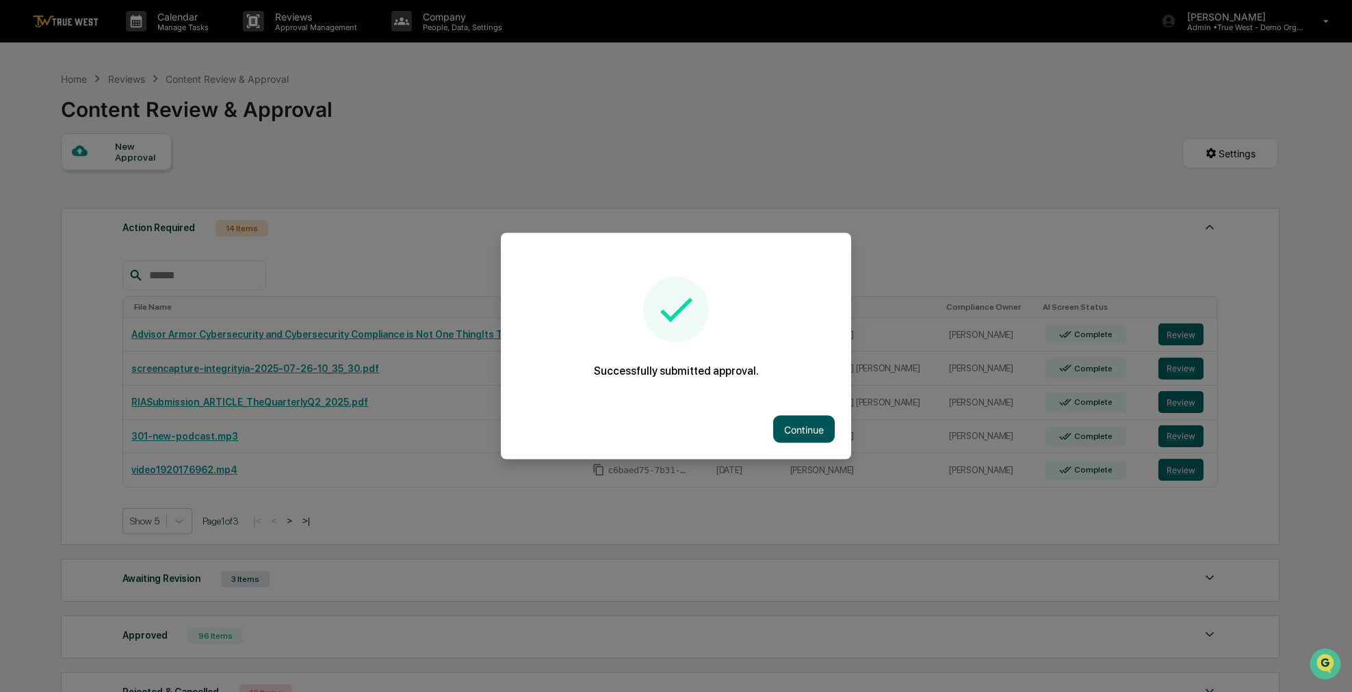
click at [796, 423] on button "Continue" at bounding box center [804, 429] width 62 height 27
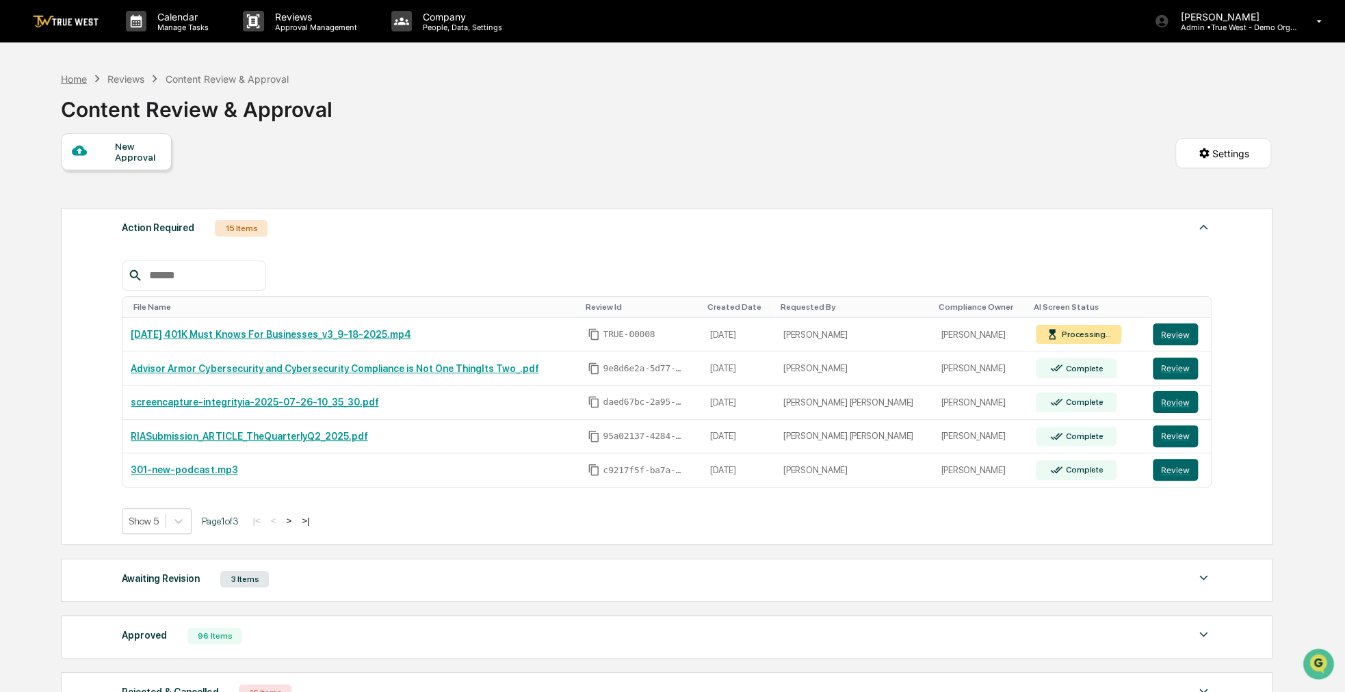
click at [68, 83] on div "Home" at bounding box center [74, 79] width 26 height 12
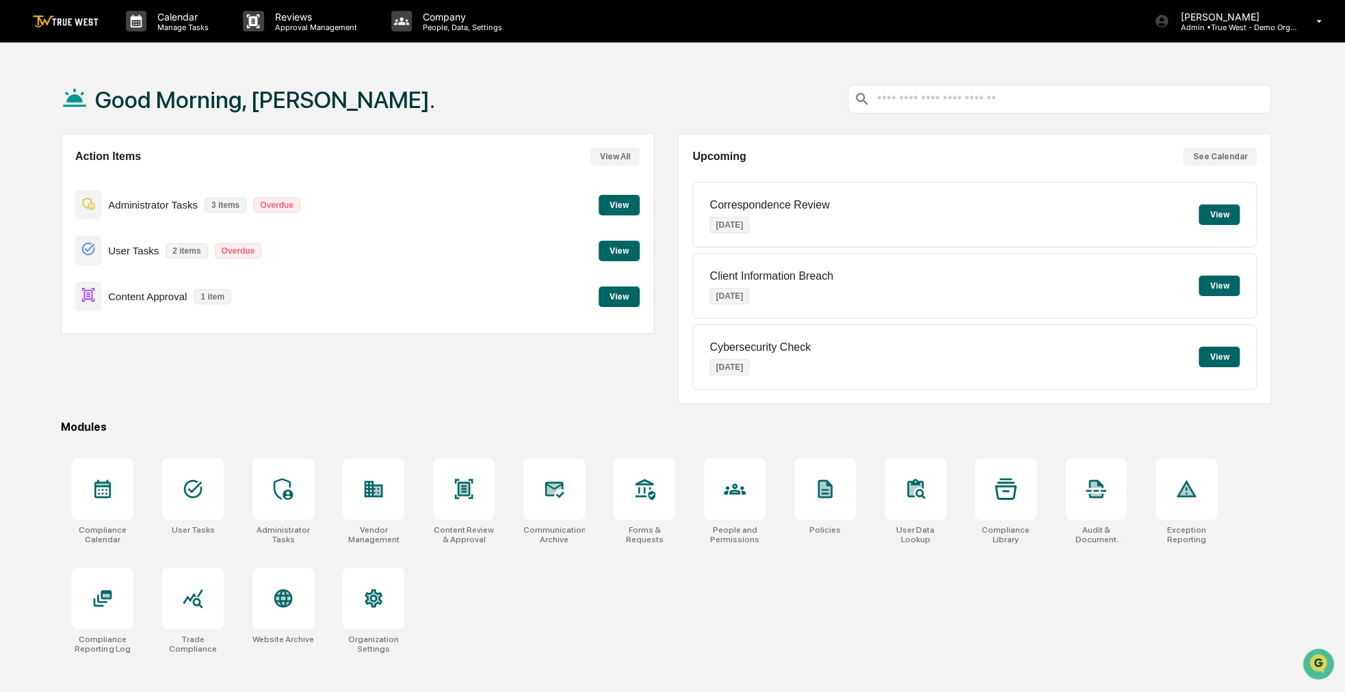
click at [616, 299] on button "View" at bounding box center [619, 297] width 41 height 21
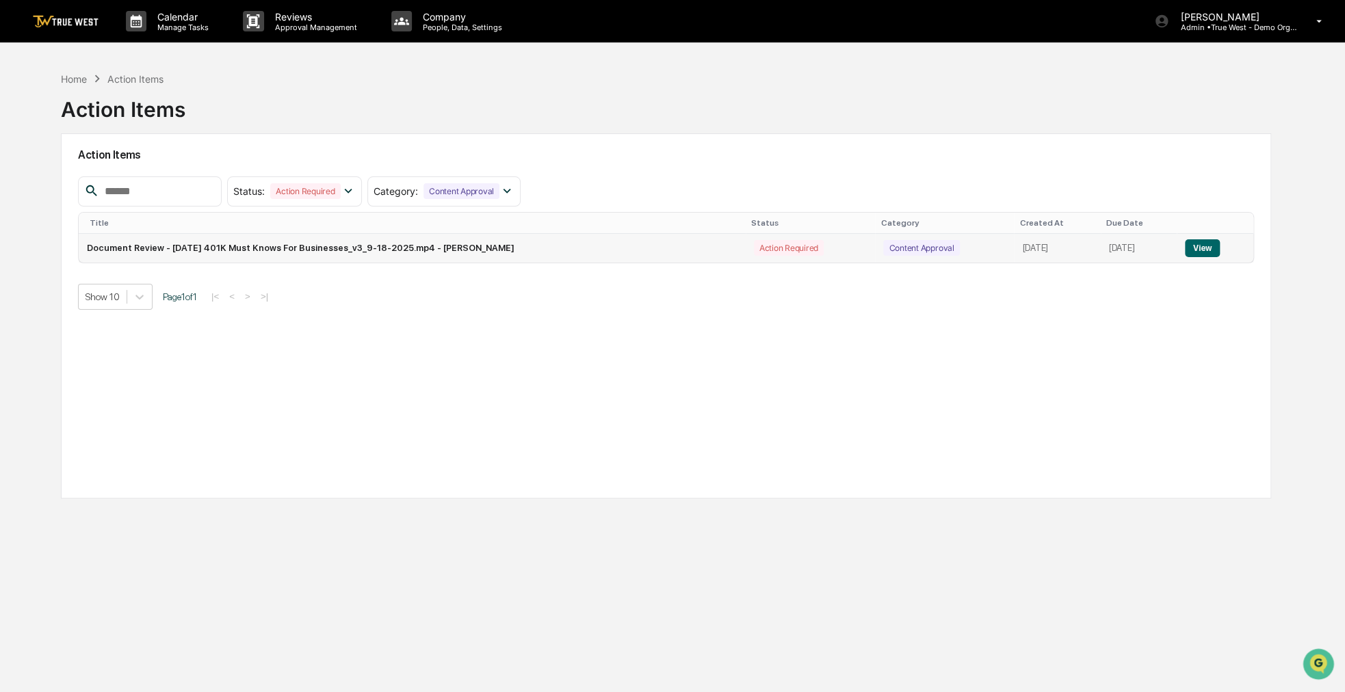
click at [1209, 254] on button "View" at bounding box center [1202, 248] width 35 height 18
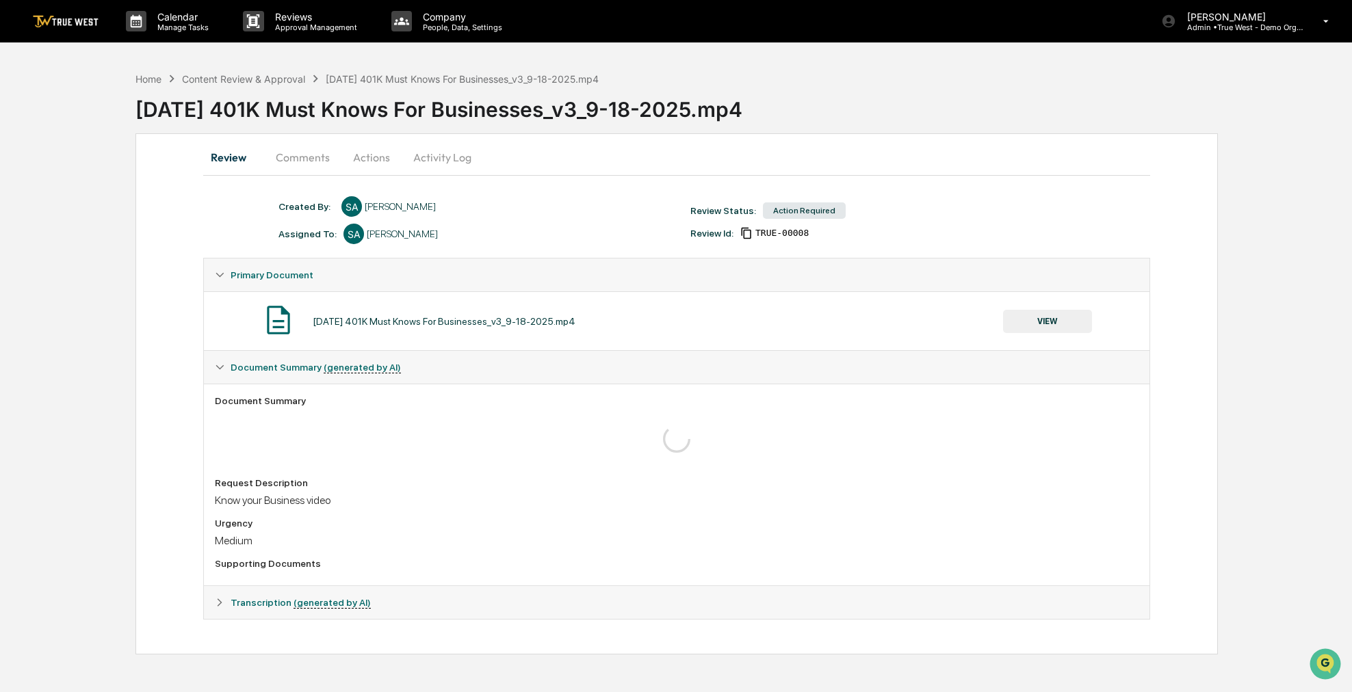
click at [163, 76] on div "Home Content Review & Approval [DATE] 401K Must Knows For Businesses_v3_9-18-20…" at bounding box center [367, 78] width 464 height 15
click at [161, 78] on div "Home" at bounding box center [148, 79] width 26 height 12
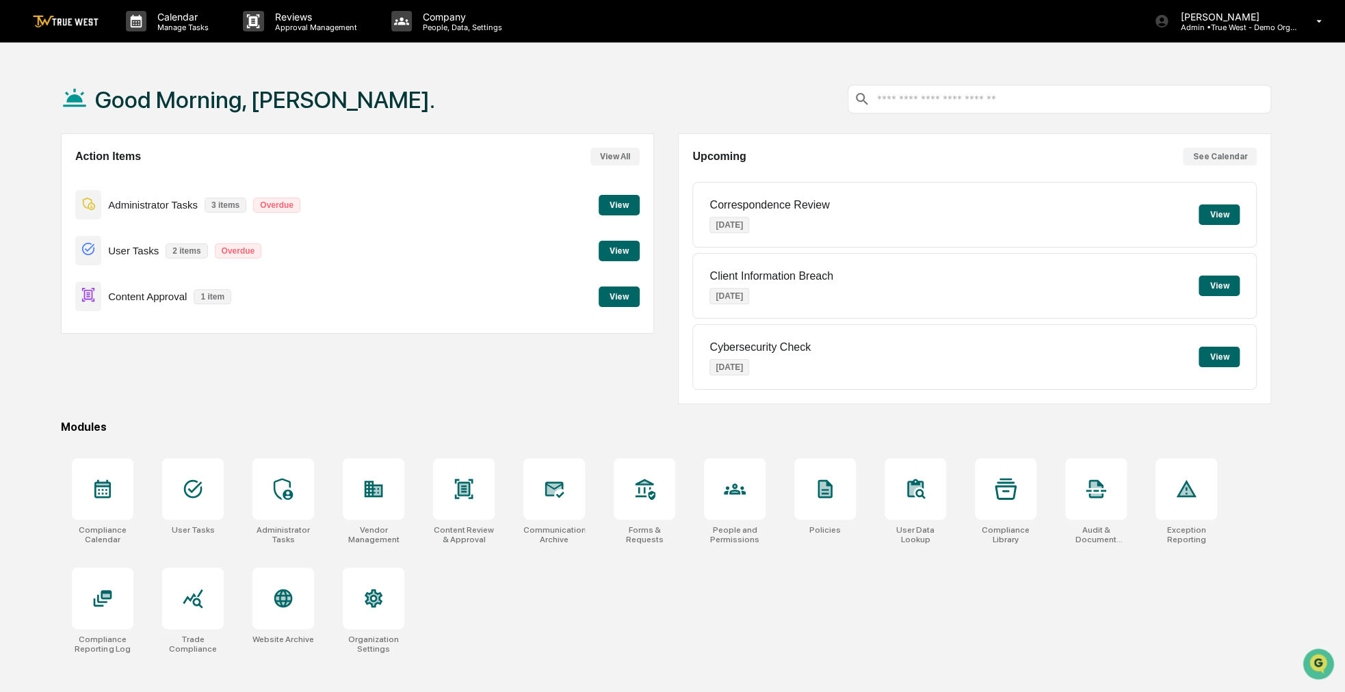
click at [626, 298] on button "View" at bounding box center [619, 297] width 41 height 21
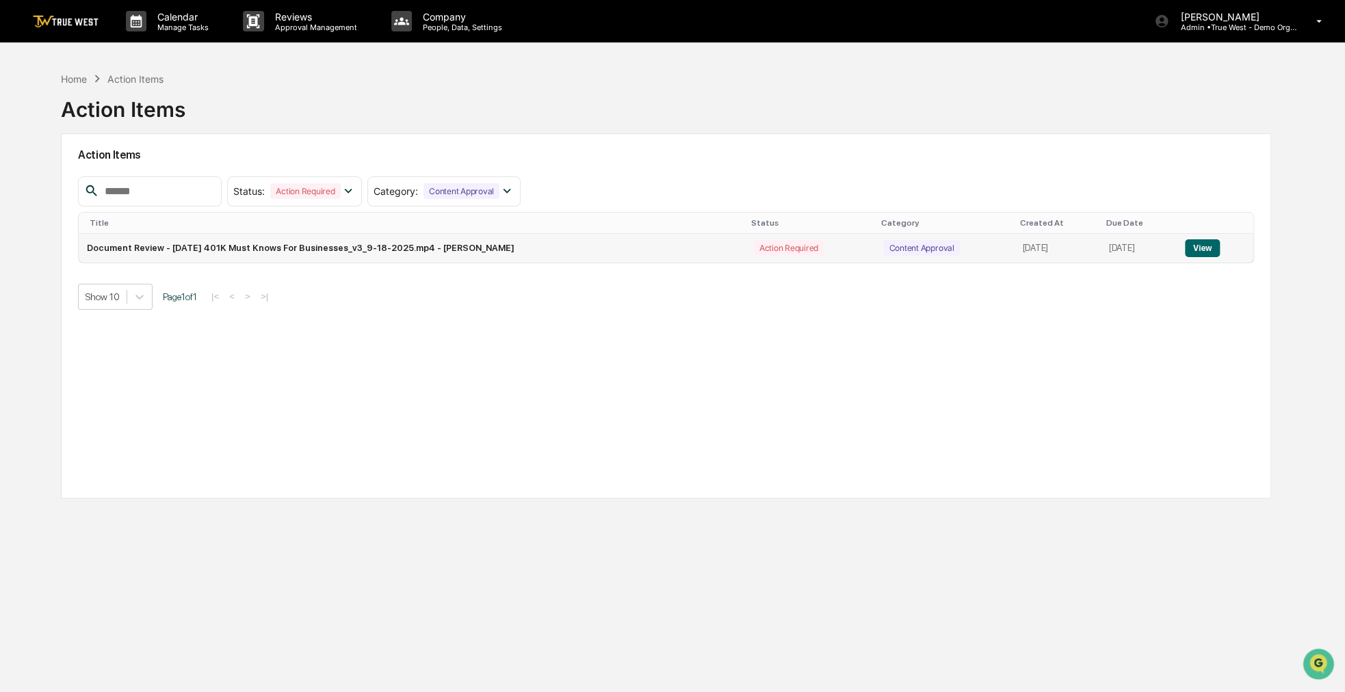
click at [1198, 248] on button "View" at bounding box center [1202, 248] width 35 height 18
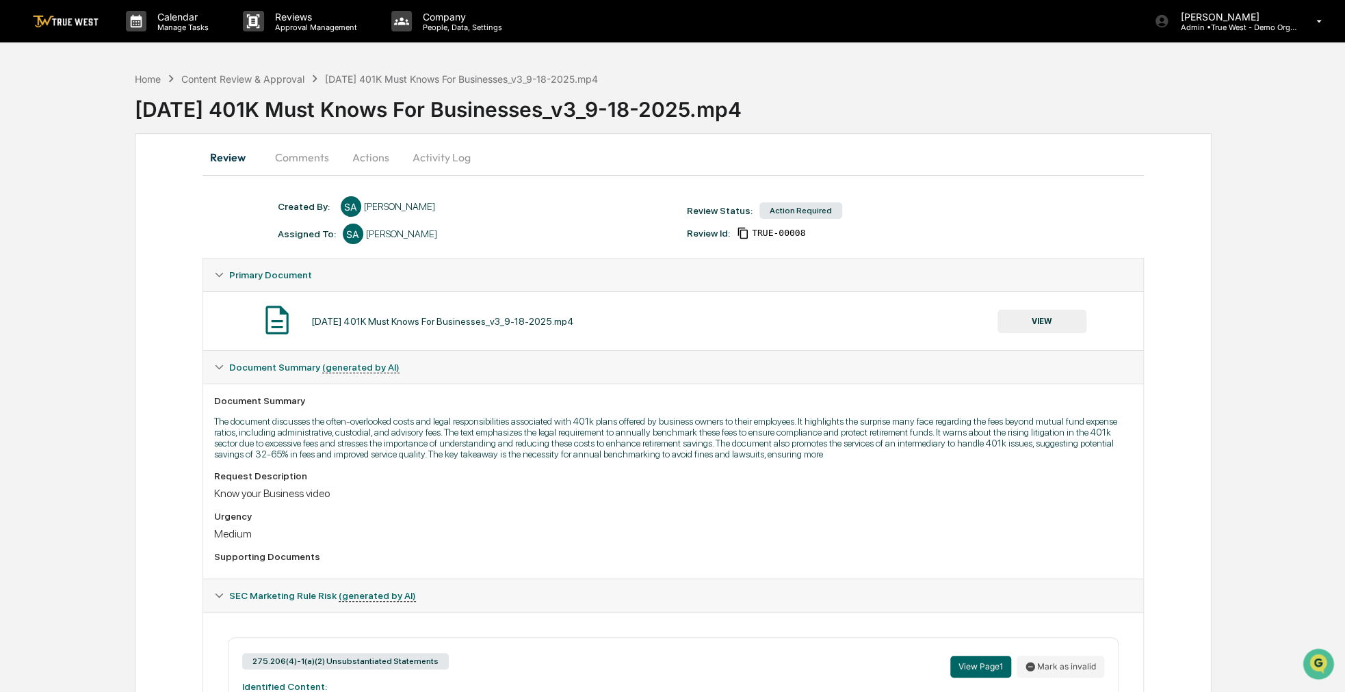
drag, startPoint x: 979, startPoint y: 153, endPoint x: 944, endPoint y: 147, distance: 35.3
click at [944, 147] on div "Review Comments Actions Activity Log" at bounding box center [672, 157] width 941 height 33
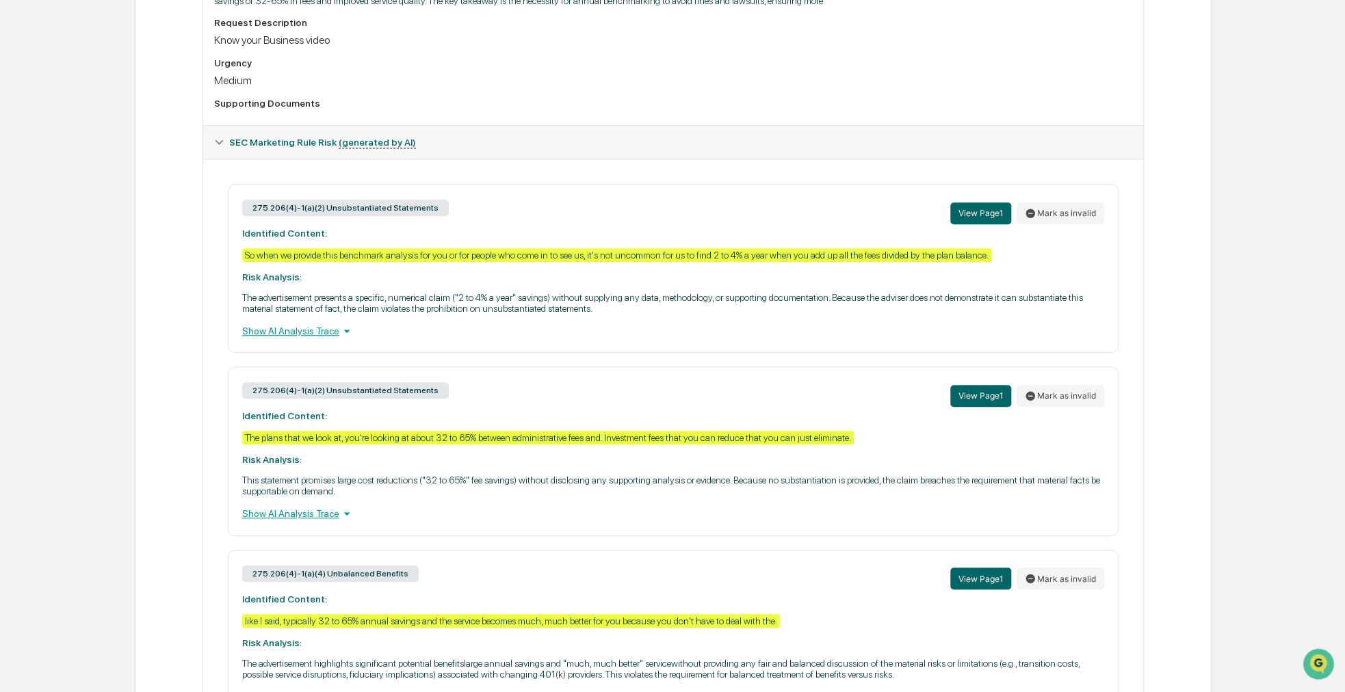
scroll to position [451, 0]
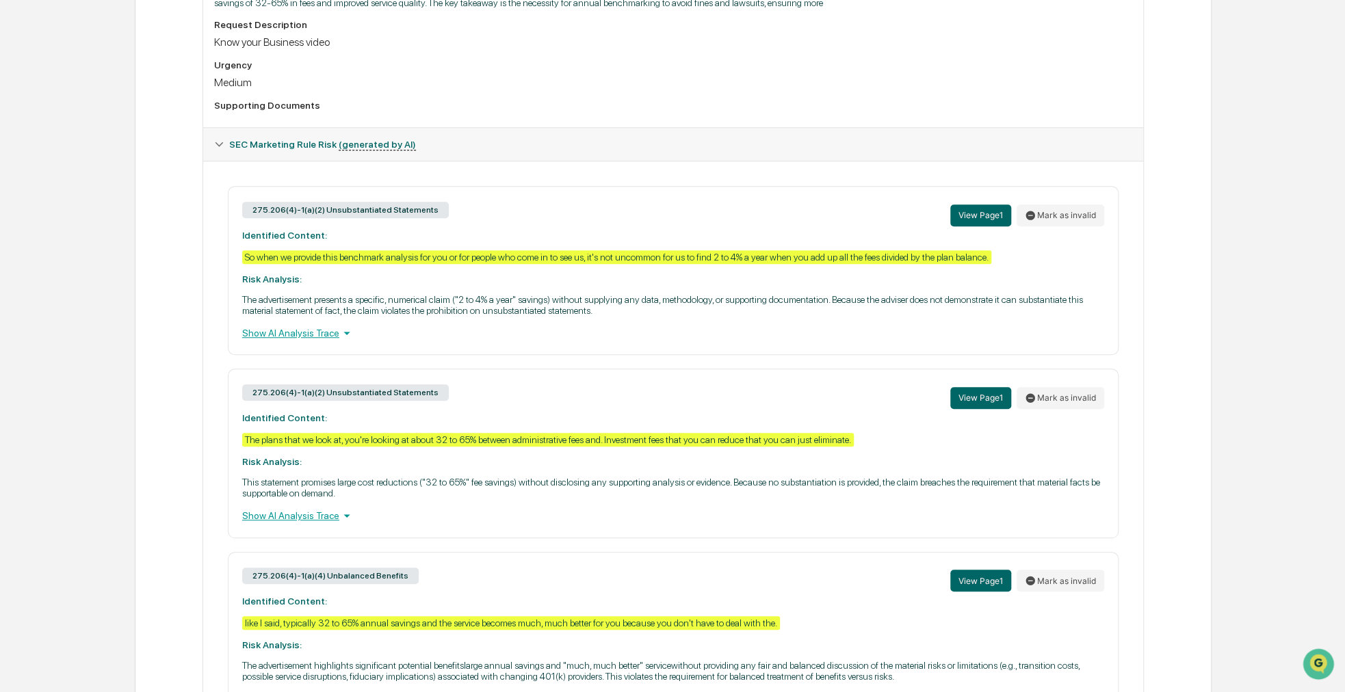
drag, startPoint x: 175, startPoint y: 229, endPoint x: 161, endPoint y: 231, distance: 13.7
click at [161, 231] on div "Review Comments Actions Activity Log Created By: ‎ ‎ SA [PERSON_NAME] Assigned …" at bounding box center [673, 248] width 1077 height 1133
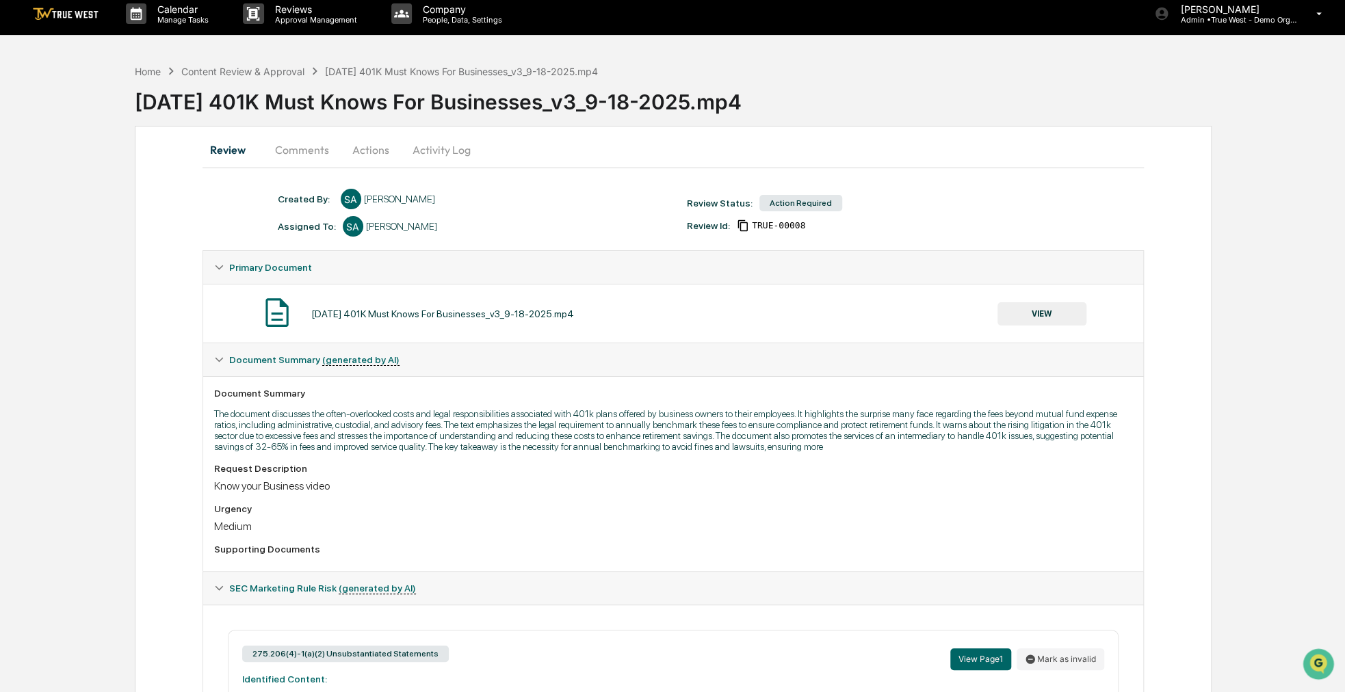
scroll to position [0, 0]
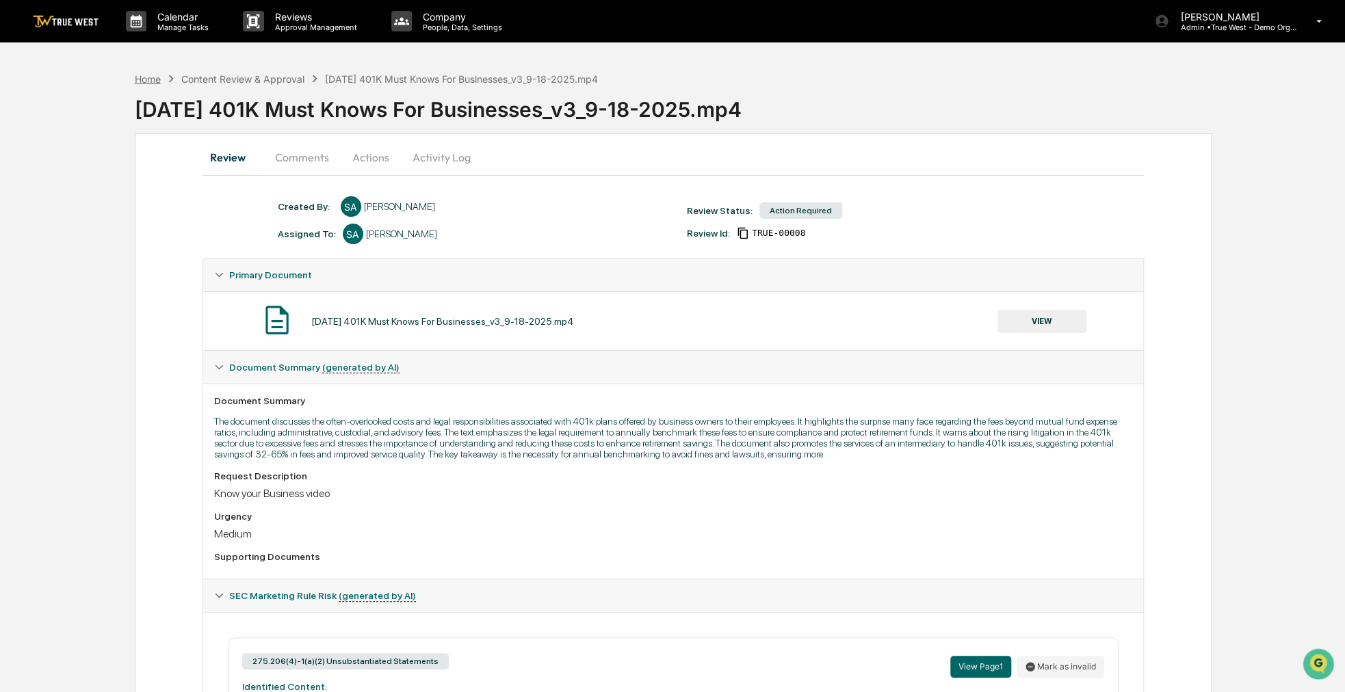
click at [154, 81] on div "Home" at bounding box center [148, 79] width 26 height 12
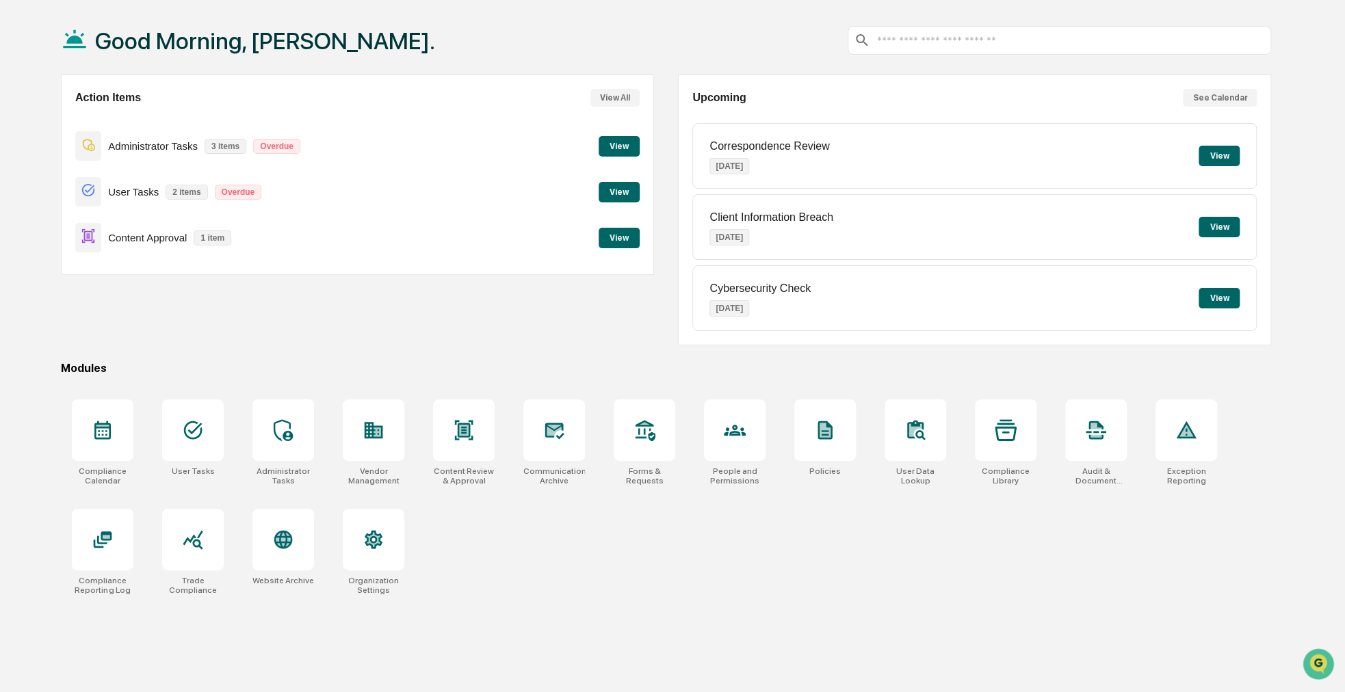
scroll to position [33, 0]
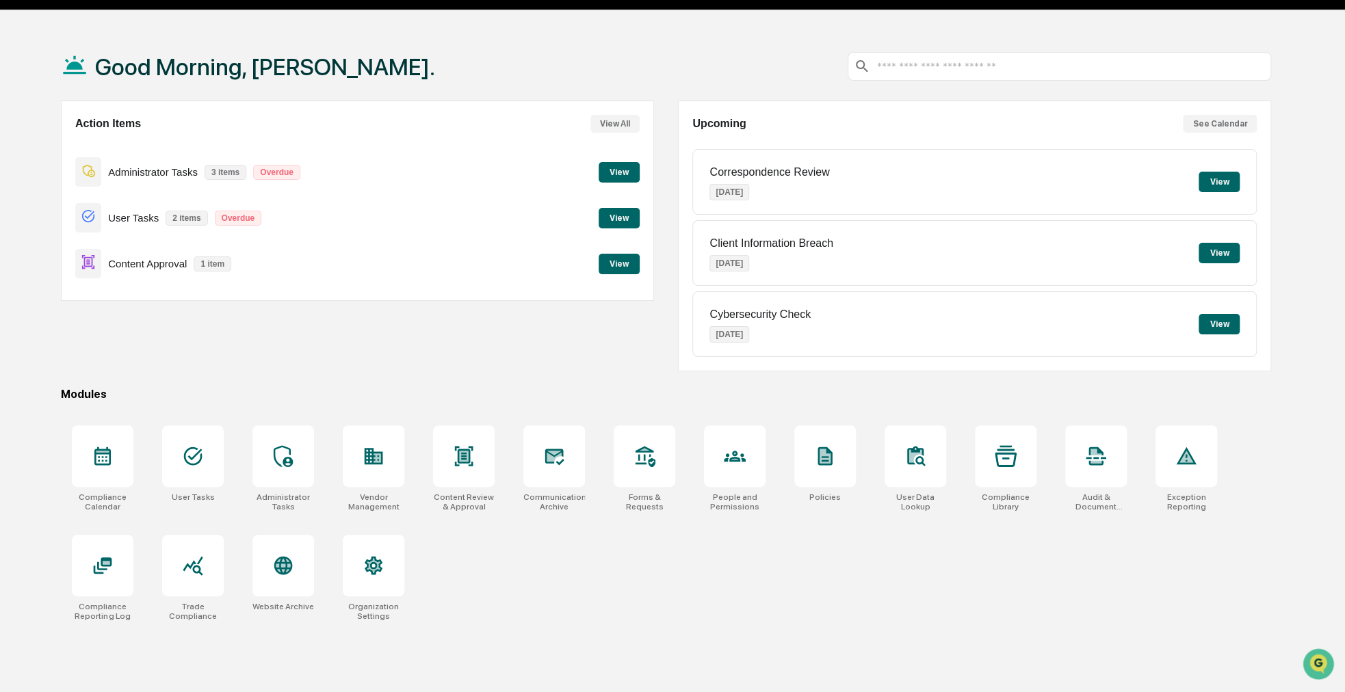
drag, startPoint x: 739, startPoint y: 46, endPoint x: 708, endPoint y: 44, distance: 31.5
click at [708, 44] on div "Good Morning, [PERSON_NAME]." at bounding box center [666, 66] width 1210 height 68
click at [623, 263] on button "View" at bounding box center [619, 264] width 41 height 21
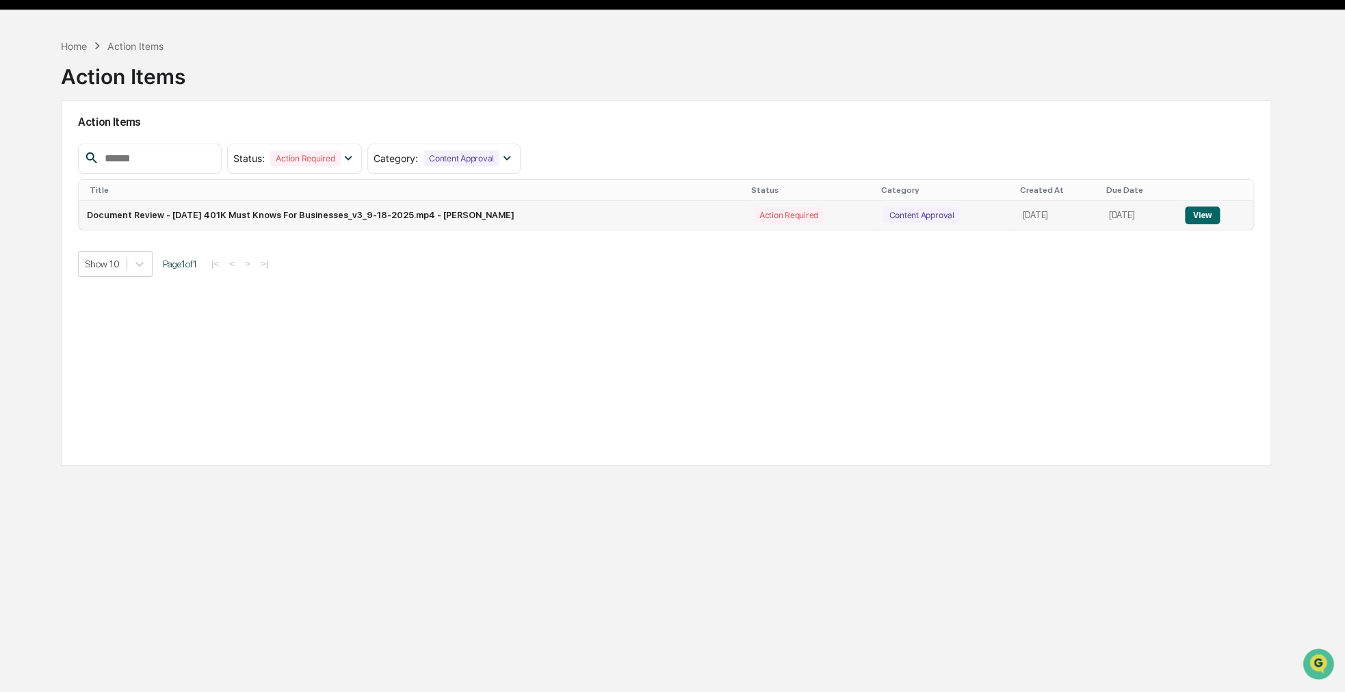
click at [1196, 219] on button "View" at bounding box center [1202, 216] width 35 height 18
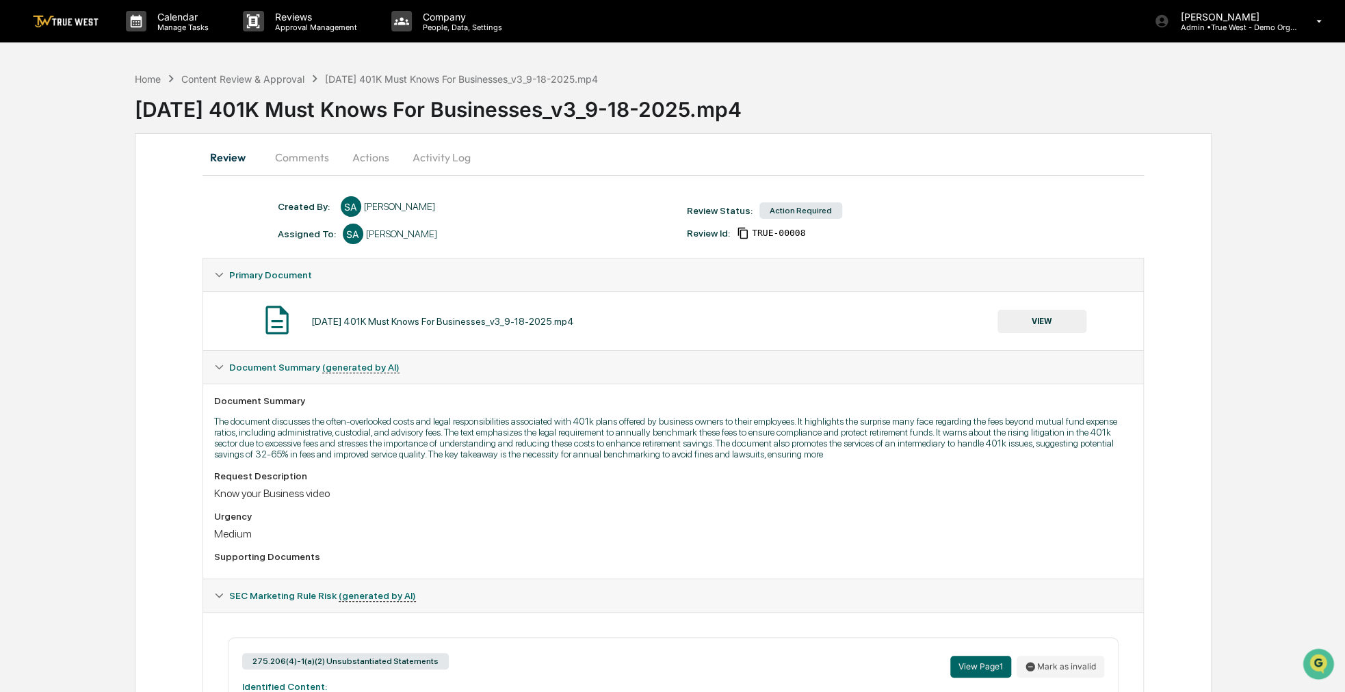
click at [1253, 44] on div "Calendar Manage Tasks Reviews Approval Management Company People, Data, Setting…" at bounding box center [672, 633] width 1345 height 1266
click at [1253, 23] on p "Admin • True West - Demo Organization" at bounding box center [1232, 28] width 127 height 10
drag, startPoint x: 1253, startPoint y: 23, endPoint x: 1242, endPoint y: 29, distance: 12.6
click at [1242, 29] on p "Admin • True West - Demo Organization" at bounding box center [1232, 28] width 127 height 10
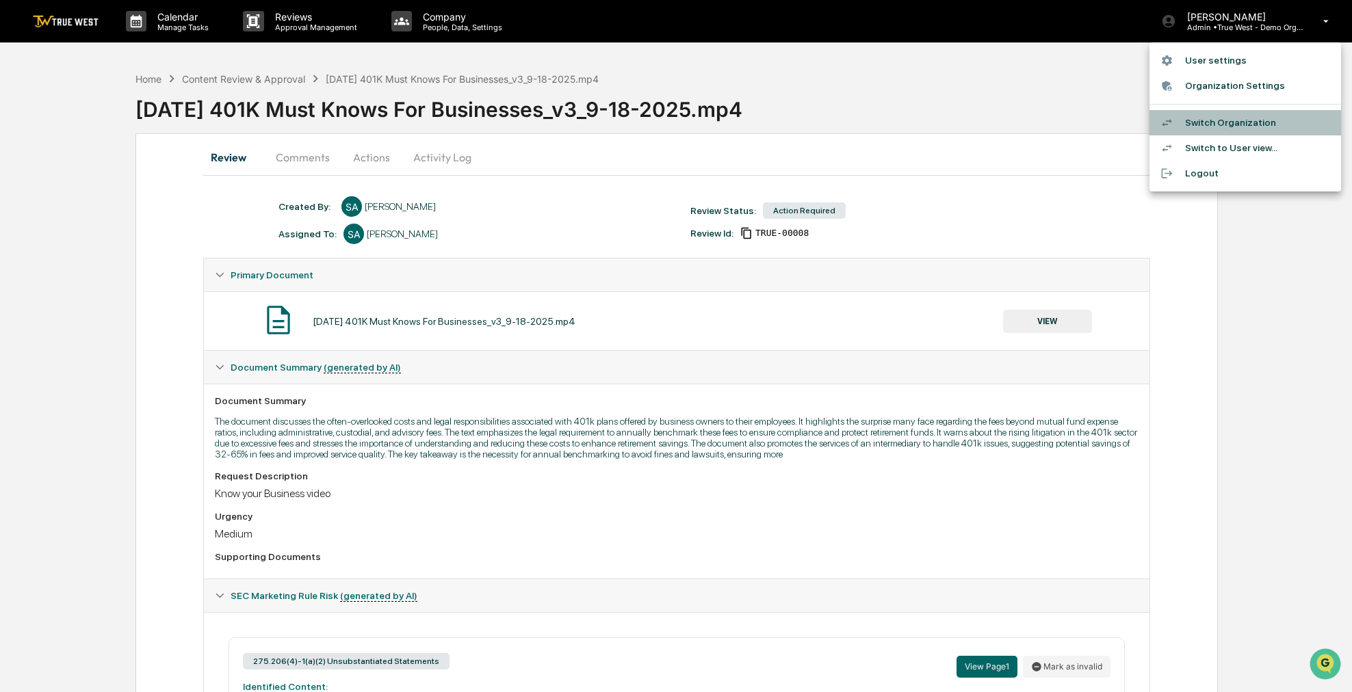
click at [1226, 116] on li "Switch Organization" at bounding box center [1245, 122] width 192 height 25
